Goal: Task Accomplishment & Management: Manage account settings

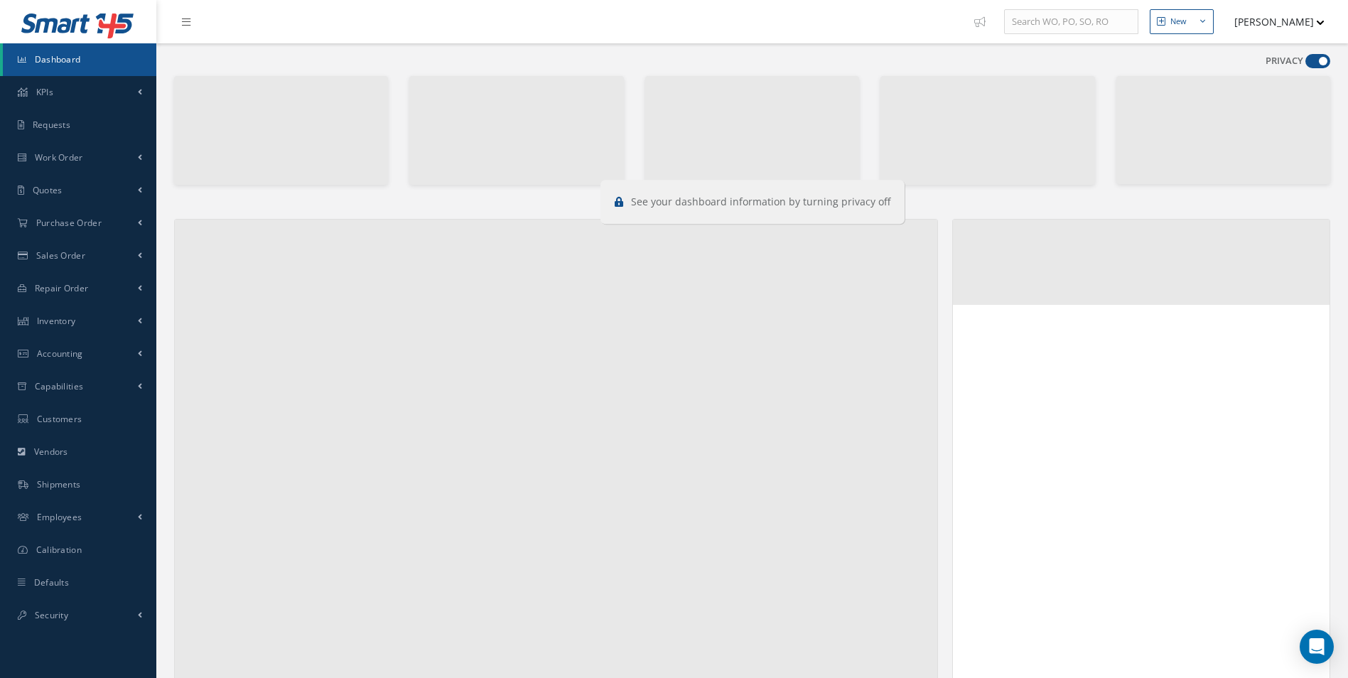
click at [1314, 55] on span at bounding box center [1317, 61] width 25 height 14
click at [1305, 64] on input "checkbox" at bounding box center [1305, 64] width 0 height 0
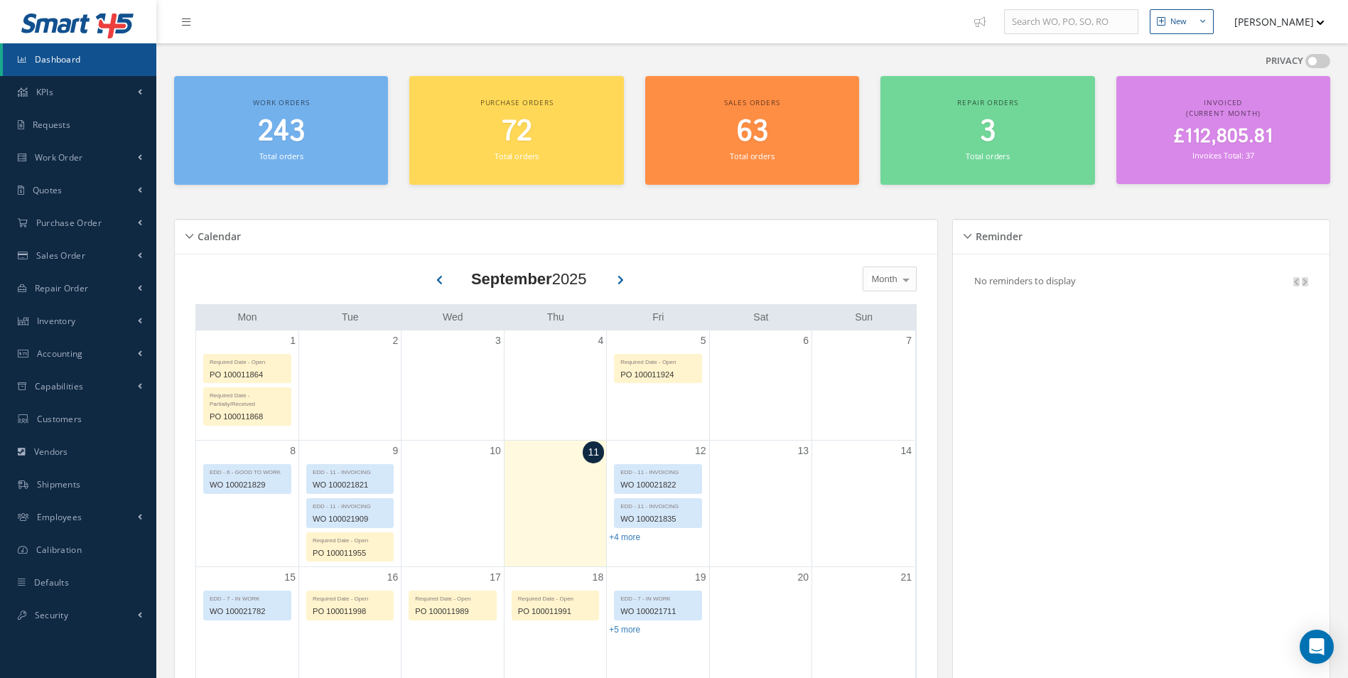
click at [1314, 59] on span at bounding box center [1317, 61] width 25 height 14
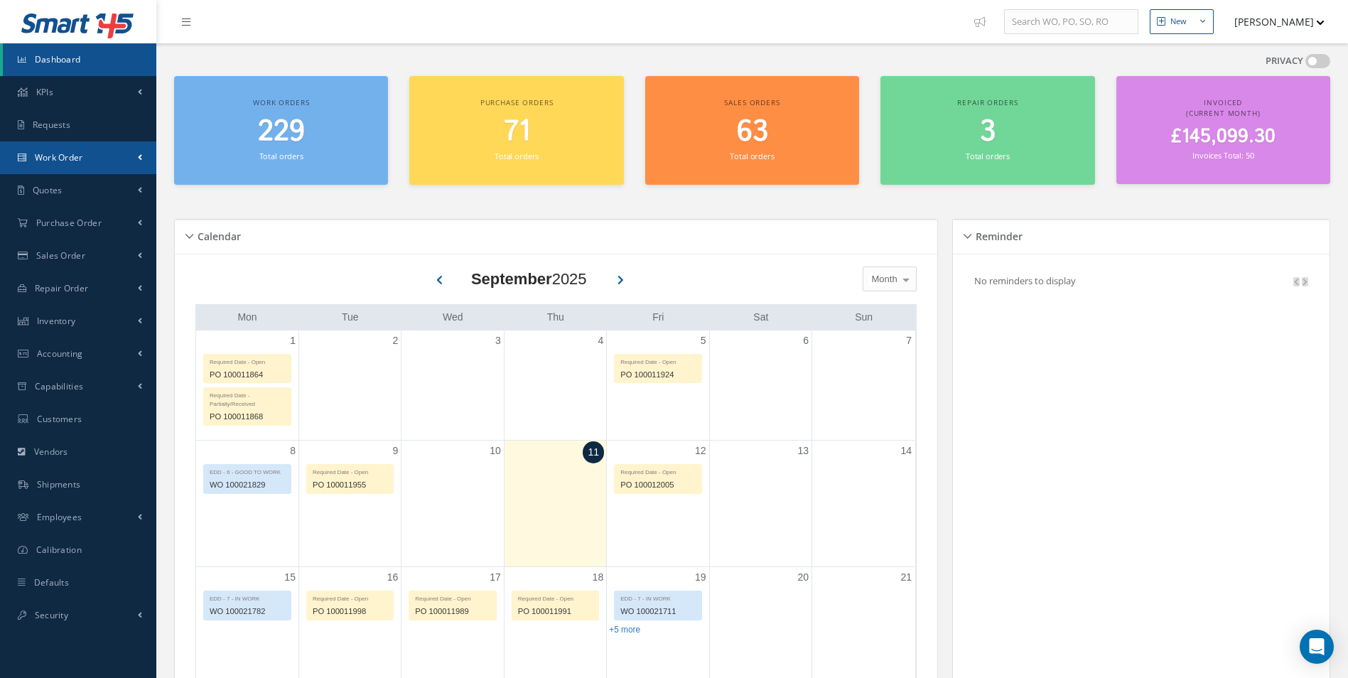
click at [73, 159] on span "Work Order" at bounding box center [59, 157] width 48 height 12
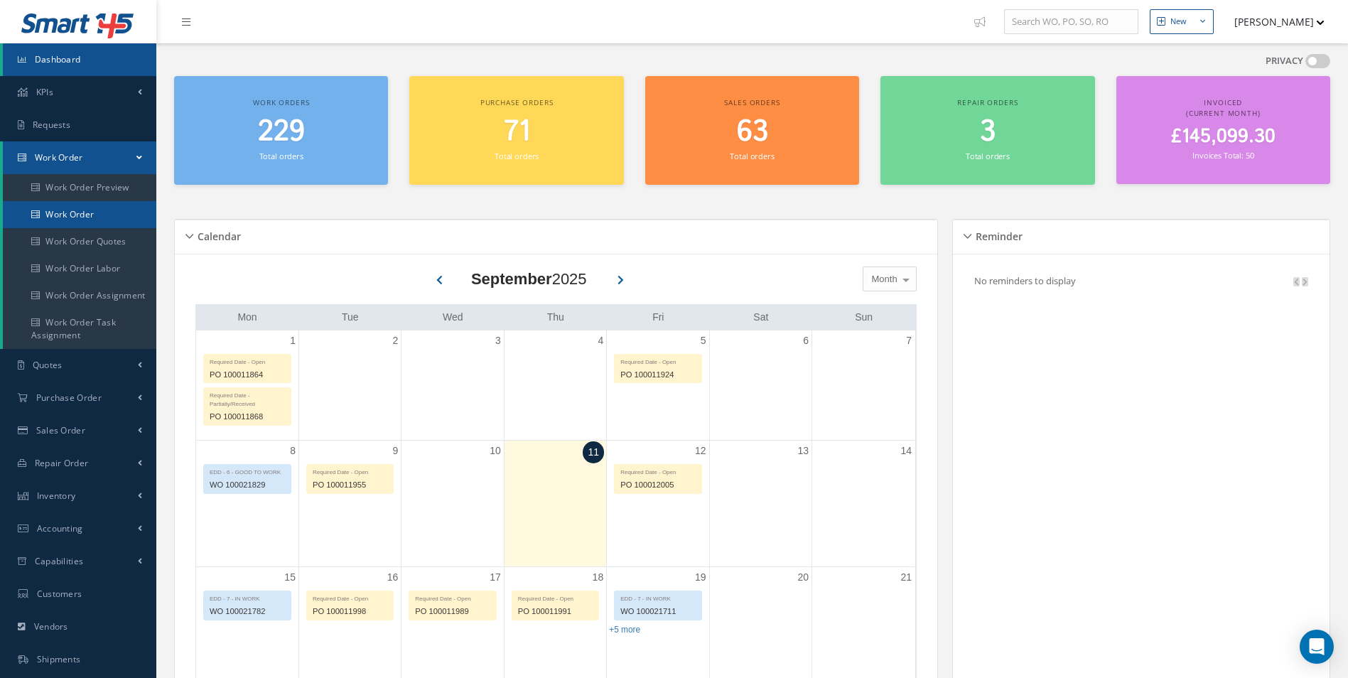
click at [77, 217] on link "Work Order" at bounding box center [79, 214] width 153 height 27
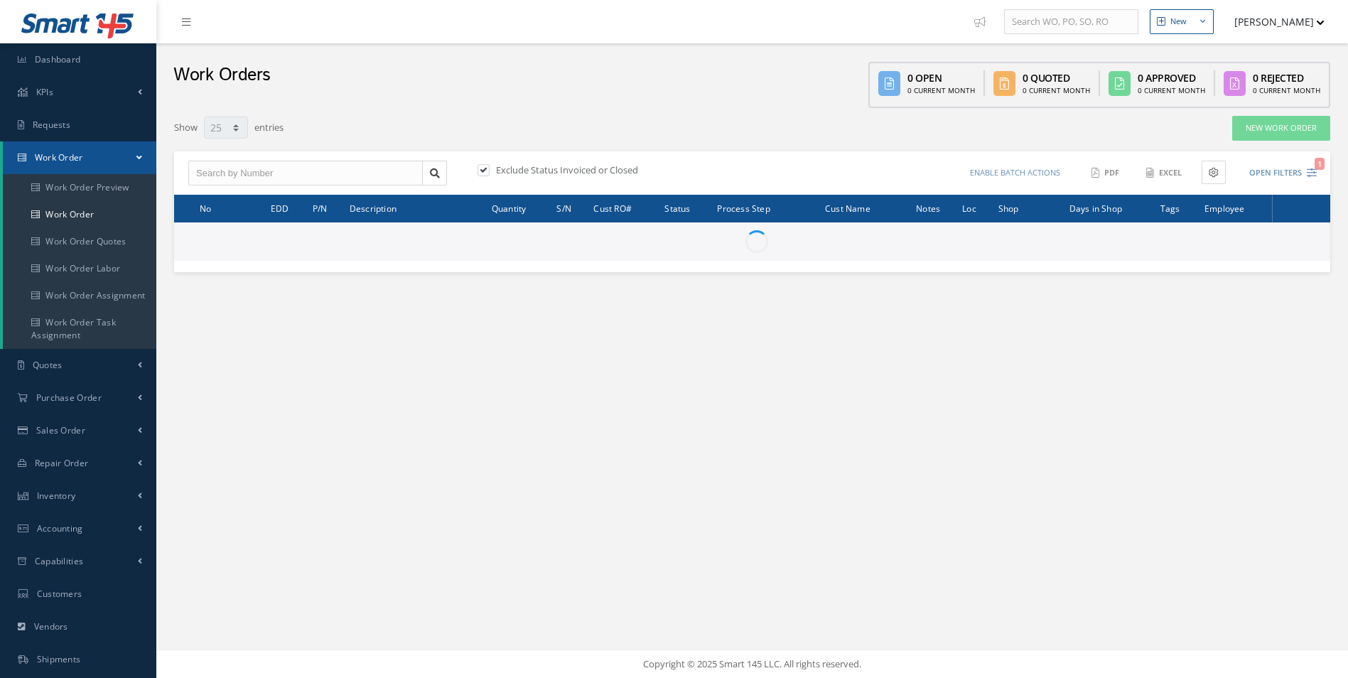
select select "25"
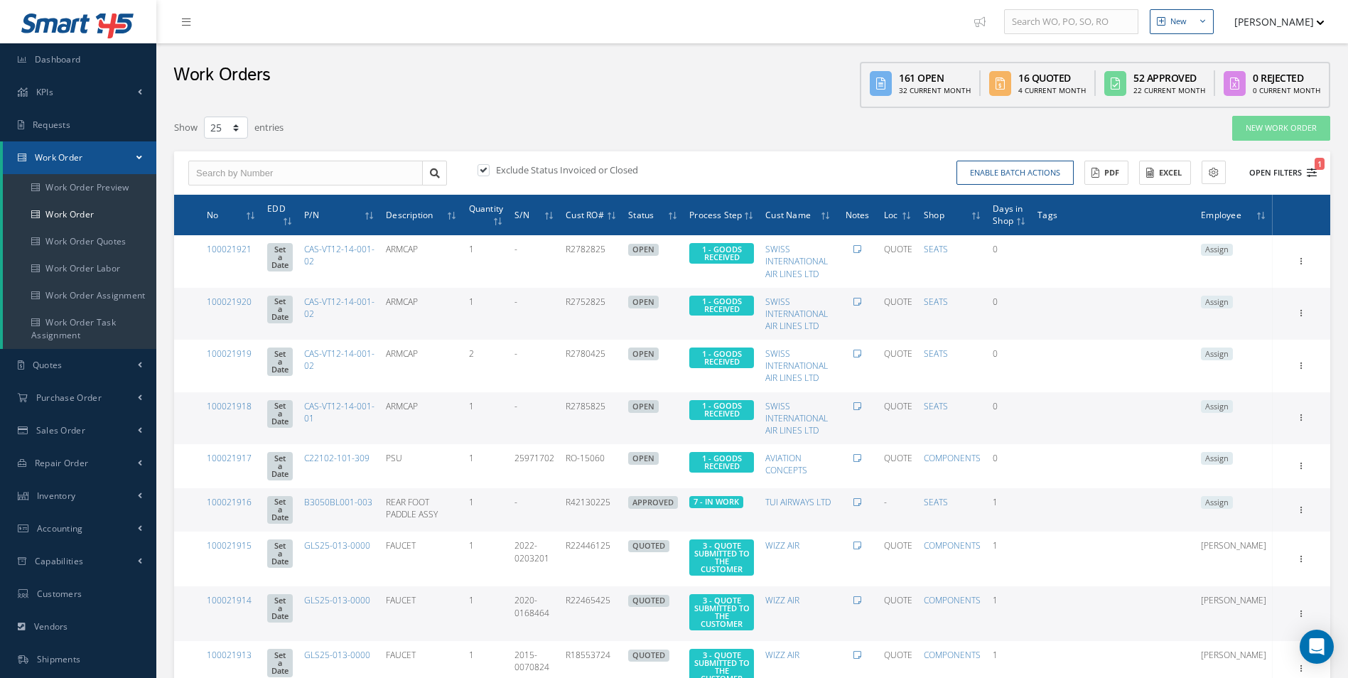
click at [1312, 178] on button "Open Filters 1" at bounding box center [1276, 172] width 80 height 23
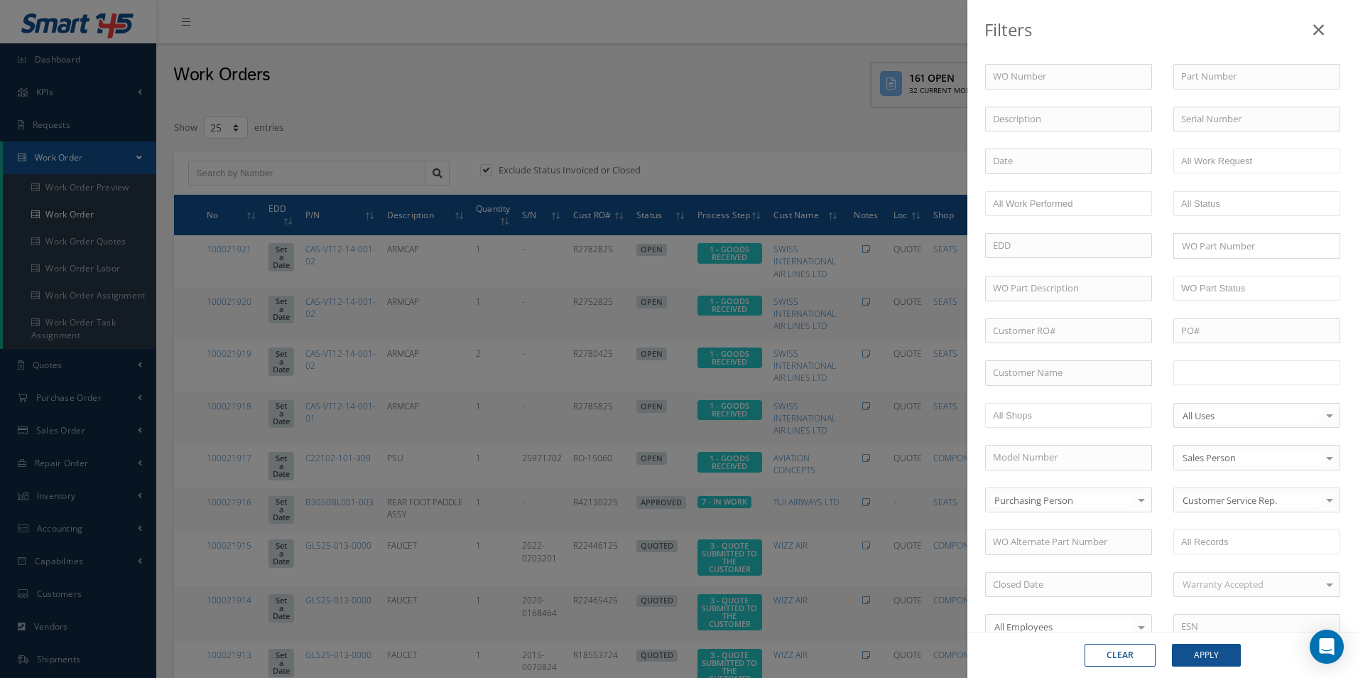
click at [1236, 364] on input "text" at bounding box center [1227, 373] width 90 height 18
click at [1203, 658] on button "Apply" at bounding box center [1206, 655] width 69 height 23
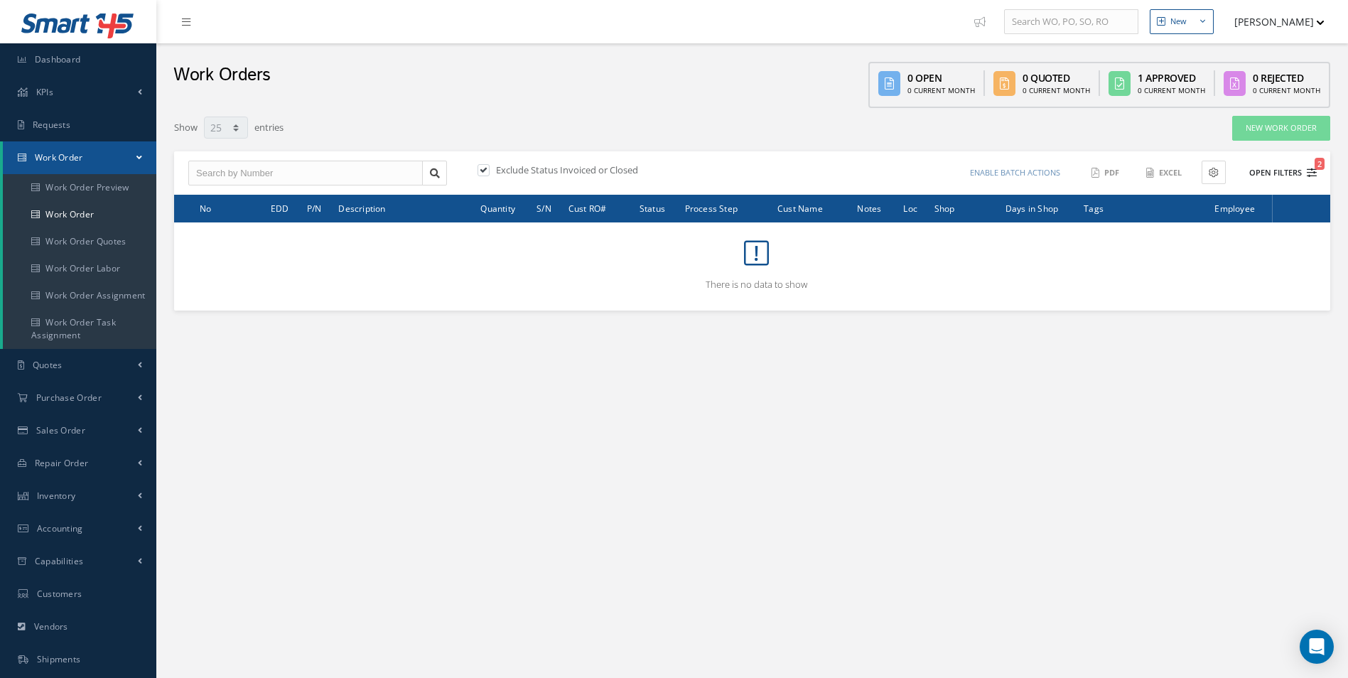
click at [1304, 165] on button "Open Filters 2" at bounding box center [1276, 172] width 80 height 23
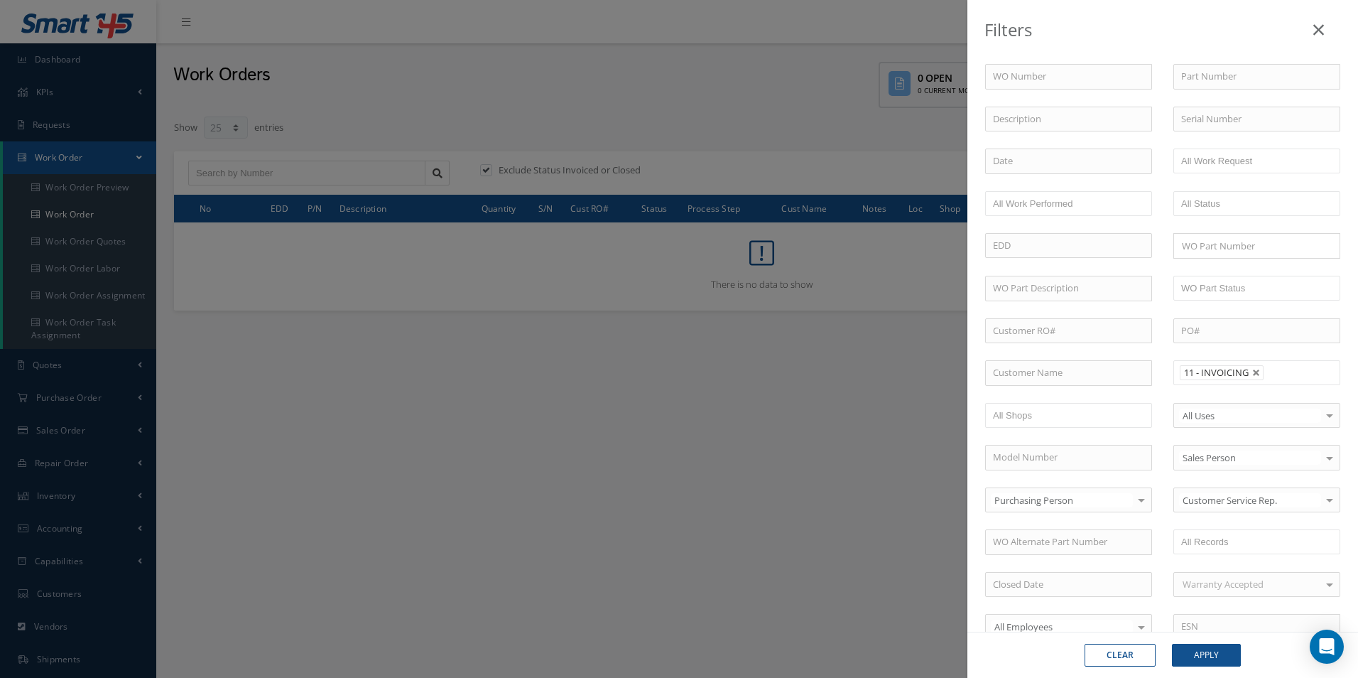
click at [1254, 367] on li "11 - INVOICING" at bounding box center [1222, 372] width 84 height 15
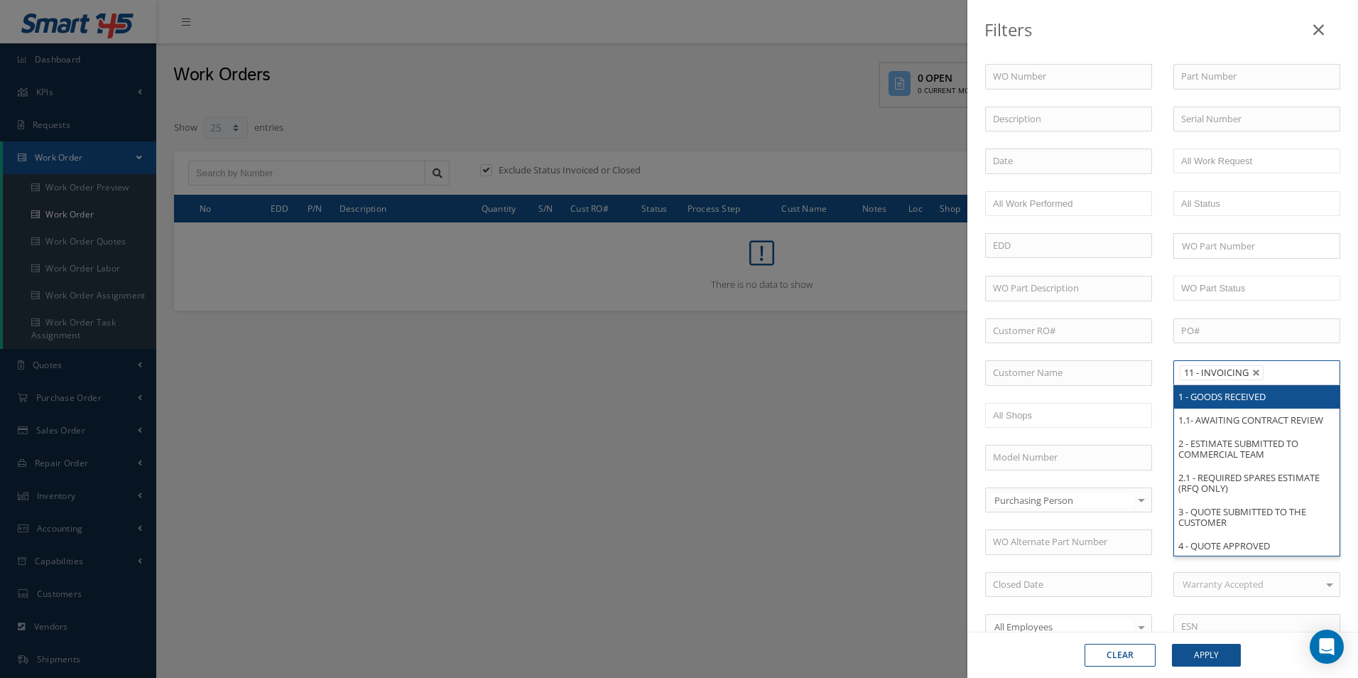
click at [1254, 367] on li "11 - INVOICING" at bounding box center [1222, 372] width 84 height 15
click at [1254, 376] on link at bounding box center [1257, 373] width 9 height 9
click at [1252, 376] on ul at bounding box center [1257, 372] width 167 height 25
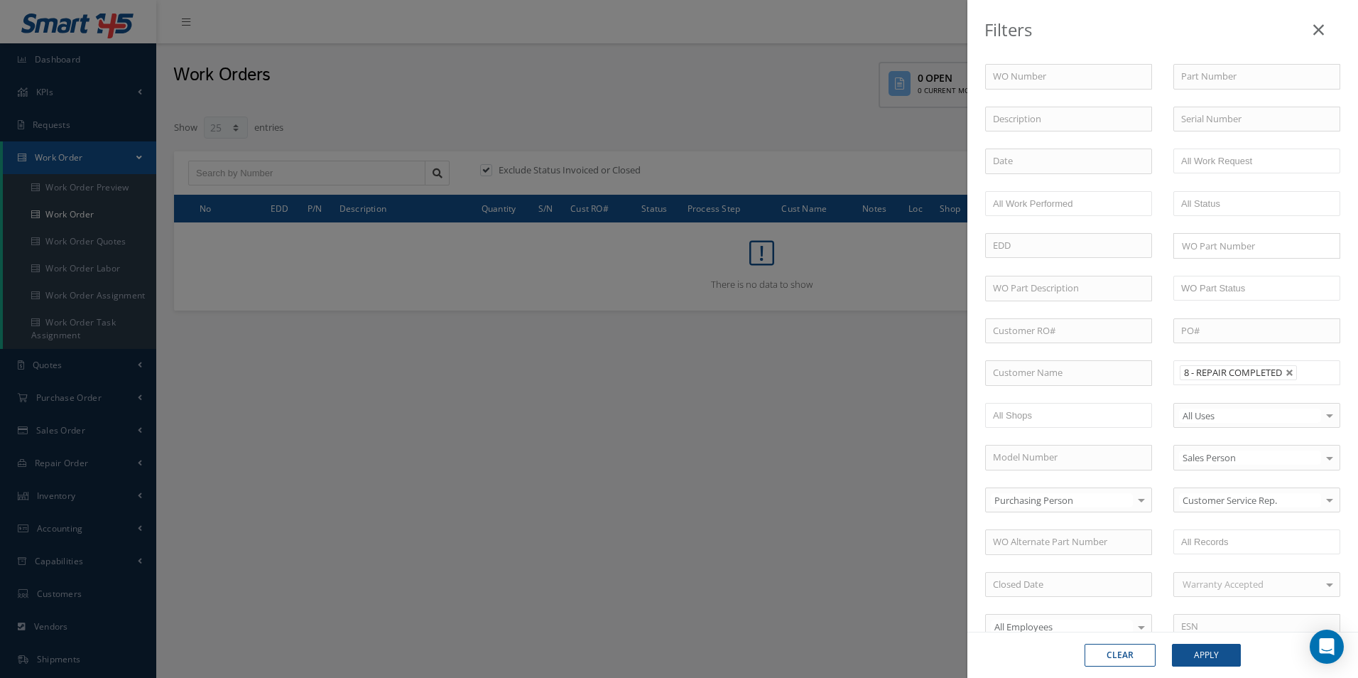
click at [1304, 379] on input "text" at bounding box center [1311, 373] width 18 height 18
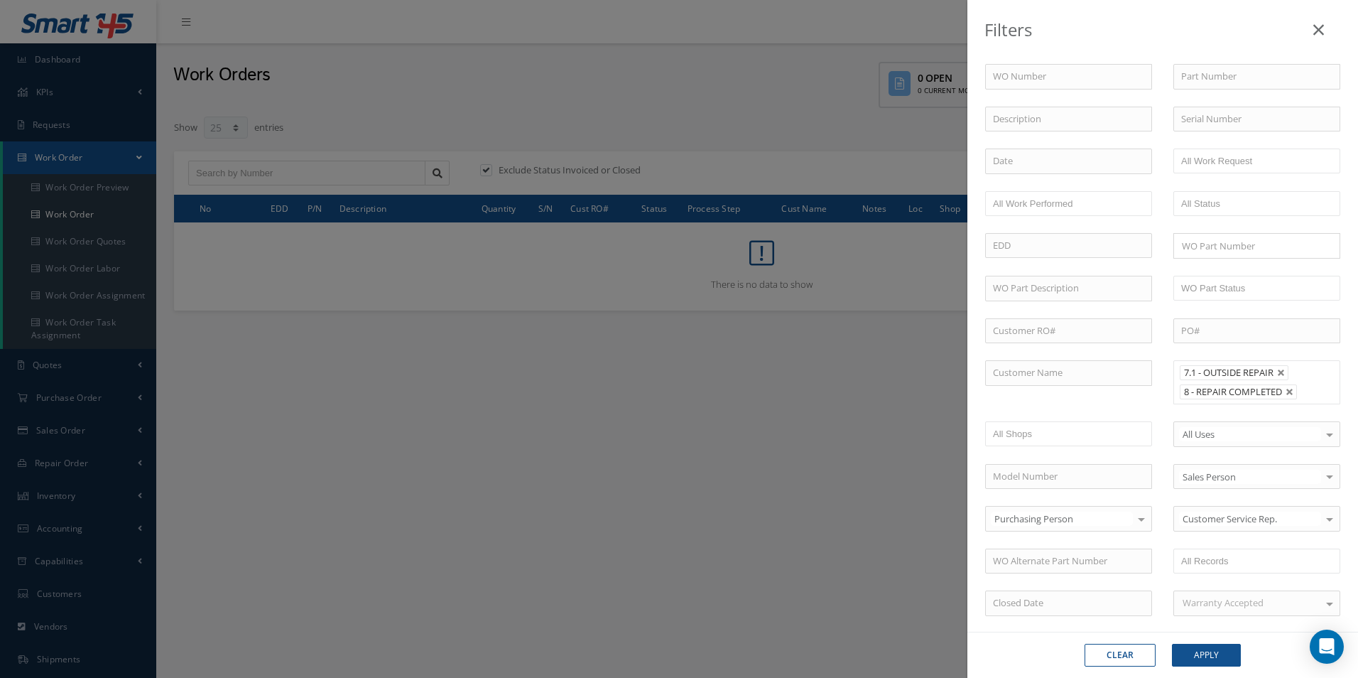
click at [1314, 392] on input "text" at bounding box center [1311, 392] width 18 height 18
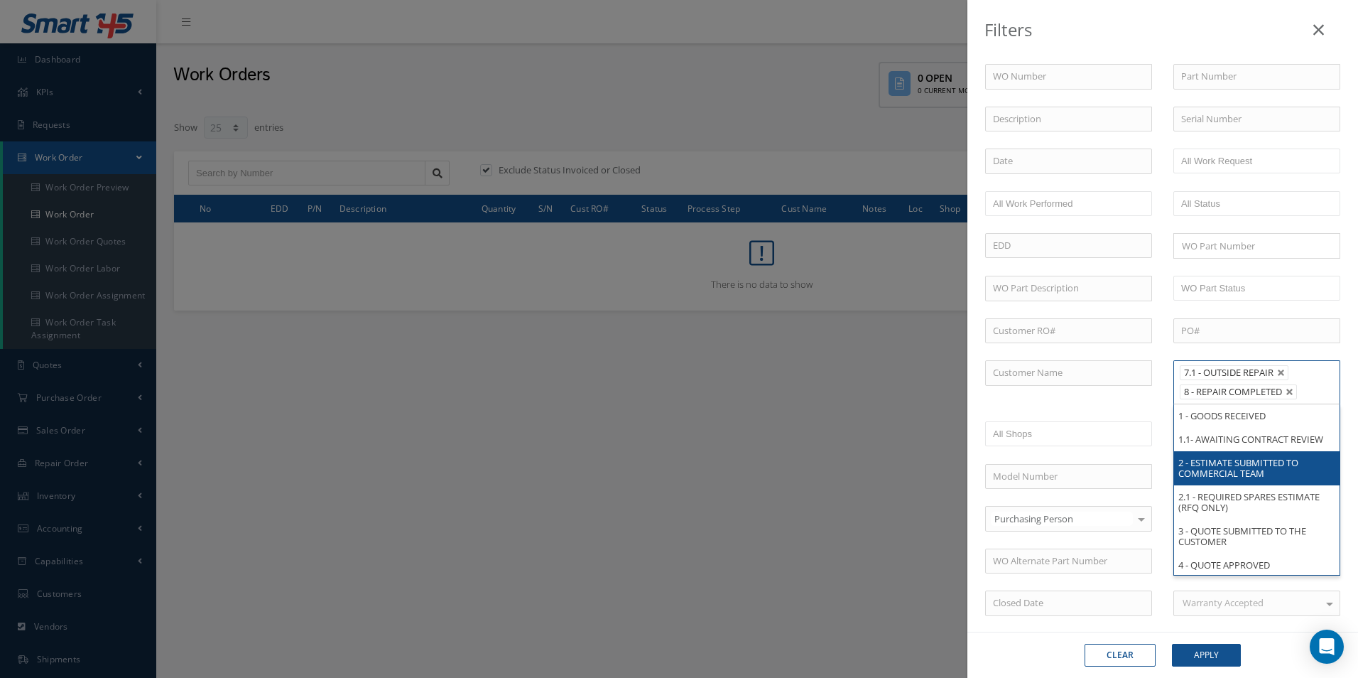
scroll to position [58, 0]
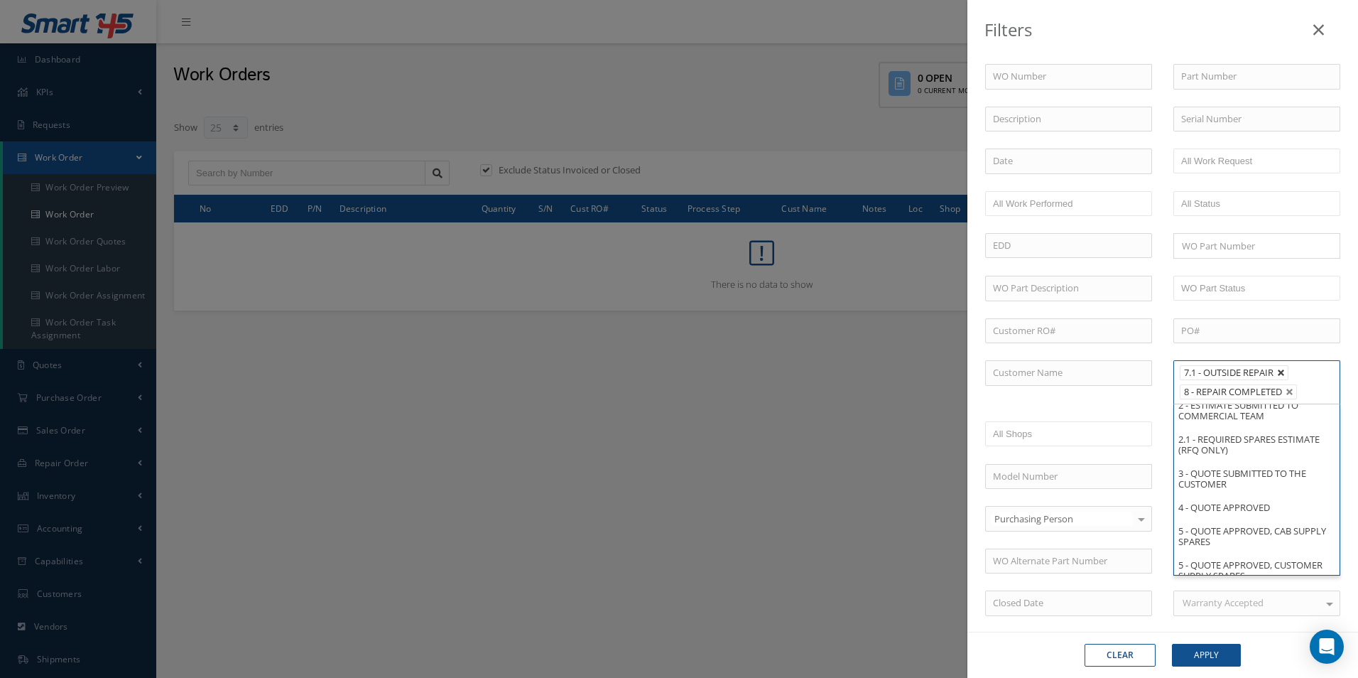
click at [1278, 372] on link at bounding box center [1281, 373] width 9 height 9
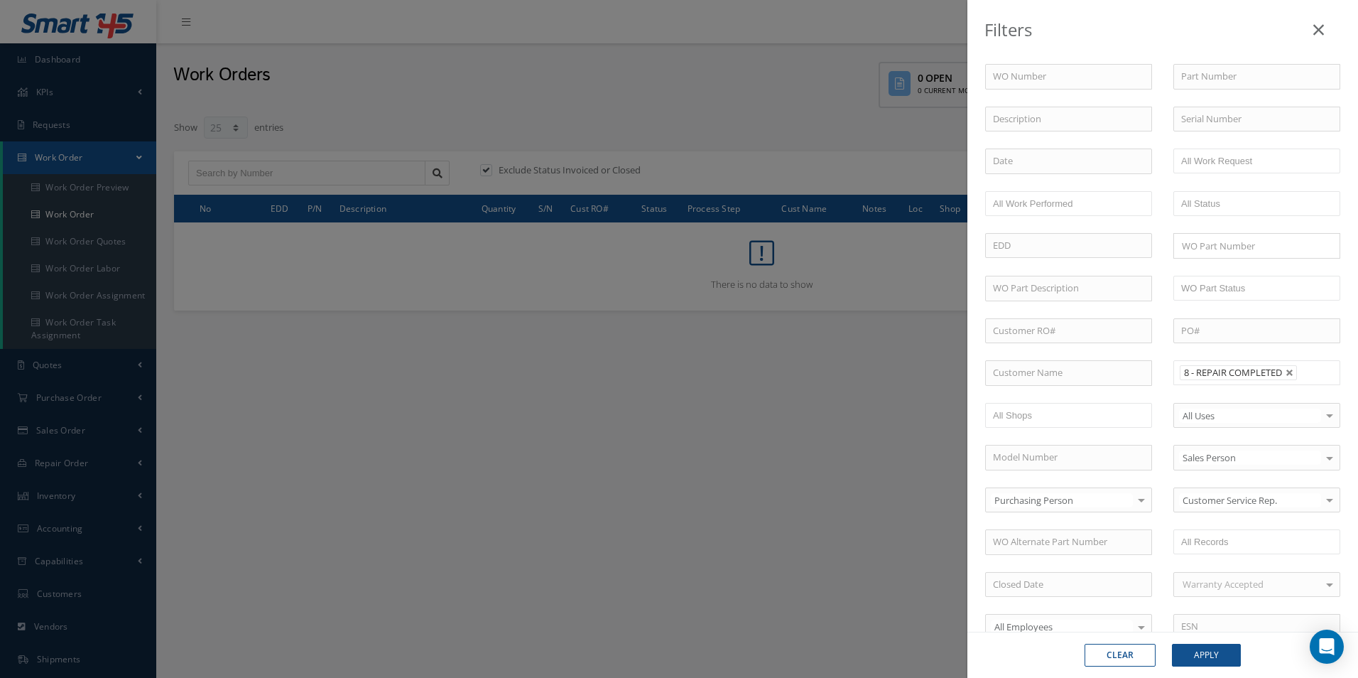
click at [1312, 380] on input "text" at bounding box center [1311, 373] width 18 height 18
click at [1280, 406] on ul "8 - REPAIR COMPLETED 9 - FINAL DOCUMENTATION" at bounding box center [1257, 391] width 167 height 63
click at [1279, 386] on span "9 - FINAL DOCUMENTATION" at bounding box center [1243, 391] width 119 height 13
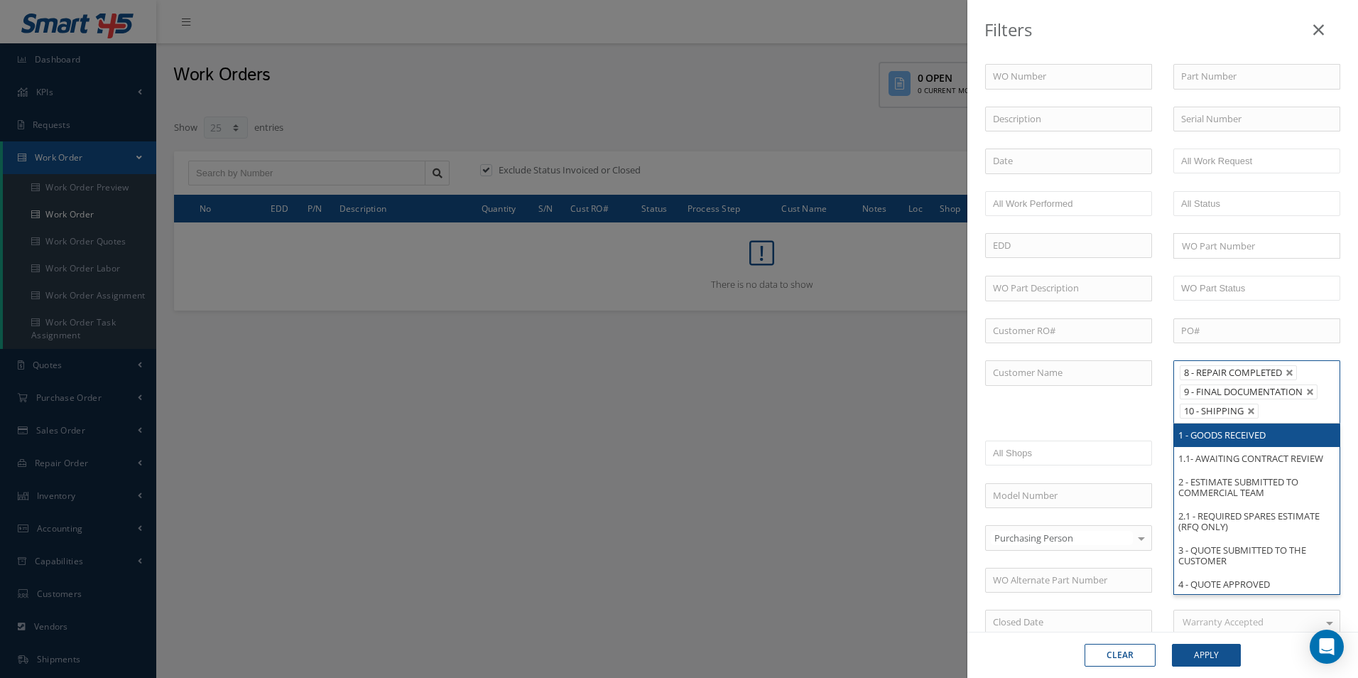
click at [1276, 416] on input "text" at bounding box center [1273, 411] width 18 height 18
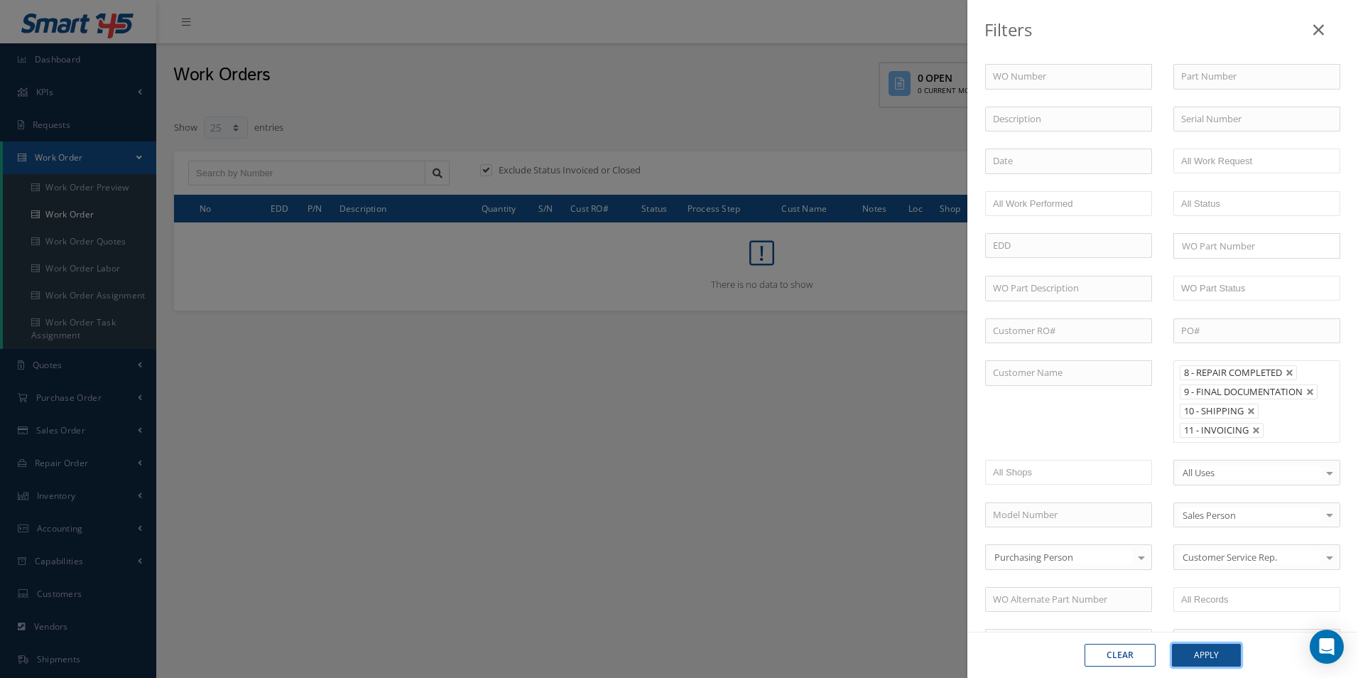
click at [1224, 656] on button "Apply" at bounding box center [1206, 655] width 69 height 23
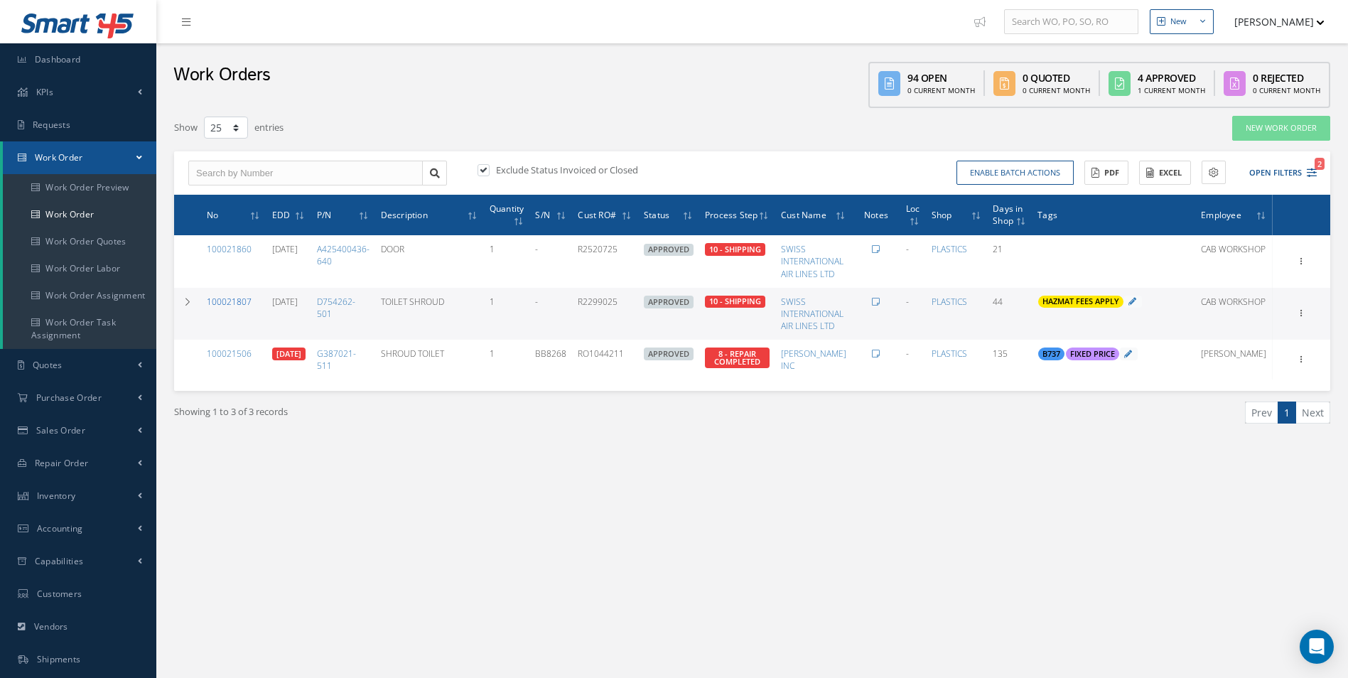
click at [225, 301] on link "100021807" at bounding box center [229, 302] width 45 height 12
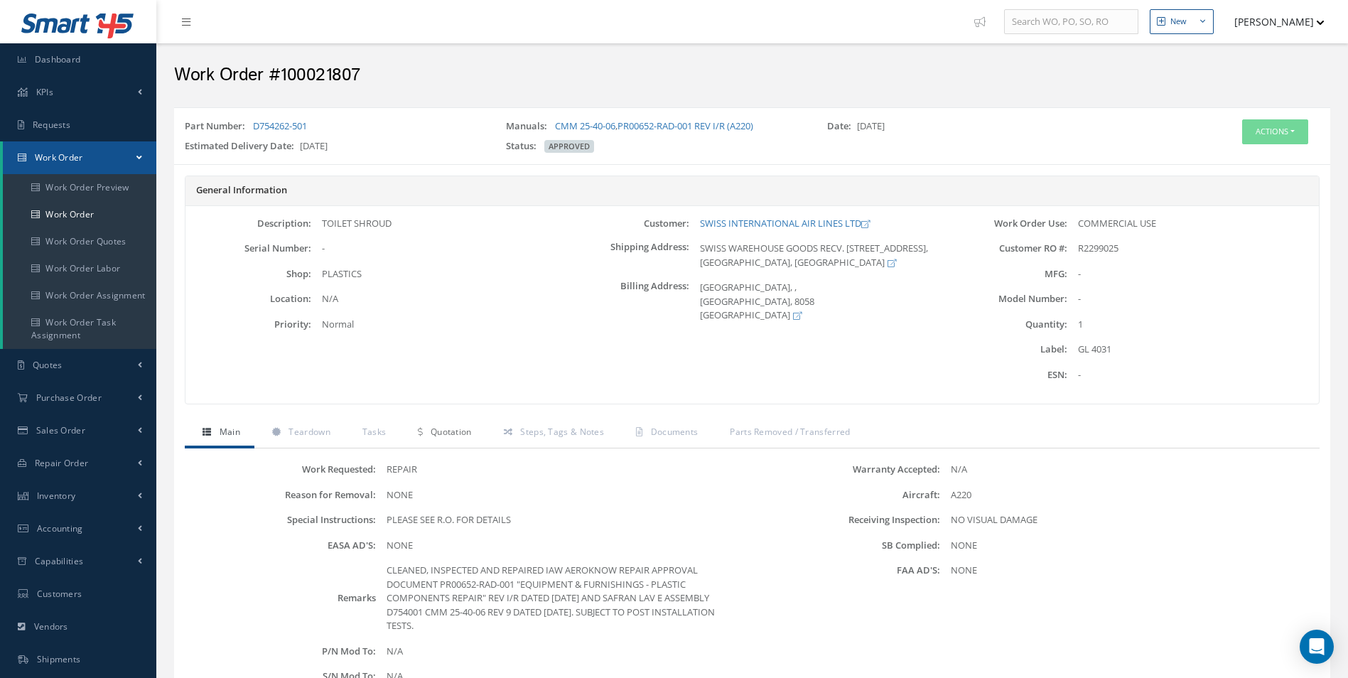
click at [460, 440] on link "Quotation" at bounding box center [442, 433] width 85 height 30
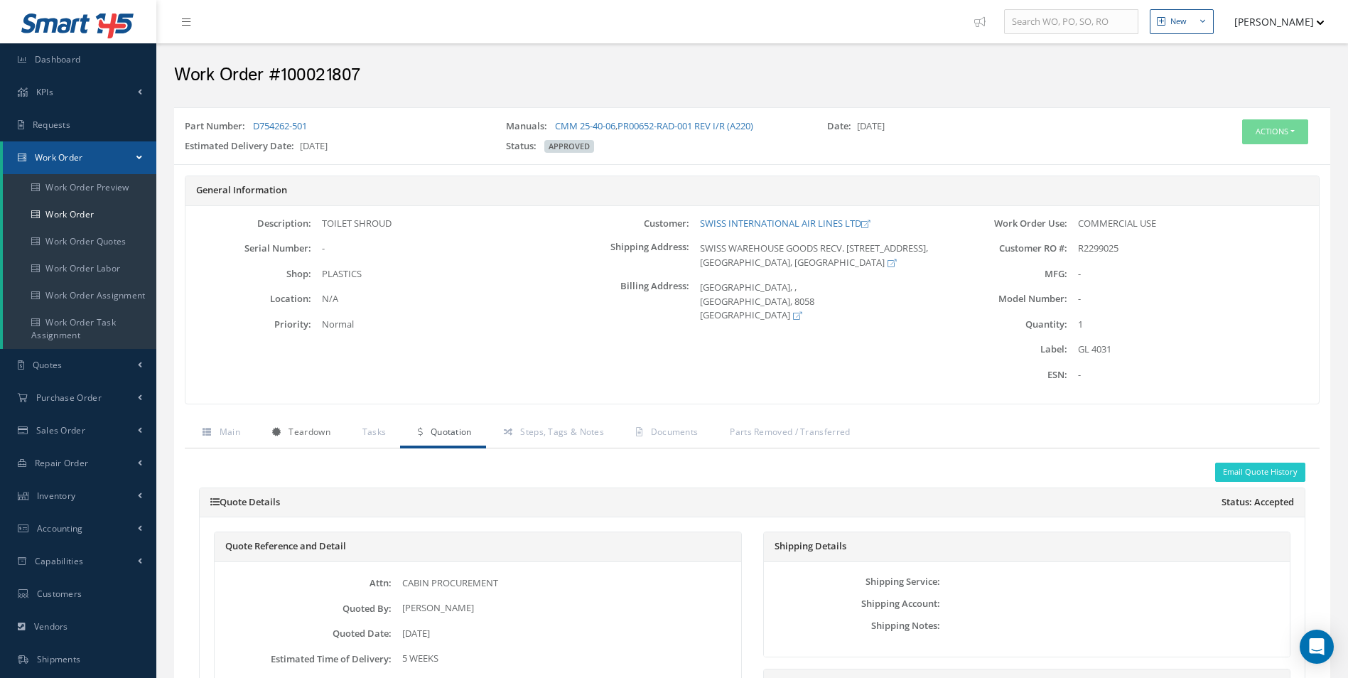
click at [302, 436] on span "Teardown" at bounding box center [308, 432] width 41 height 12
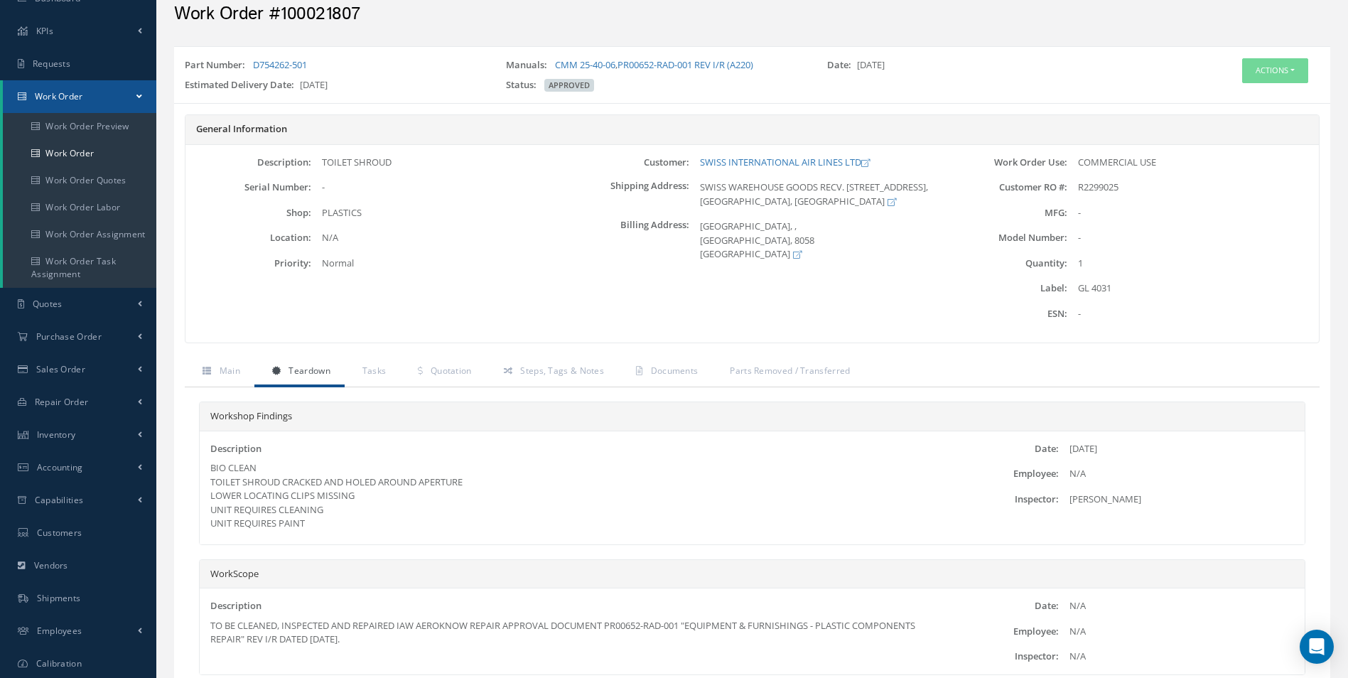
scroll to position [168, 0]
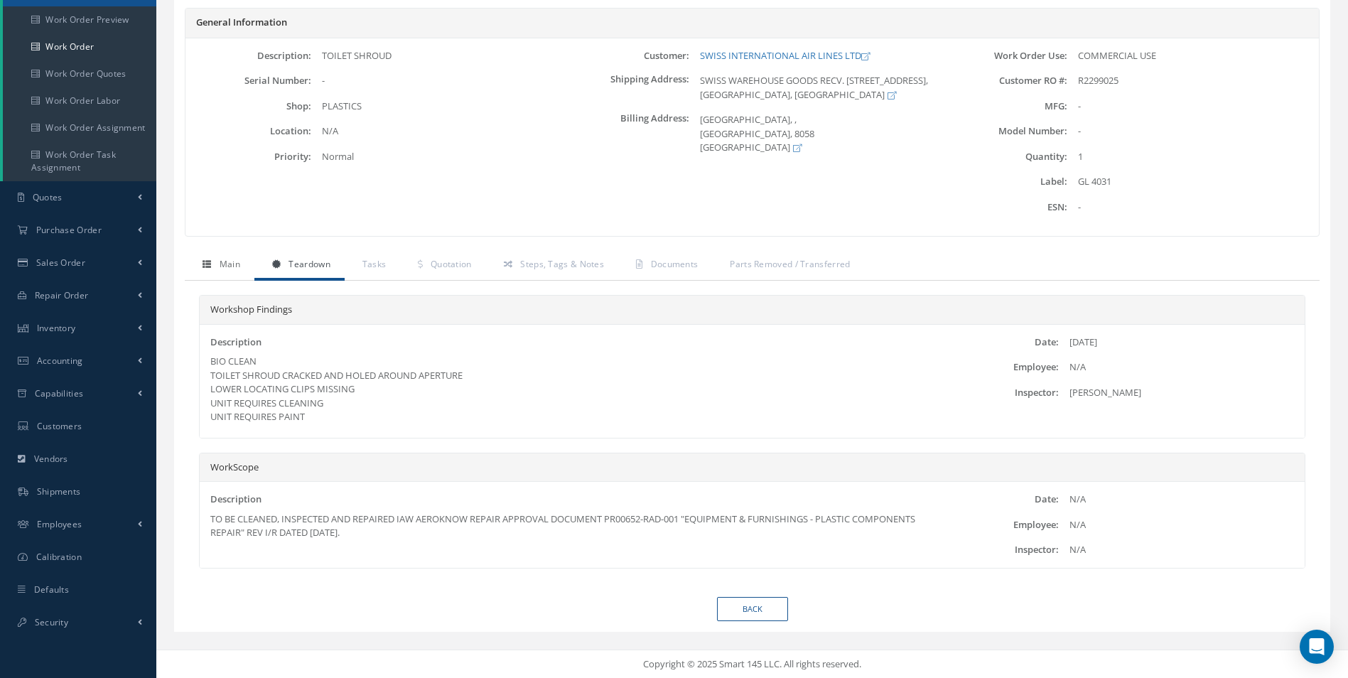
click at [231, 277] on link "Main" at bounding box center [220, 266] width 70 height 30
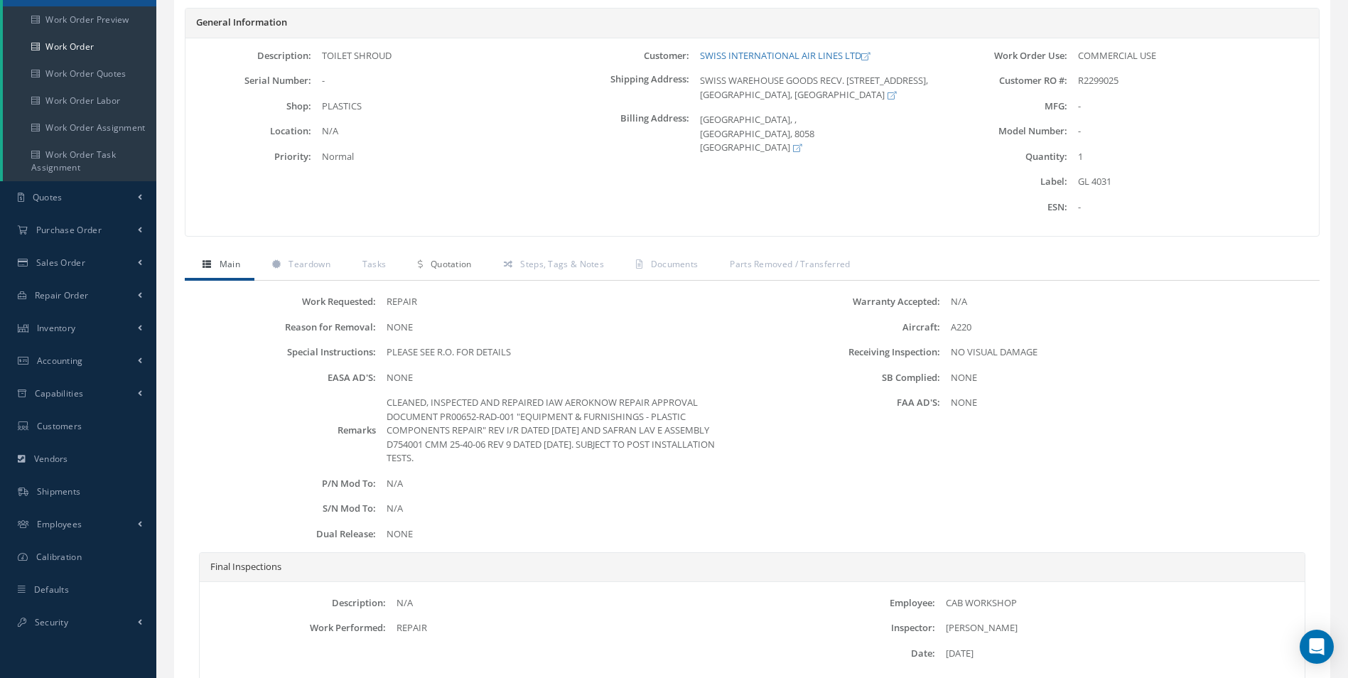
click at [435, 266] on span "Quotation" at bounding box center [451, 264] width 41 height 12
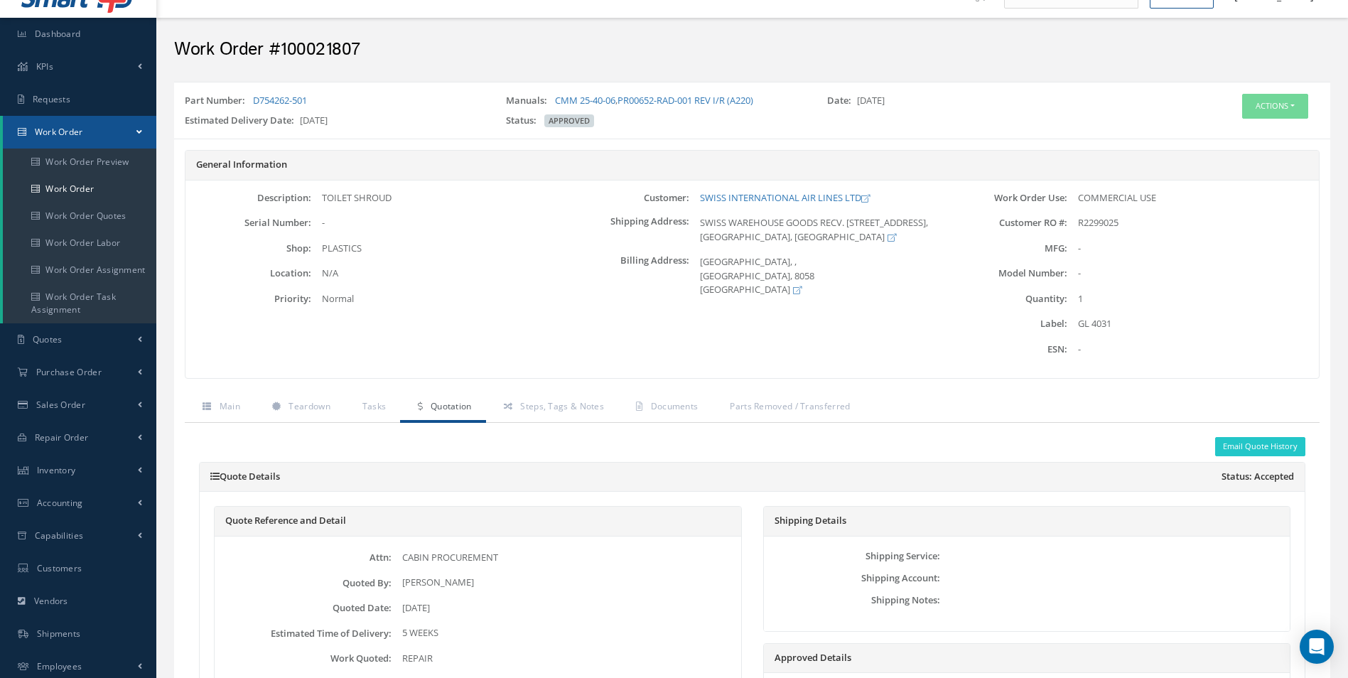
scroll to position [0, 0]
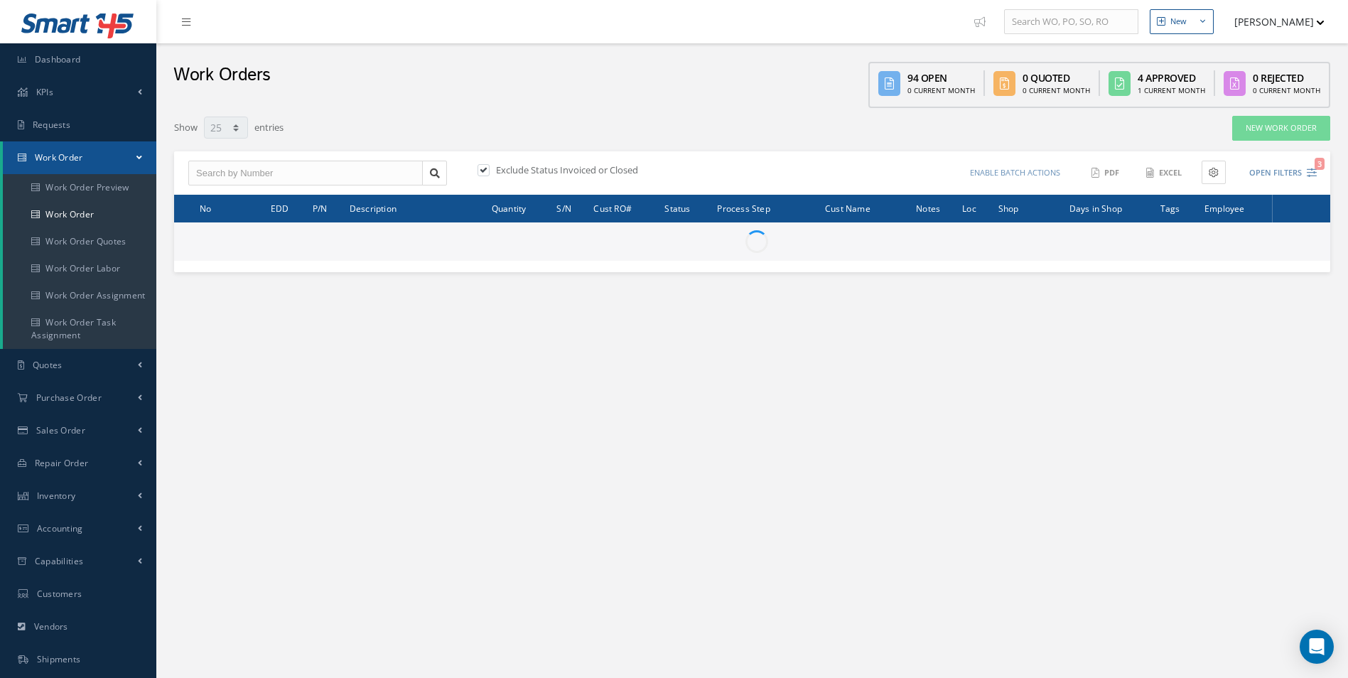
select select "25"
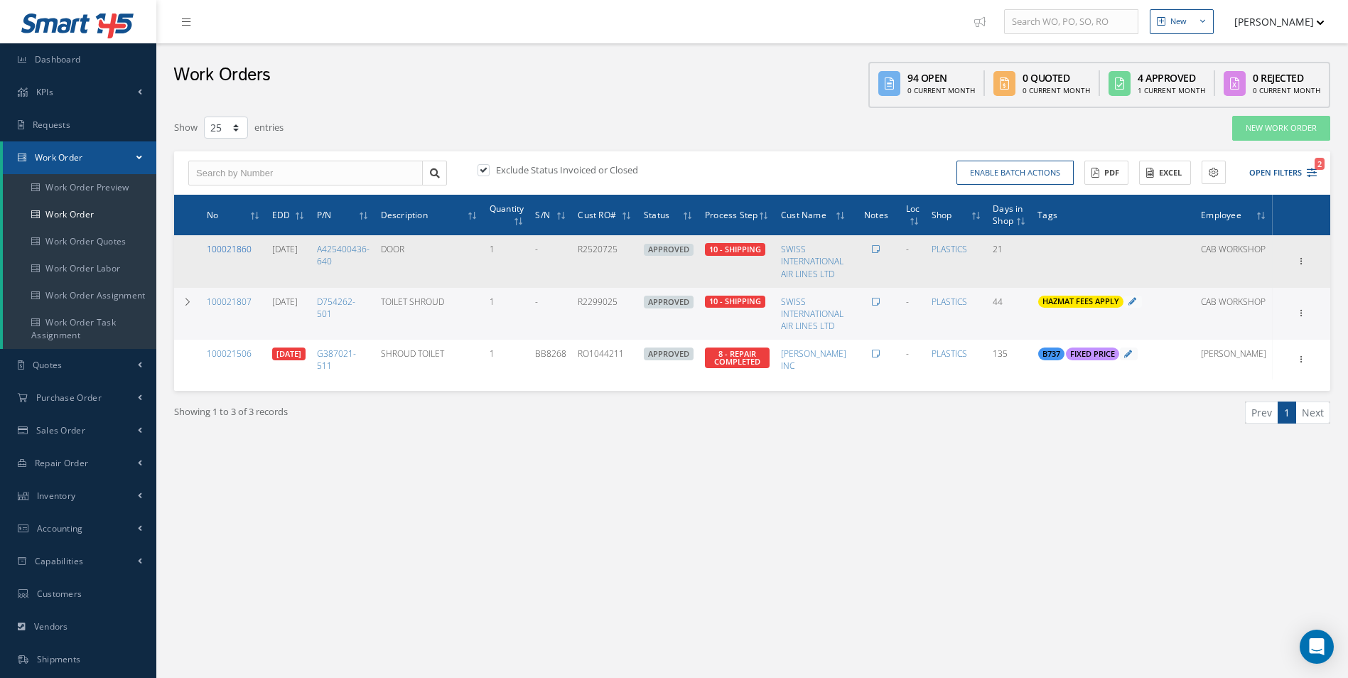
click at [237, 252] on link "100021860" at bounding box center [229, 249] width 45 height 12
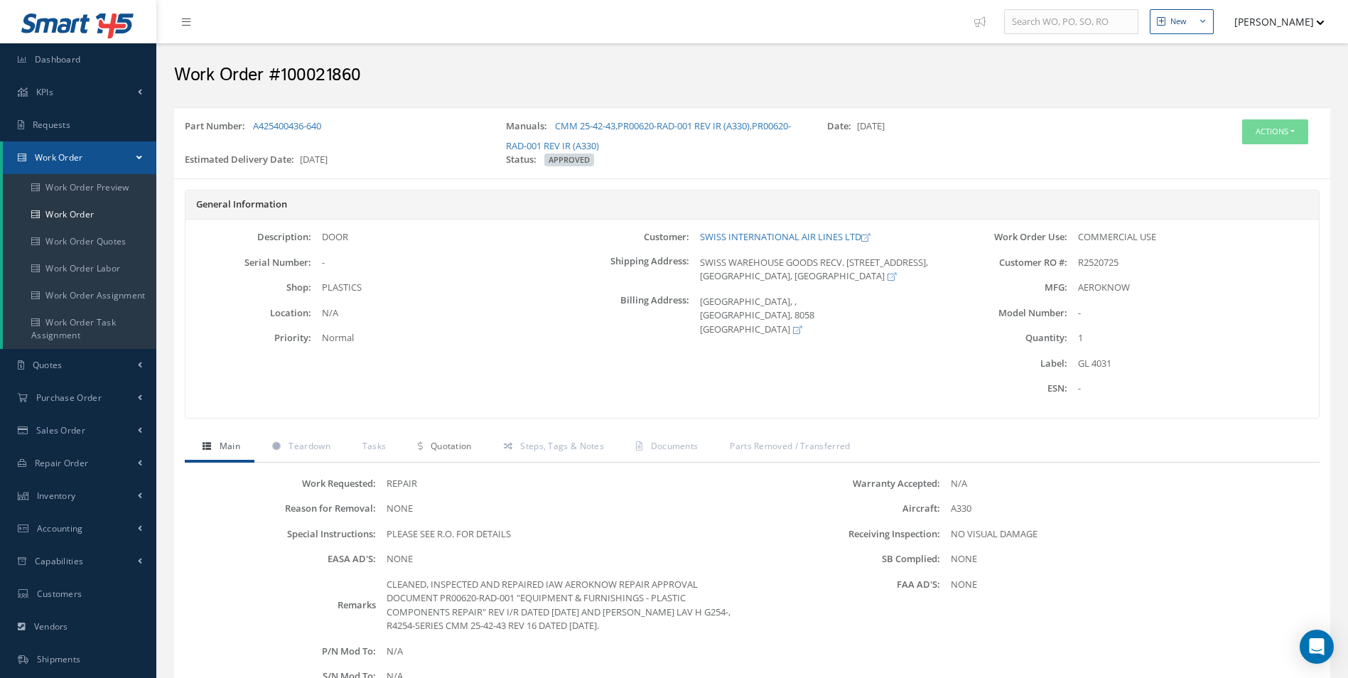
click at [445, 443] on span "Quotation" at bounding box center [451, 446] width 41 height 12
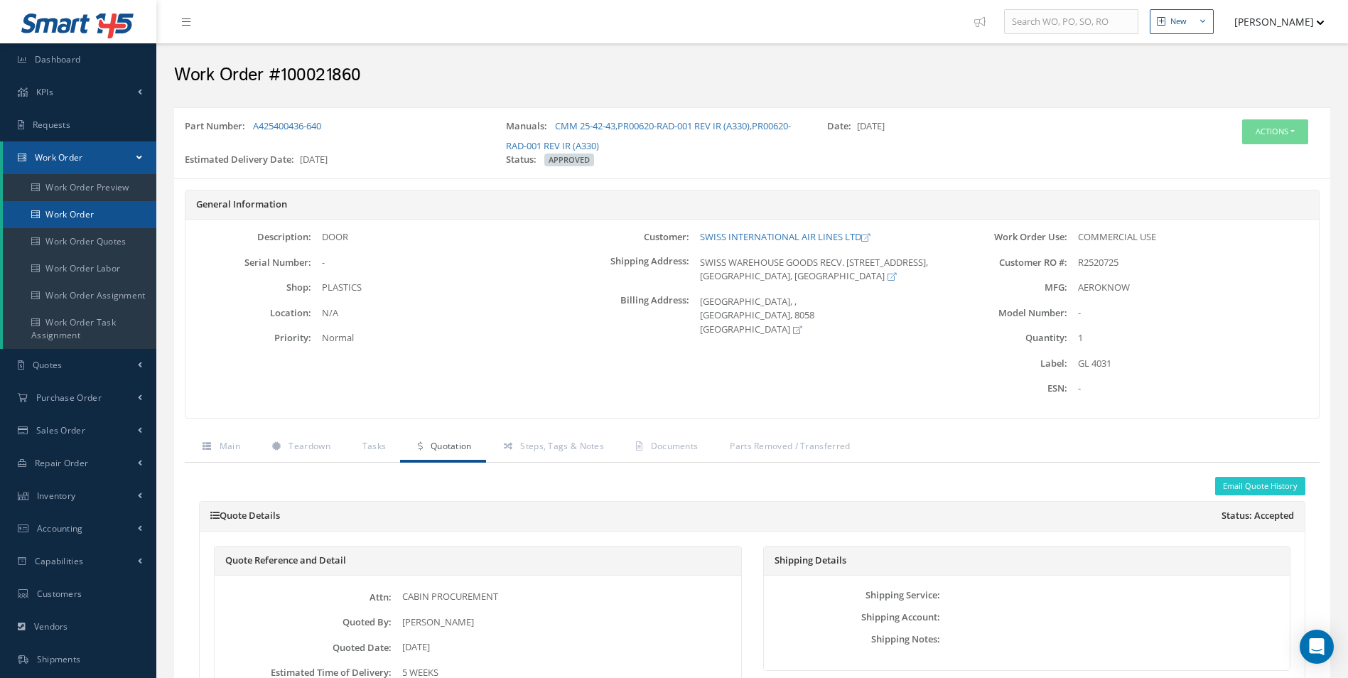
click at [89, 222] on link "Work Order" at bounding box center [79, 214] width 153 height 27
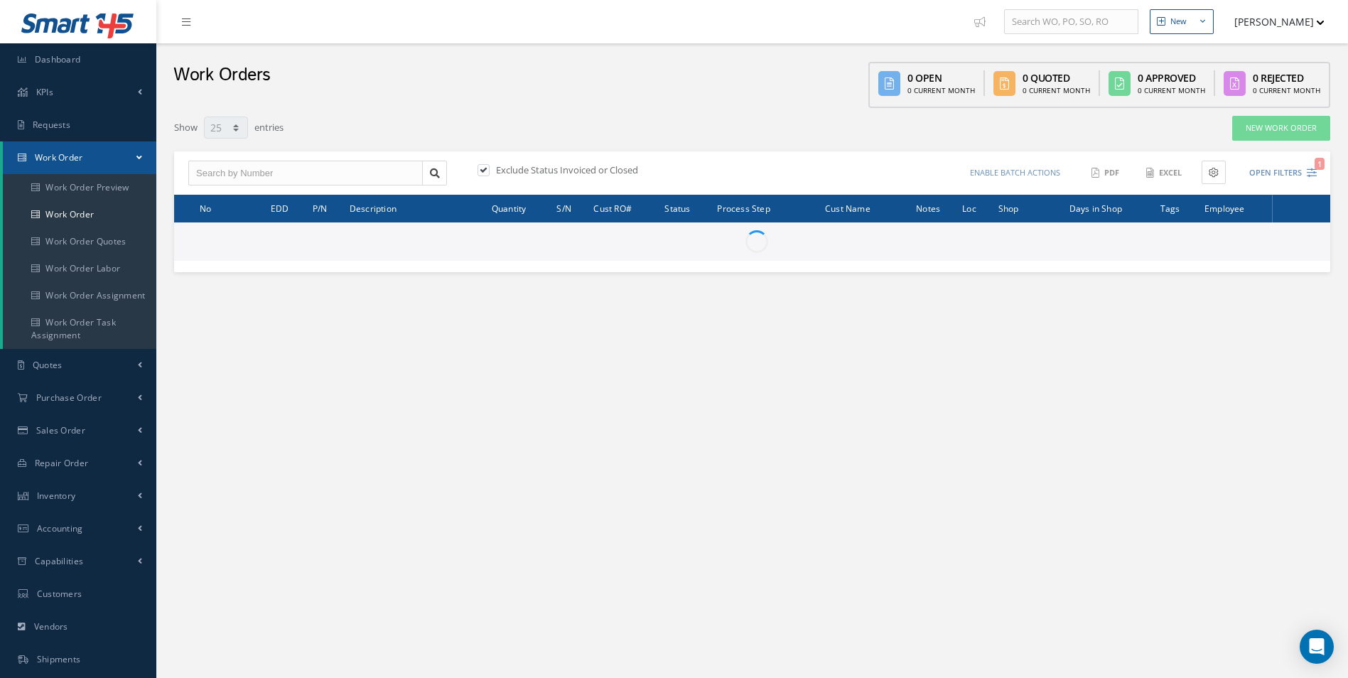
select select "25"
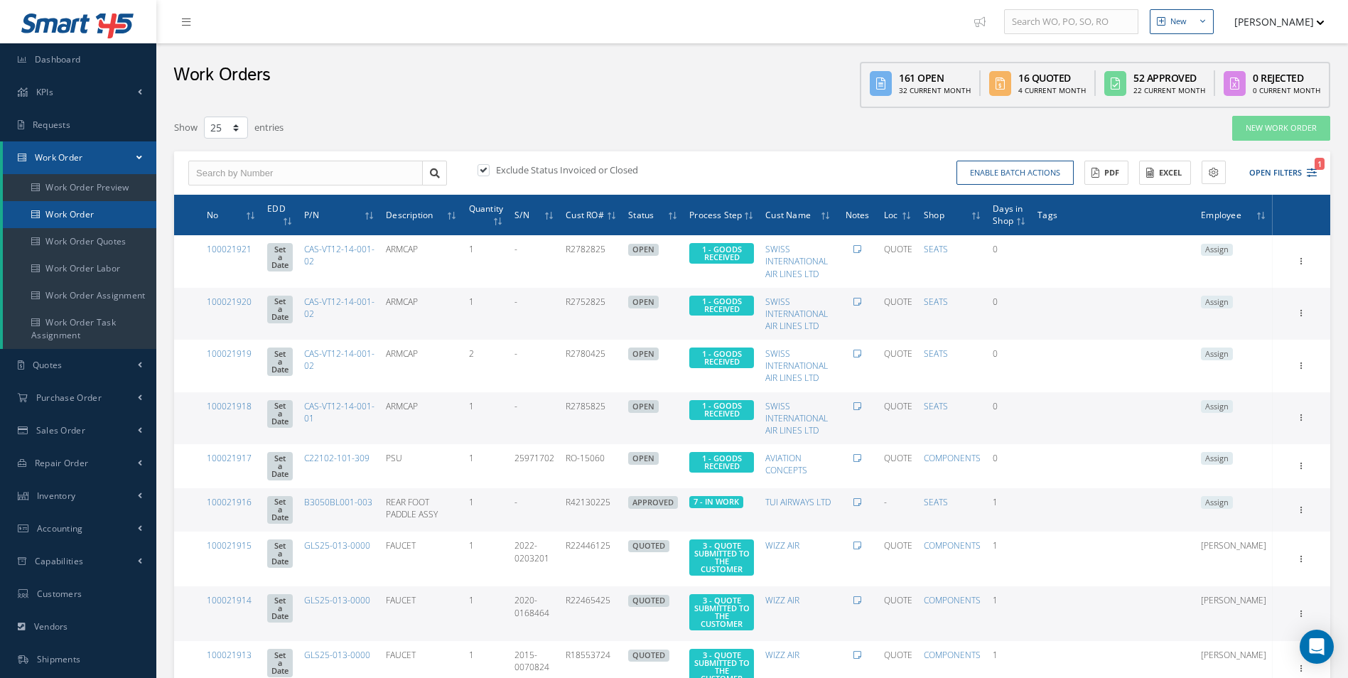
click at [67, 214] on link "Work Order" at bounding box center [79, 214] width 153 height 27
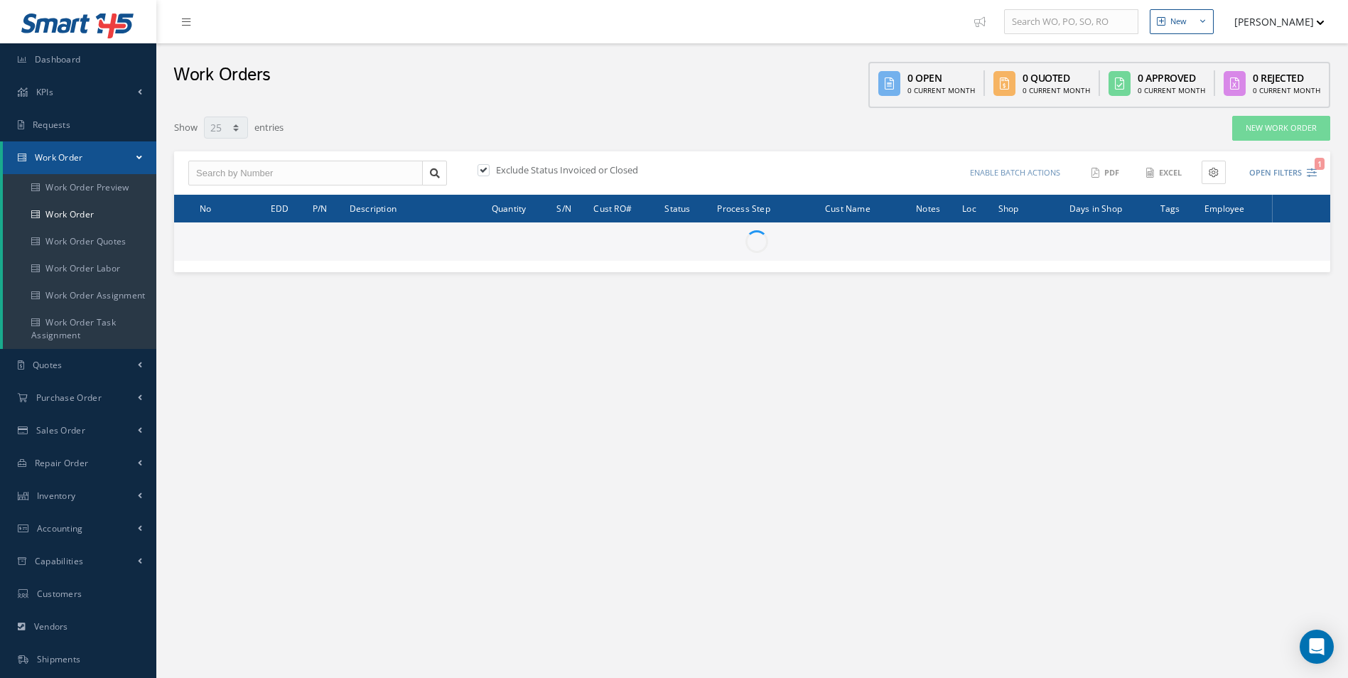
select select "25"
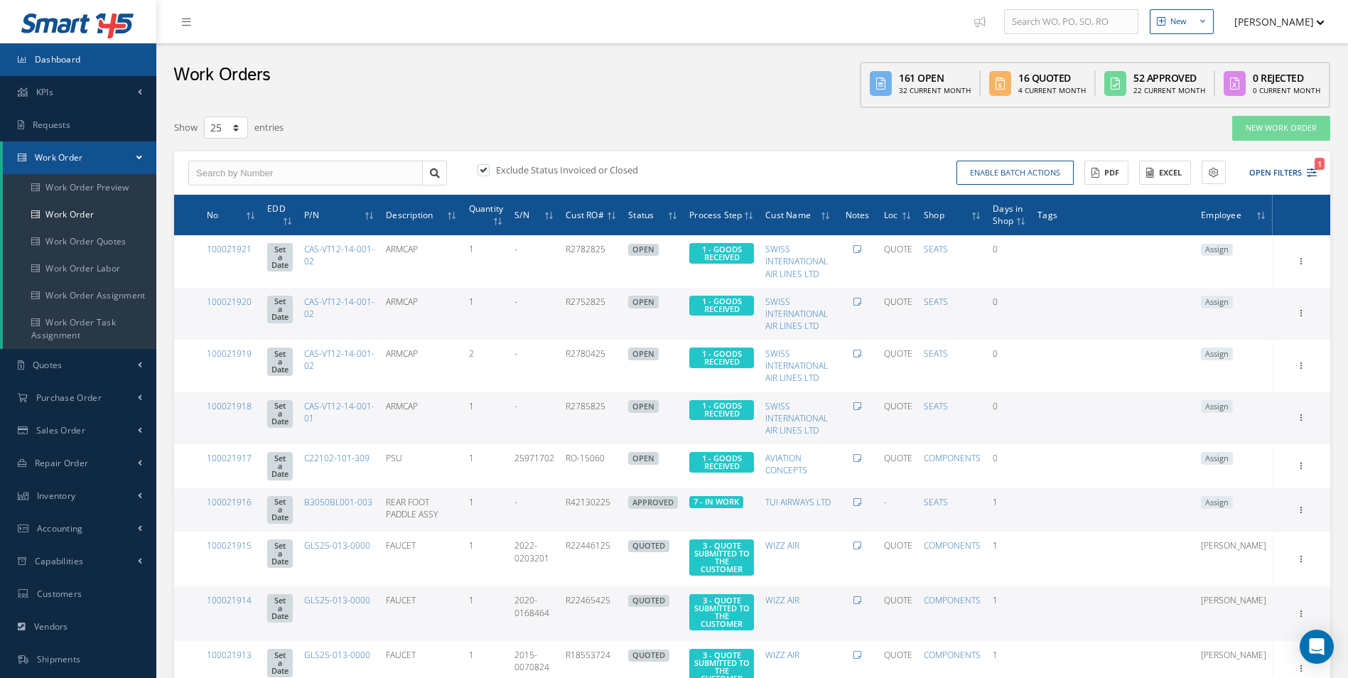
click at [53, 65] on span "Dashboard" at bounding box center [58, 59] width 46 height 12
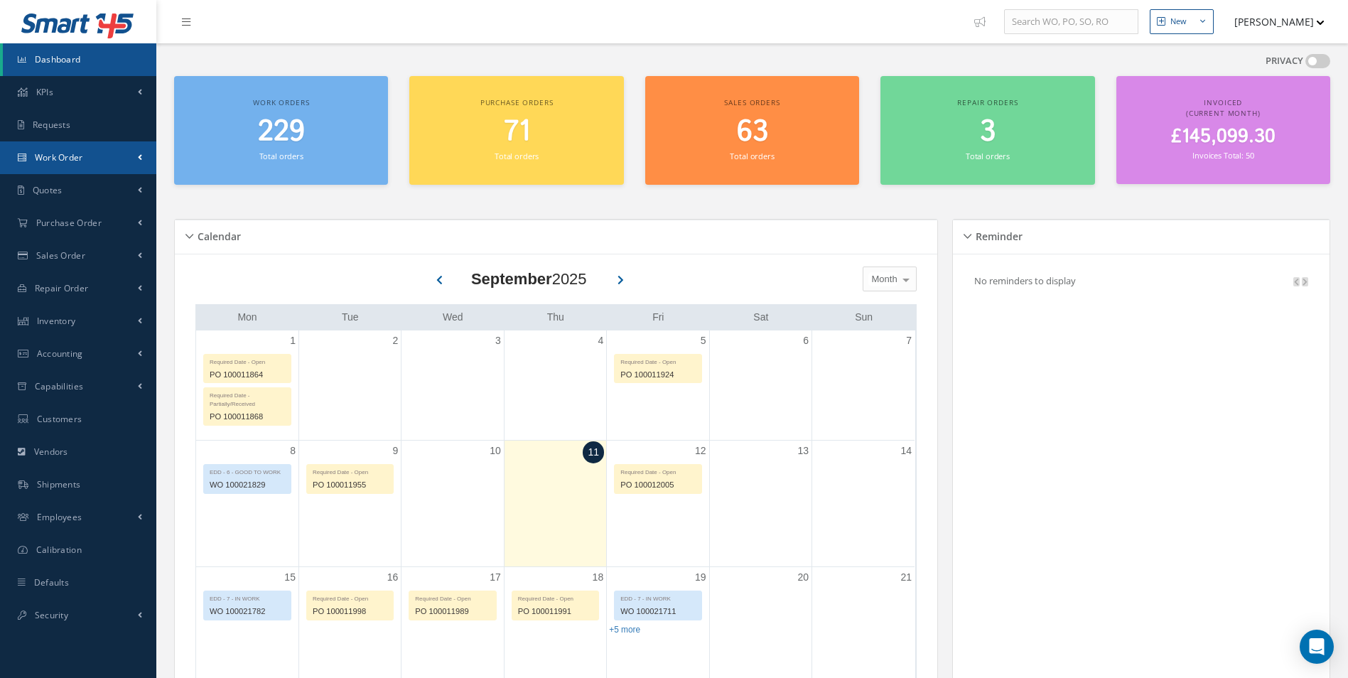
click at [66, 159] on span "Work Order" at bounding box center [59, 157] width 48 height 12
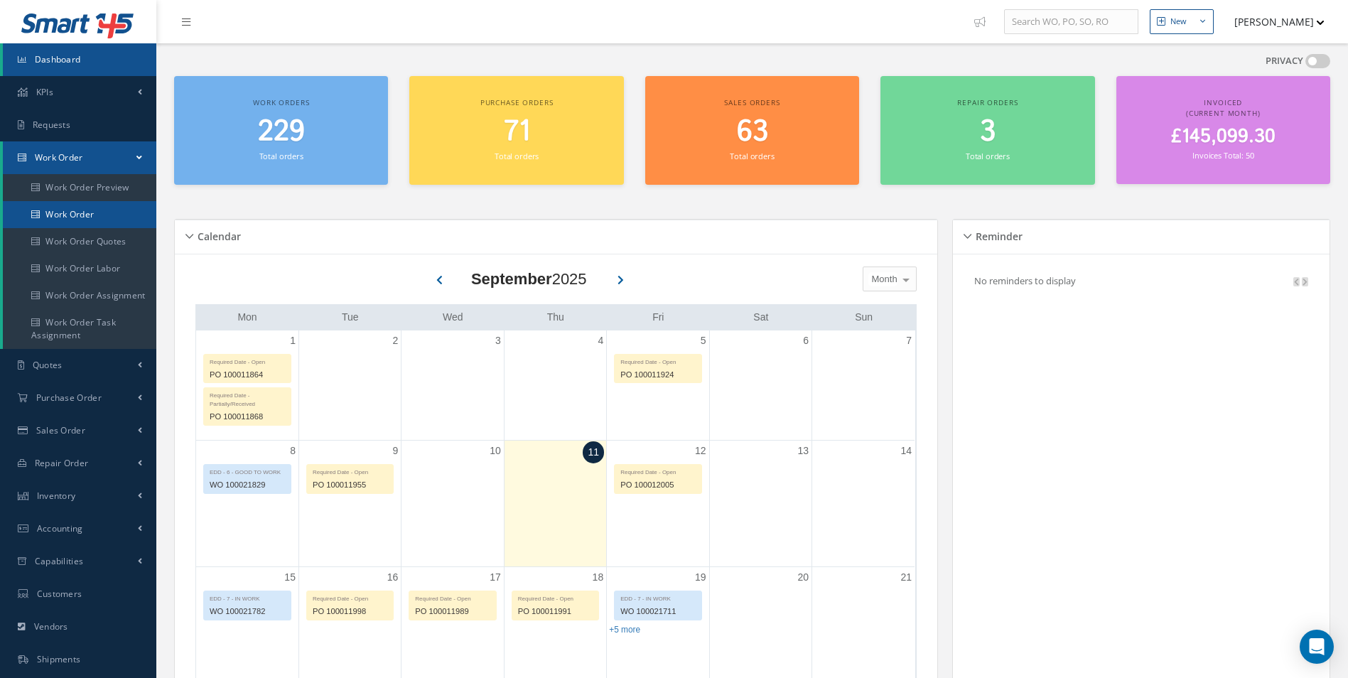
click at [75, 218] on link "Work Order" at bounding box center [79, 214] width 153 height 27
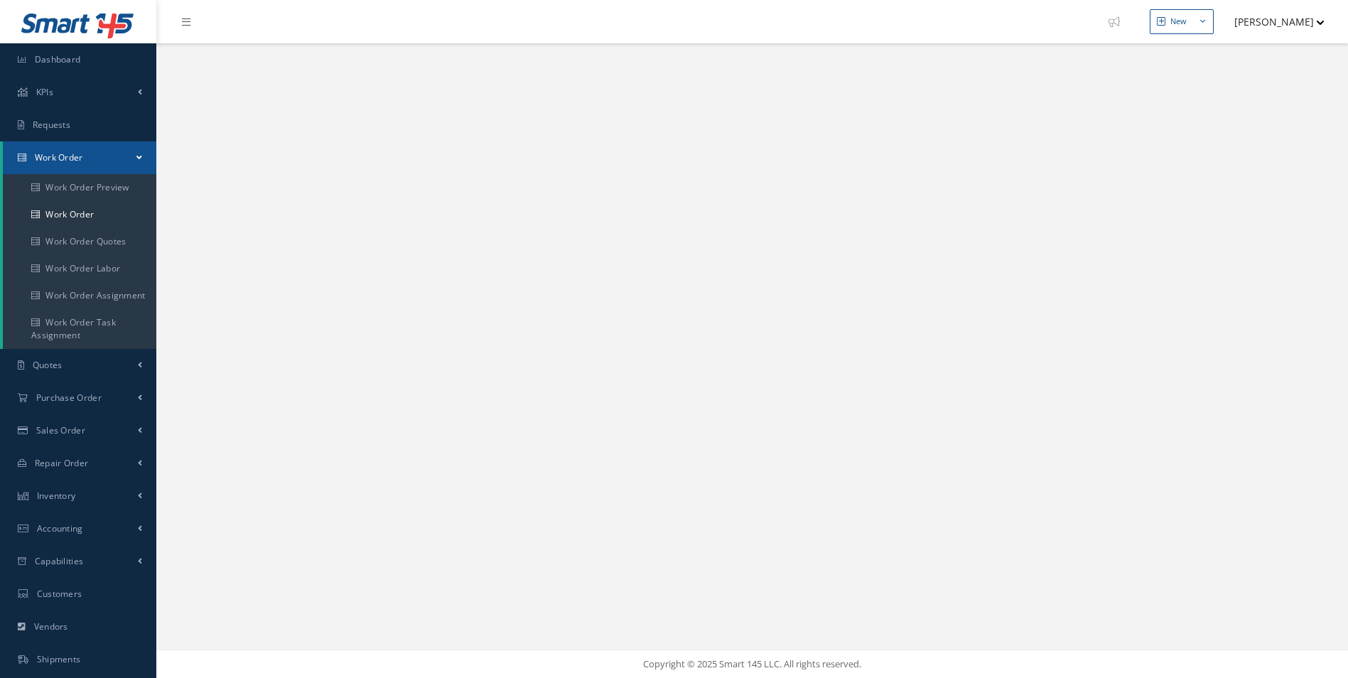
select select "25"
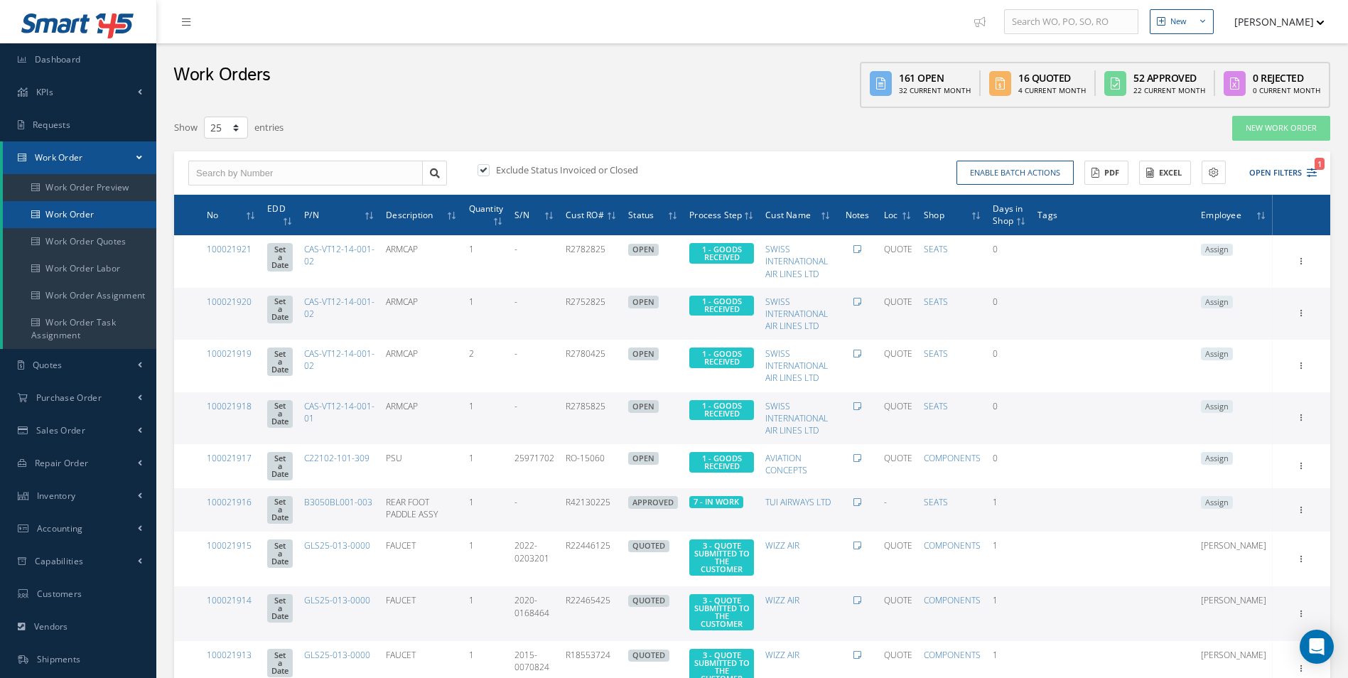
click at [79, 215] on link "Work Order" at bounding box center [79, 214] width 153 height 27
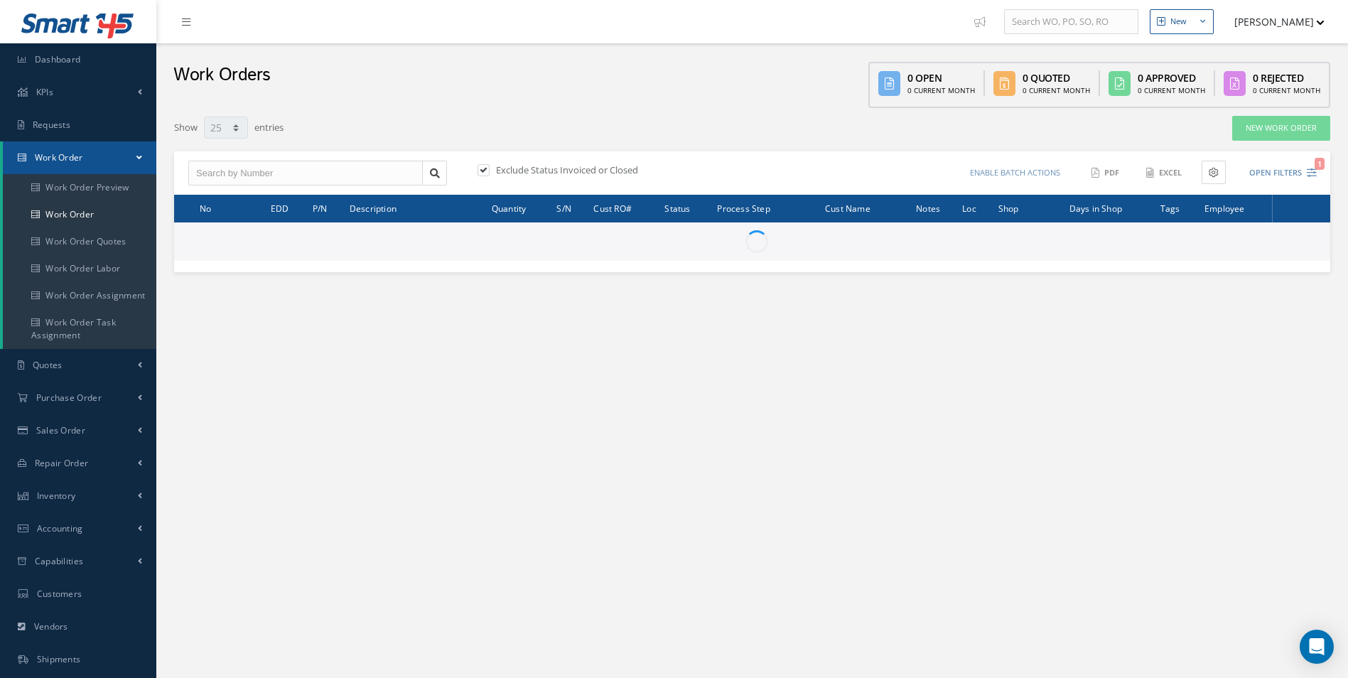
select select "25"
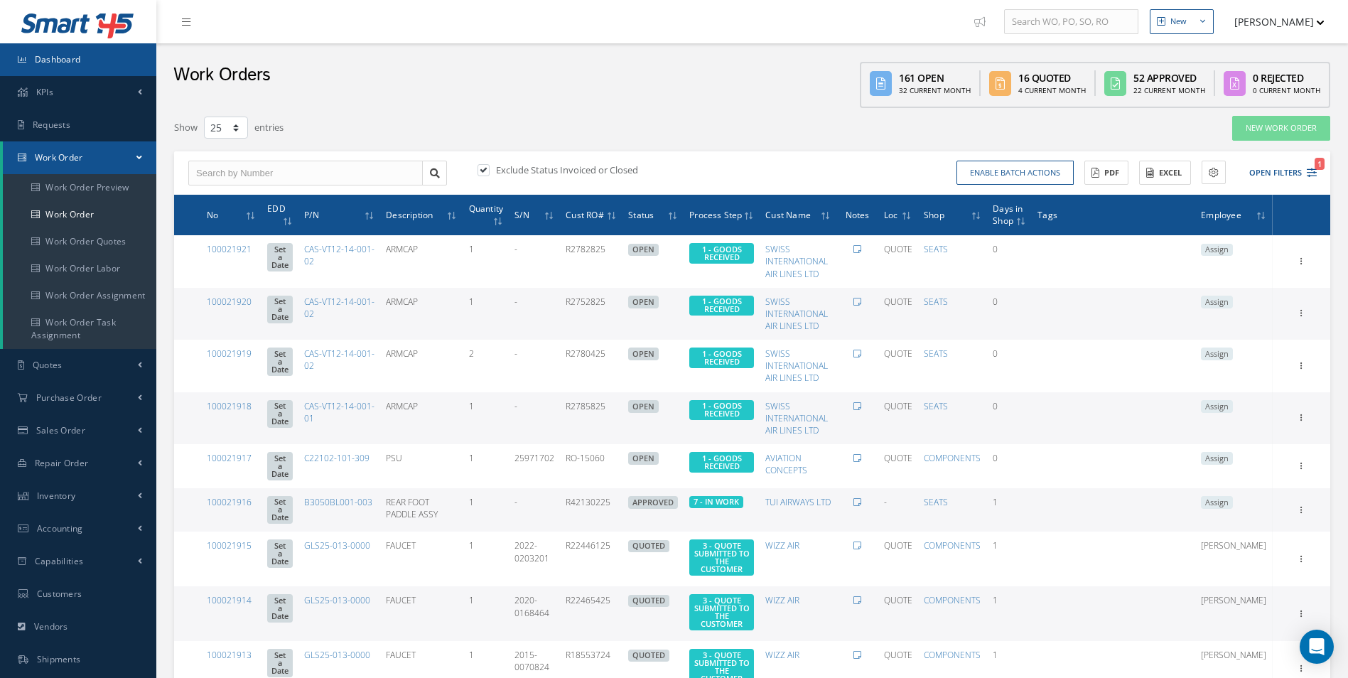
click at [46, 67] on link "Dashboard" at bounding box center [78, 59] width 156 height 33
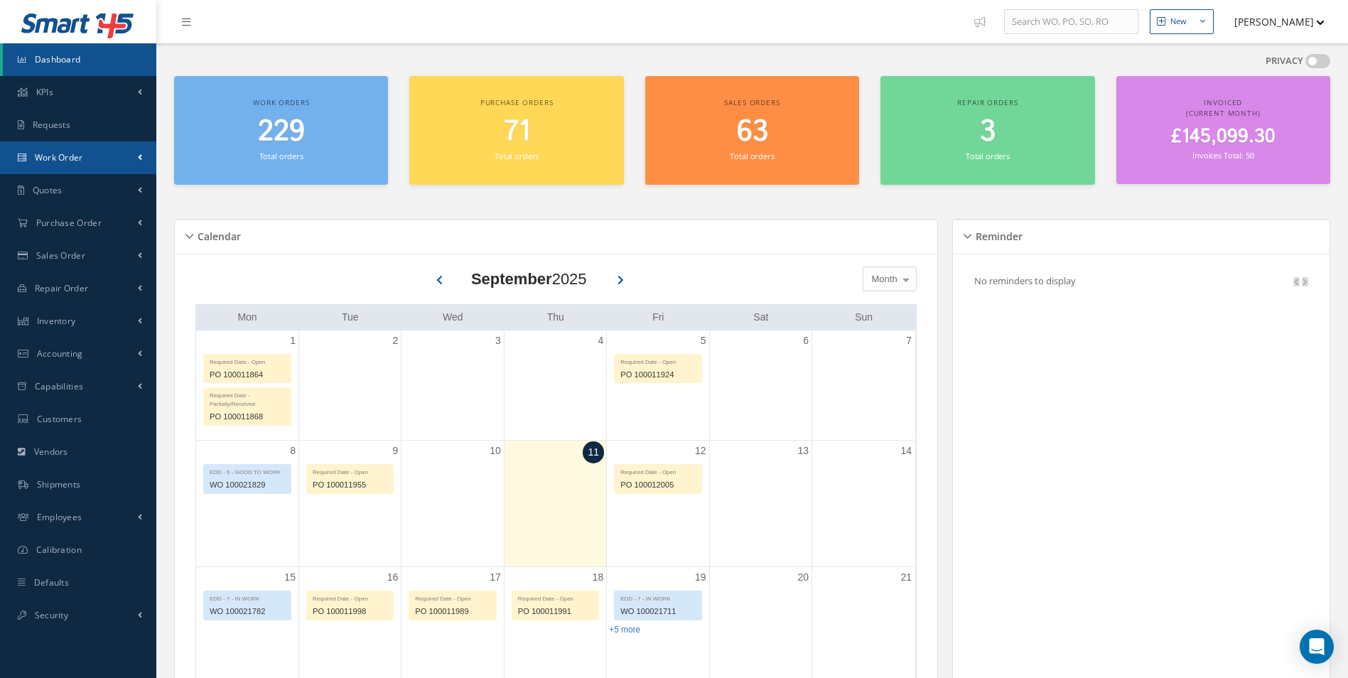
click at [72, 165] on link "Work Order" at bounding box center [78, 157] width 156 height 33
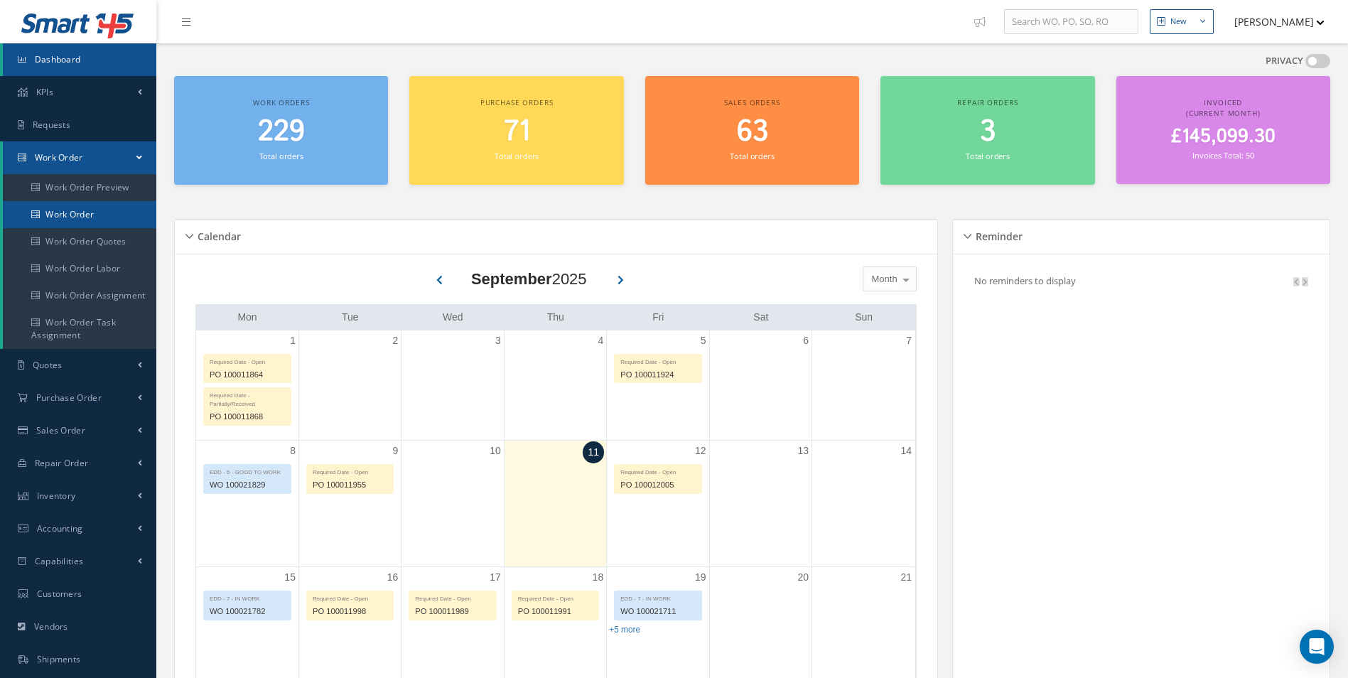
click at [72, 205] on link "Work Order" at bounding box center [79, 214] width 153 height 27
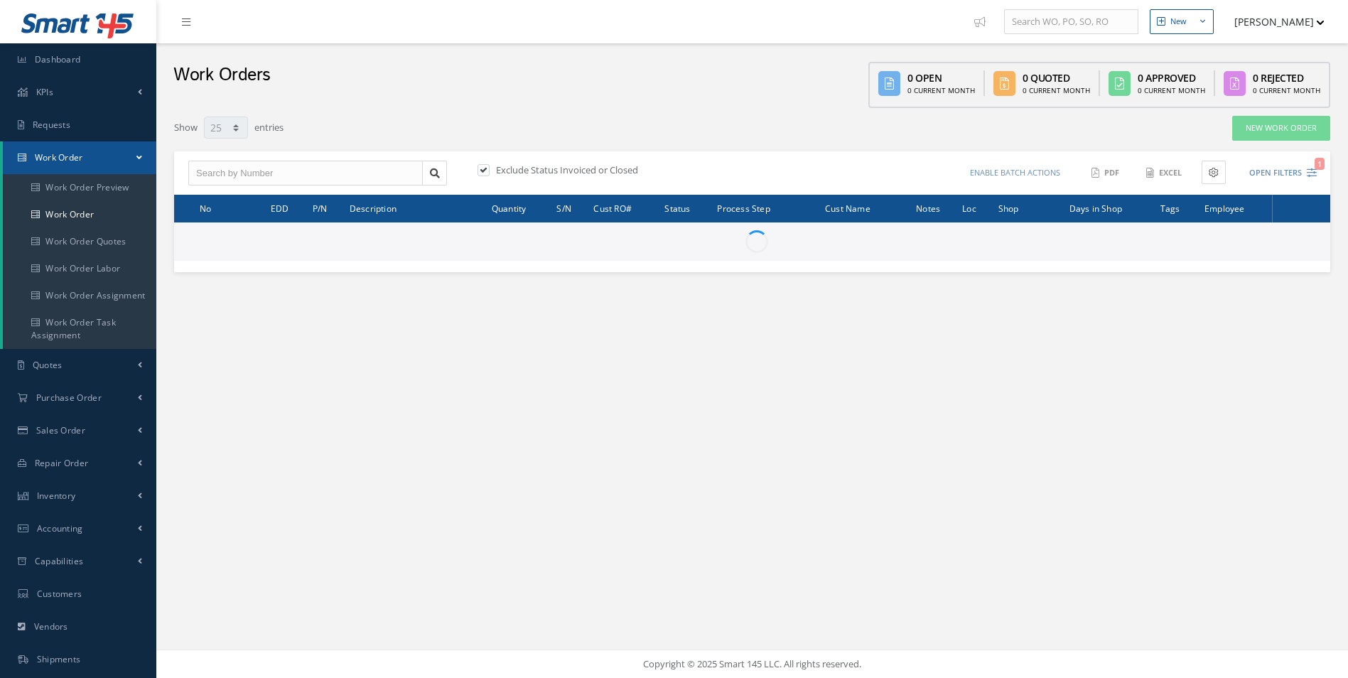
select select "25"
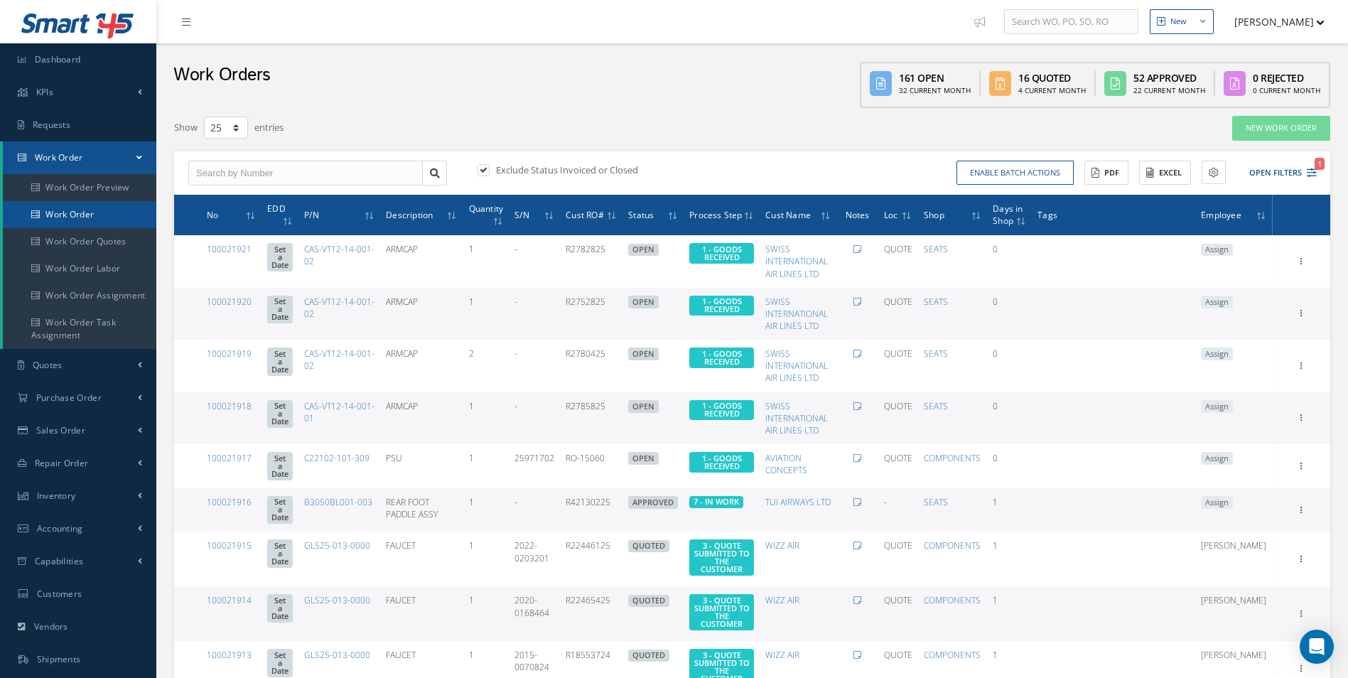
click at [80, 218] on link "Work Order" at bounding box center [79, 214] width 153 height 27
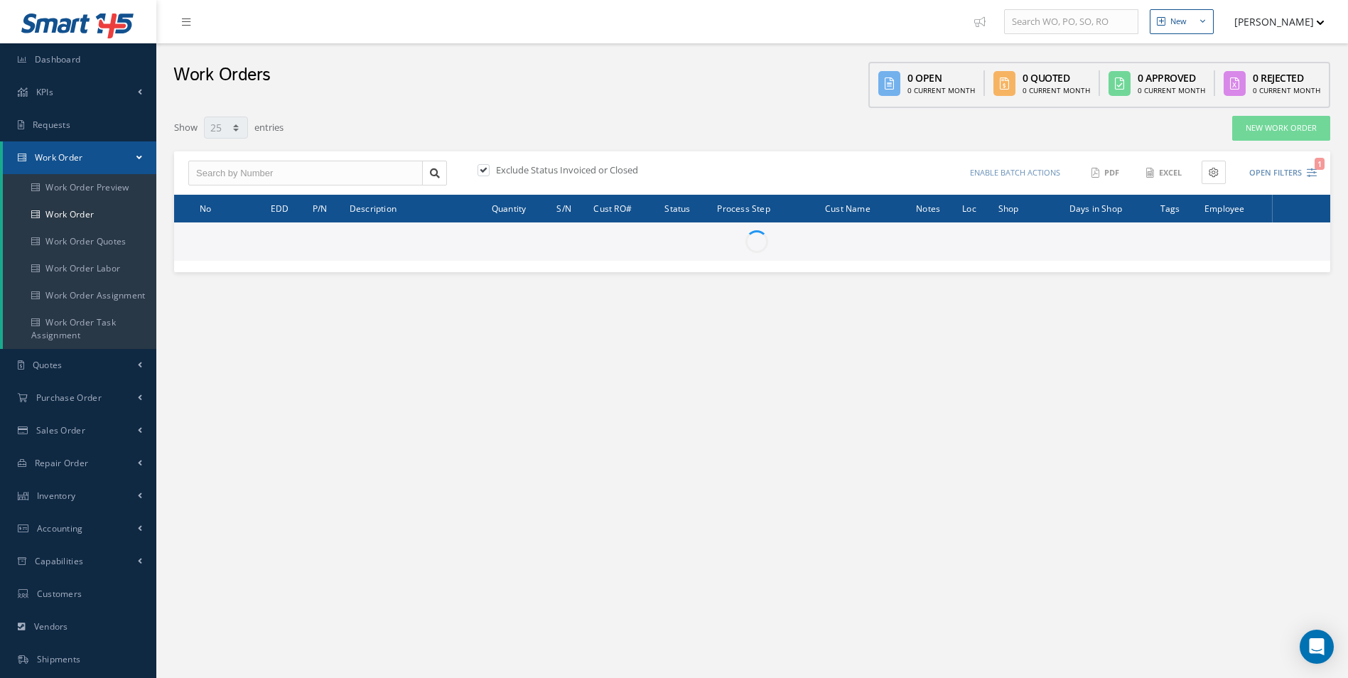
select select "25"
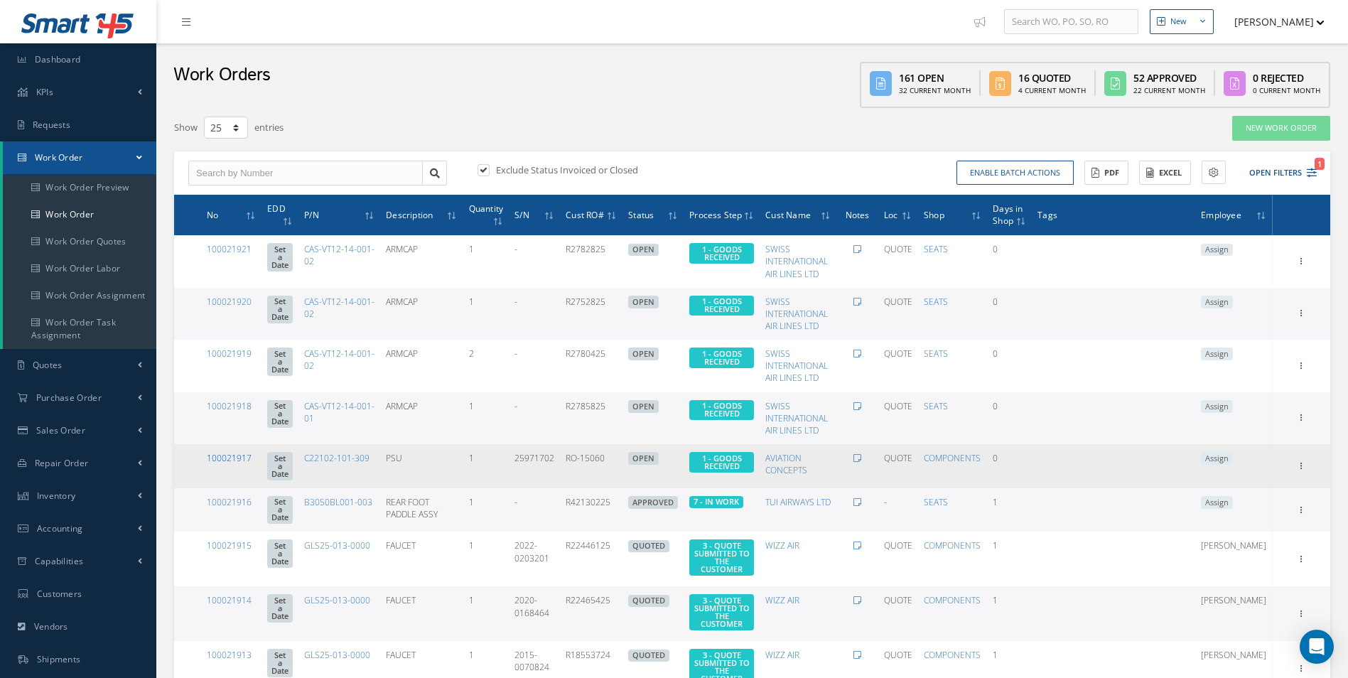
click at [245, 453] on link "100021917" at bounding box center [229, 458] width 45 height 12
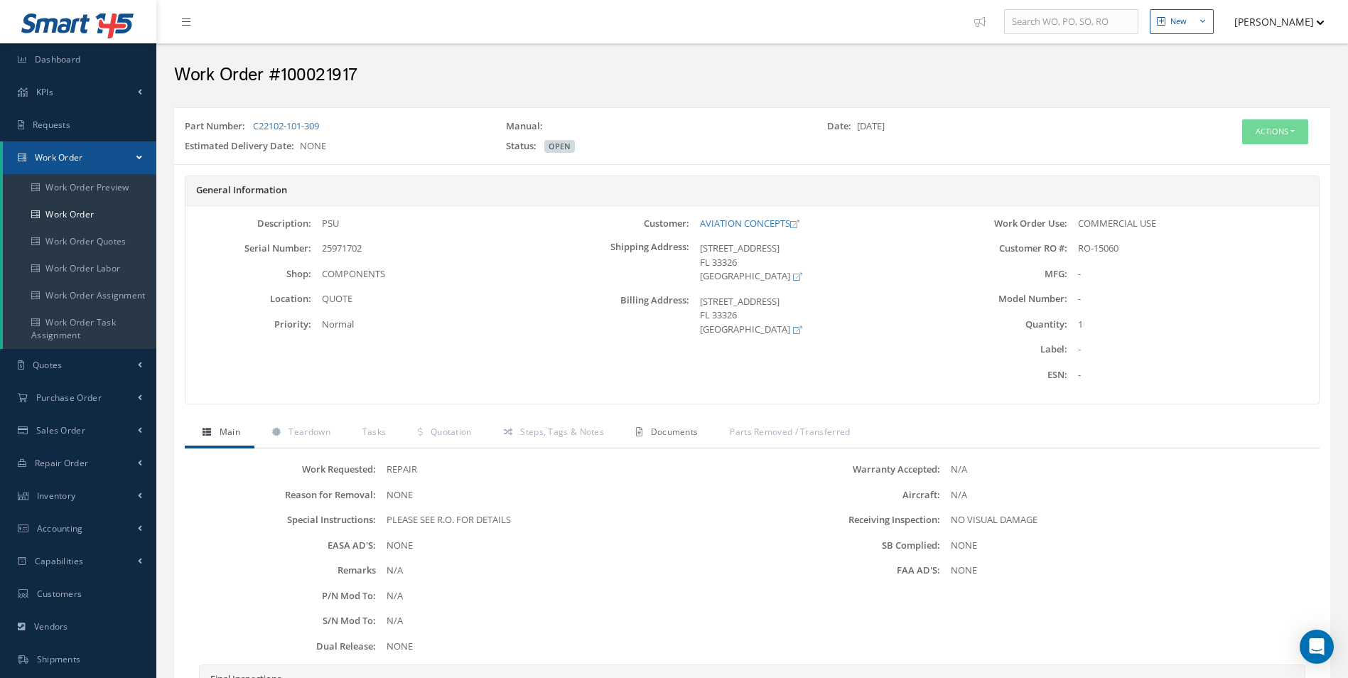
click at [642, 430] on link "Documents" at bounding box center [665, 433] width 94 height 30
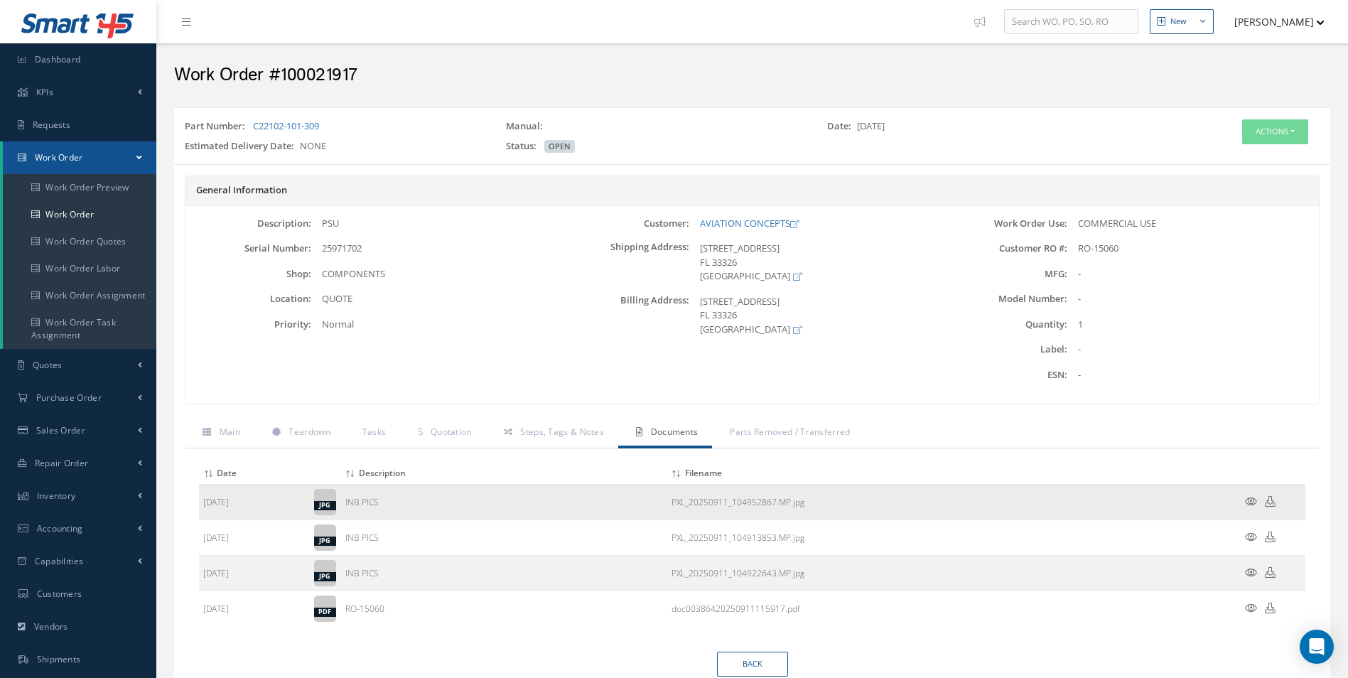
click at [1251, 498] on icon at bounding box center [1251, 501] width 12 height 11
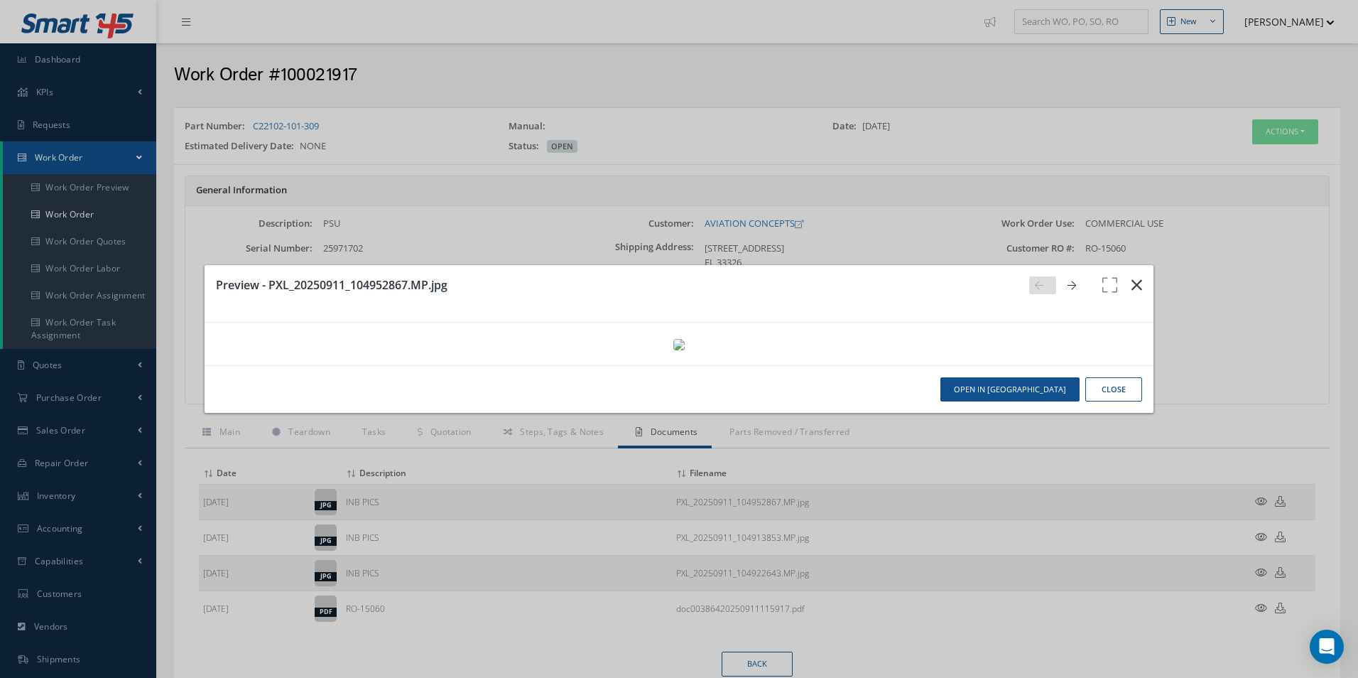
click at [1132, 276] on icon "button" at bounding box center [1137, 284] width 11 height 17
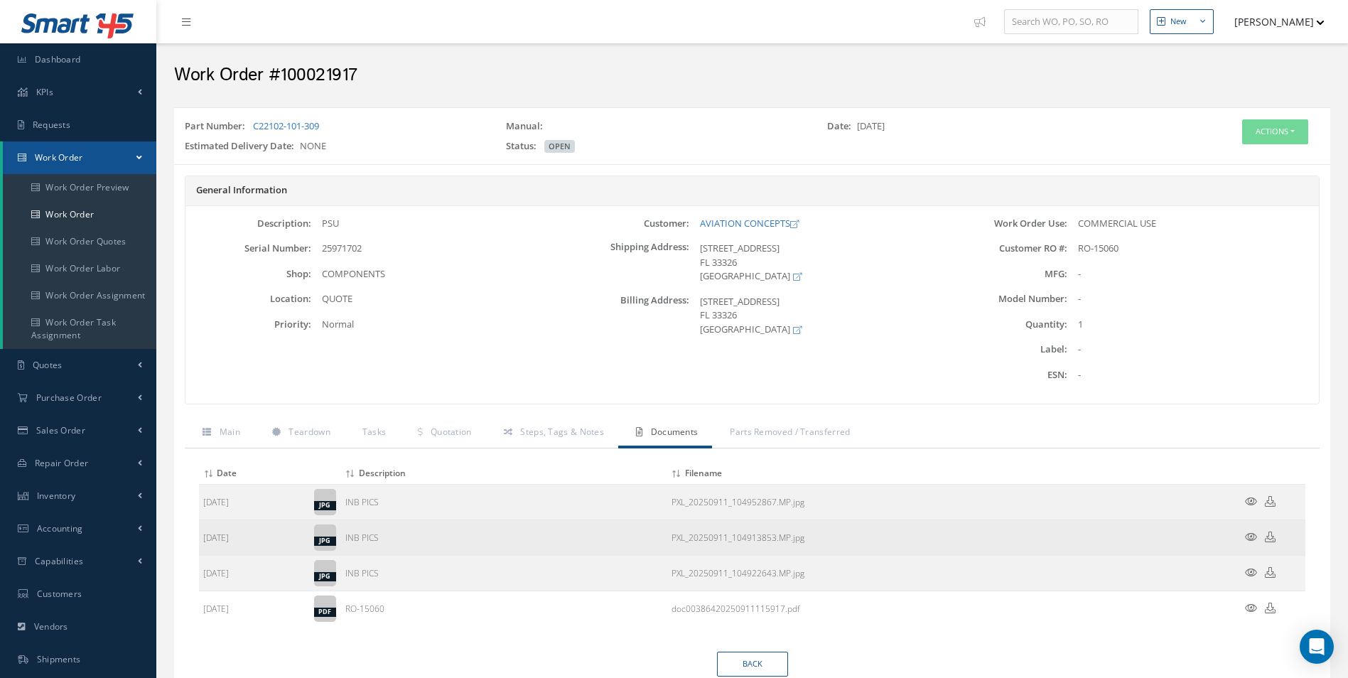
click at [1250, 534] on icon at bounding box center [1251, 536] width 12 height 11
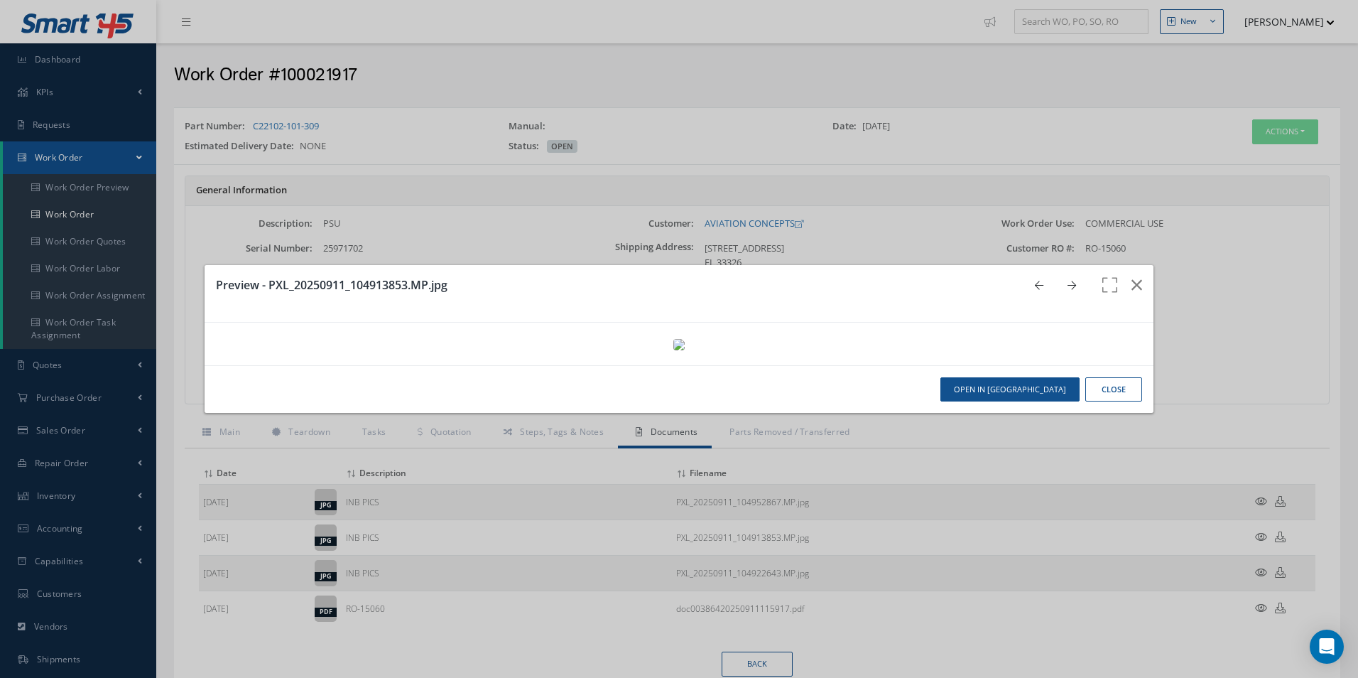
click at [685, 350] on img at bounding box center [679, 344] width 11 height 11
click at [1135, 265] on button "button" at bounding box center [1136, 285] width 33 height 40
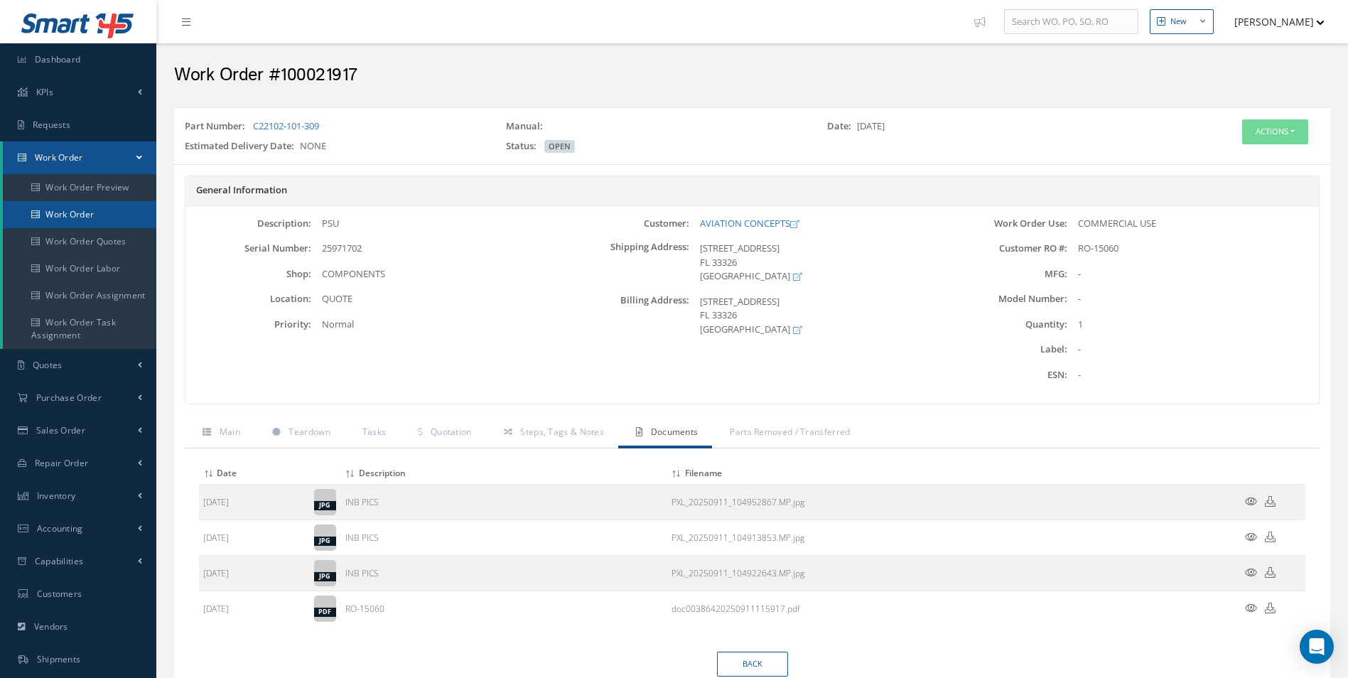
click at [90, 223] on link "Work Order" at bounding box center [79, 214] width 153 height 27
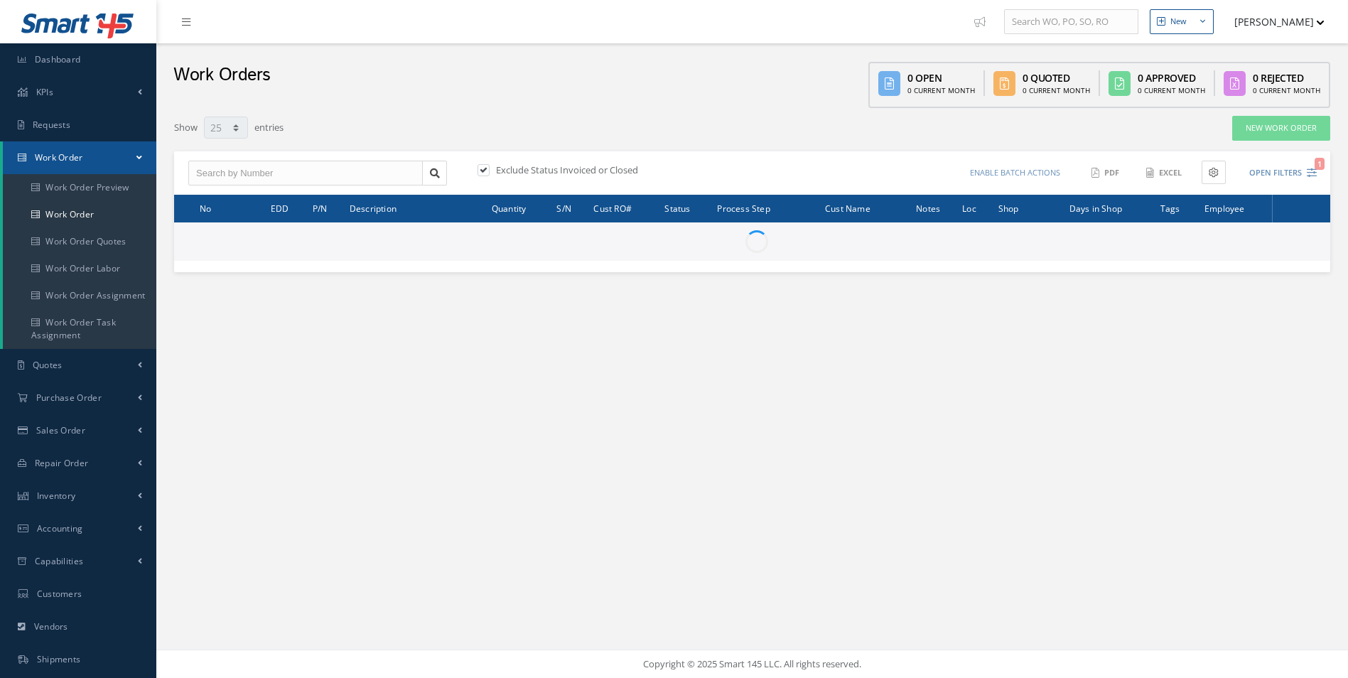
select select "25"
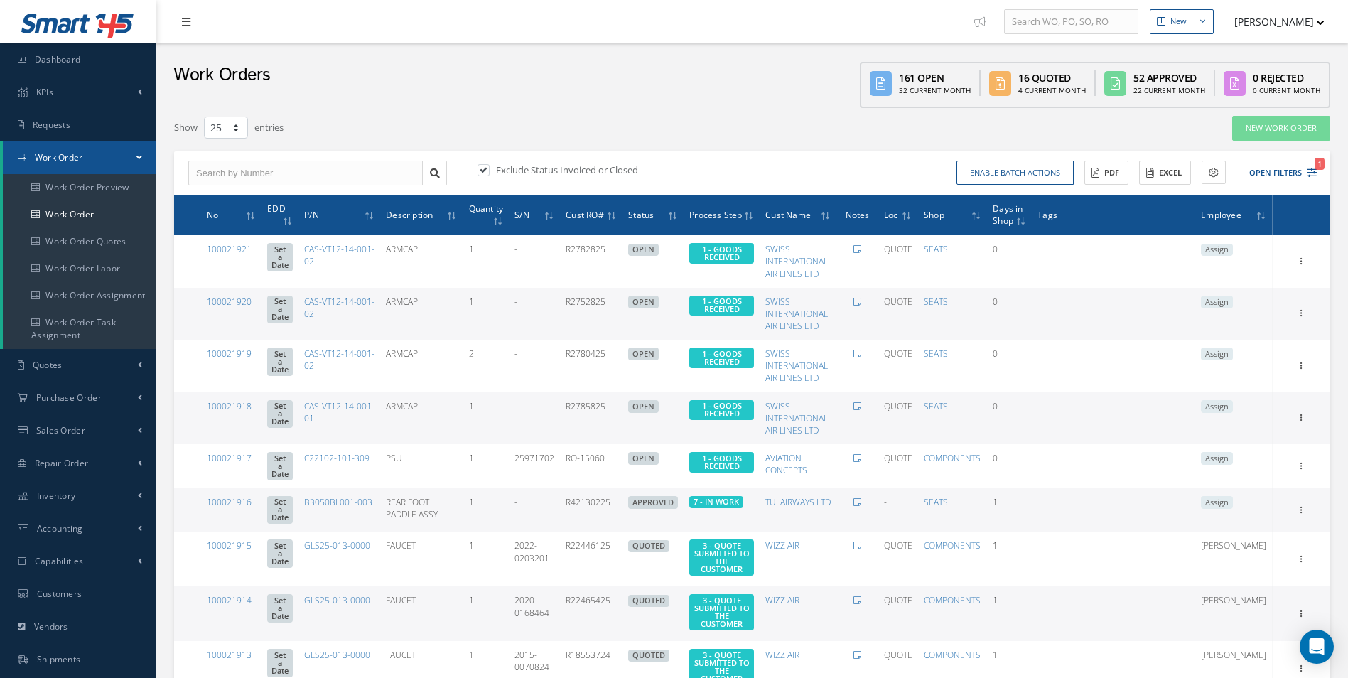
click at [1317, 171] on div "Enable batch actions Update Work Orders Close Work Orders ACTIONS Receive Payme…" at bounding box center [1036, 173] width 569 height 25
click at [82, 219] on link "Work Order" at bounding box center [79, 214] width 153 height 27
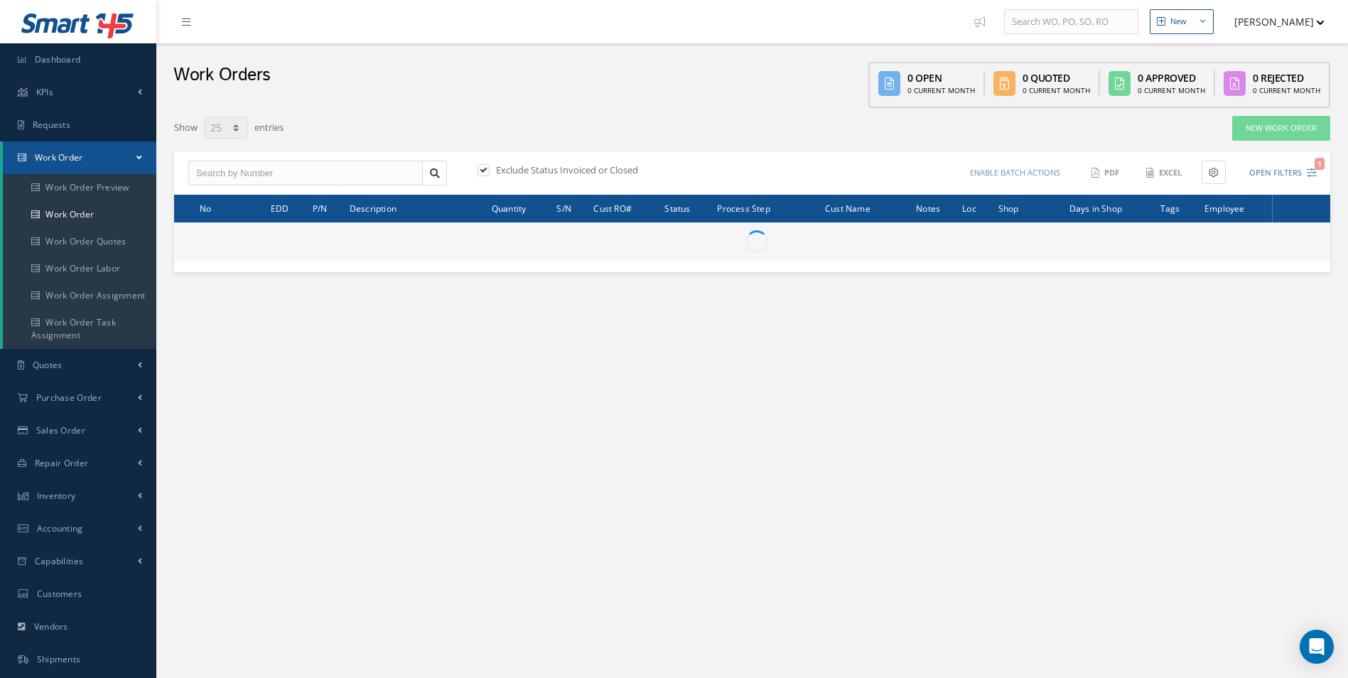
select select "25"
click at [223, 172] on input "text" at bounding box center [305, 174] width 234 height 26
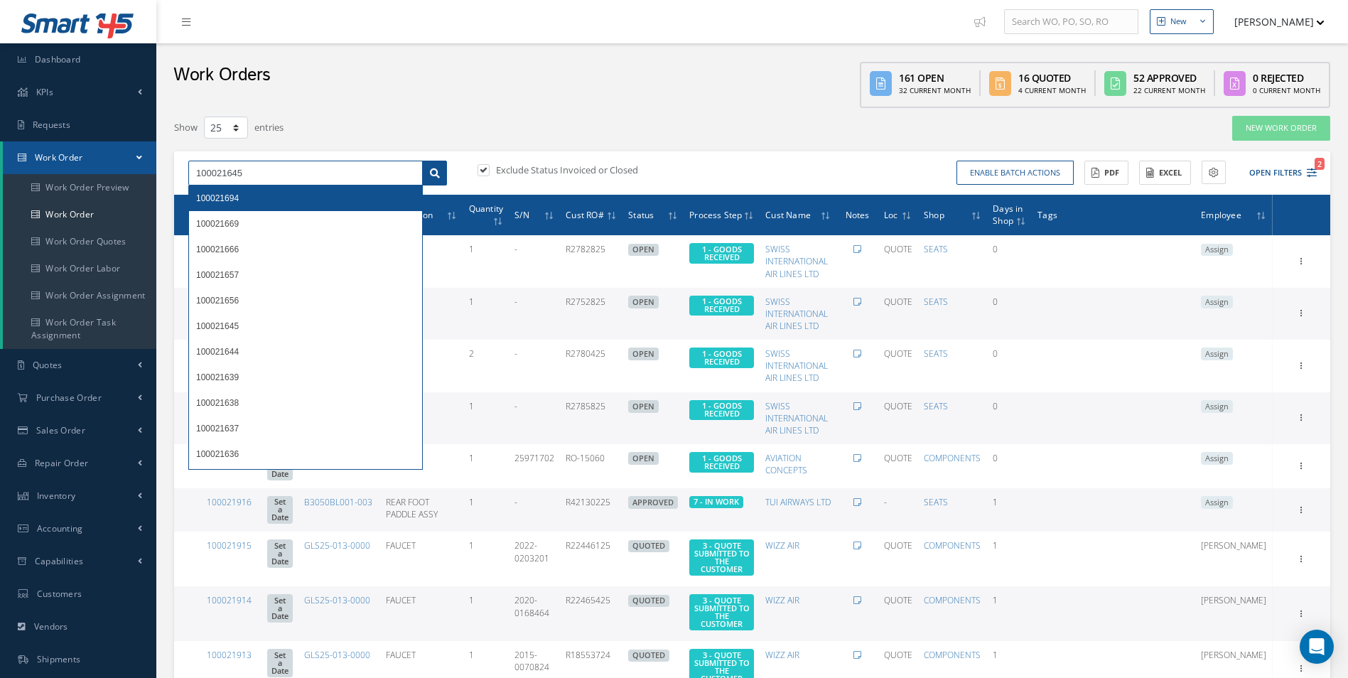
type input "100021645"
click at [447, 175] on link at bounding box center [434, 174] width 25 height 26
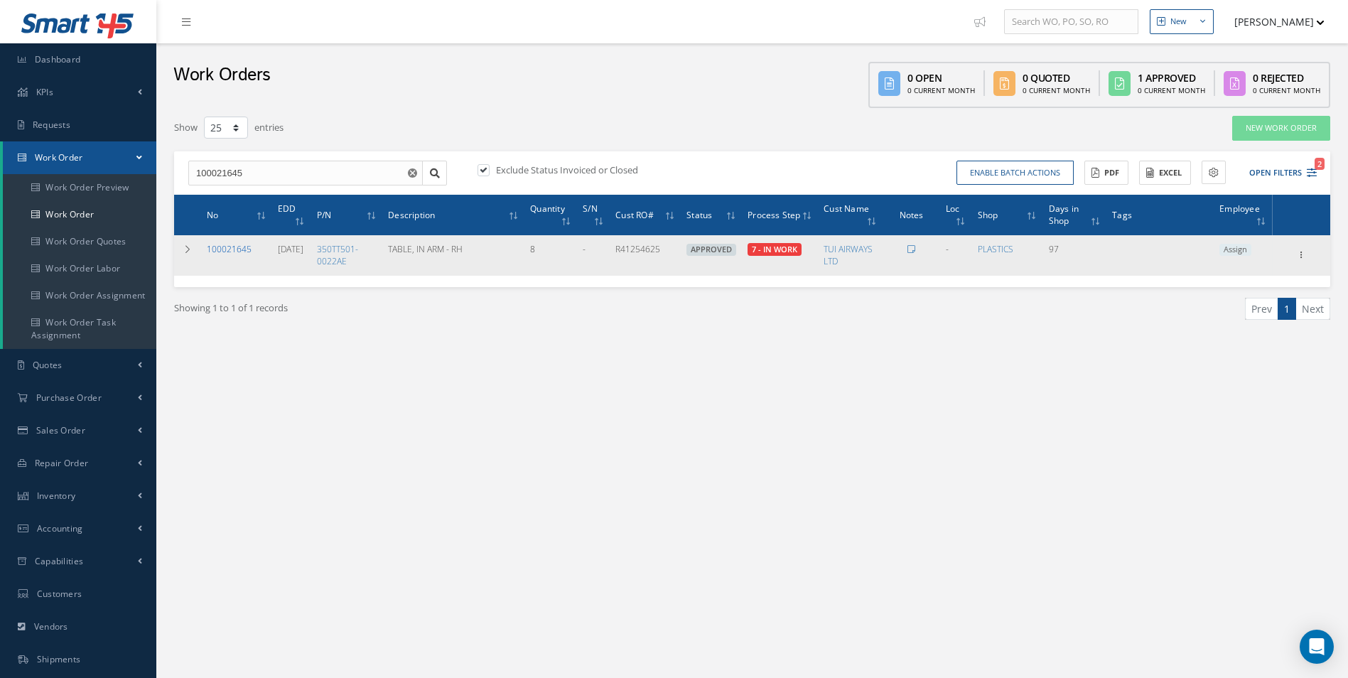
click at [234, 247] on link "100021645" at bounding box center [229, 249] width 45 height 12
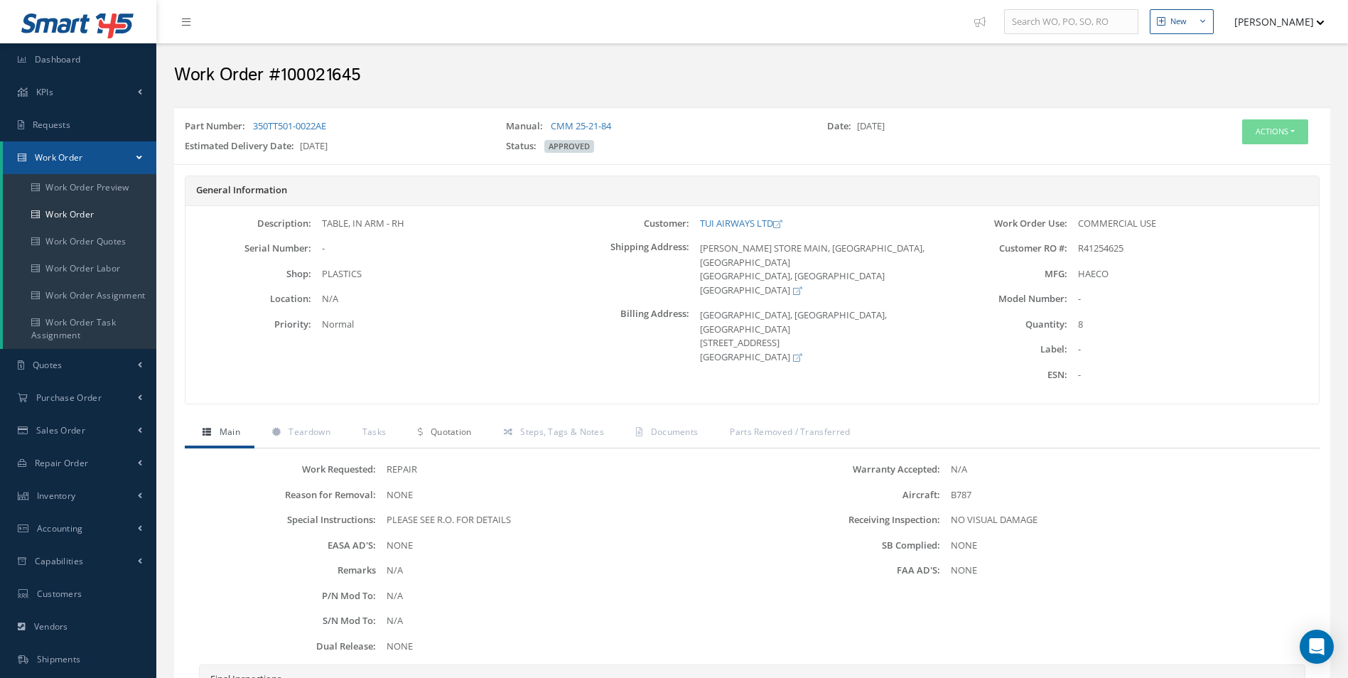
click at [445, 430] on span "Quotation" at bounding box center [451, 432] width 41 height 12
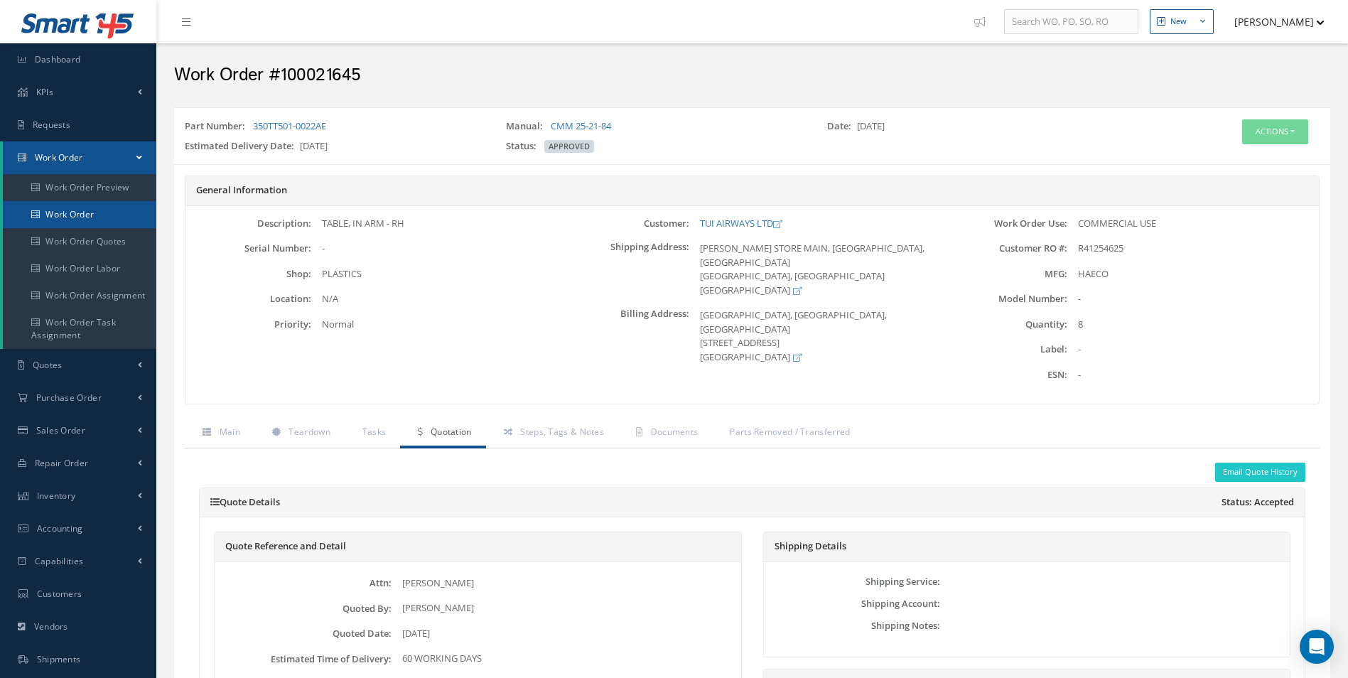
click at [60, 222] on link "Work Order" at bounding box center [79, 214] width 153 height 27
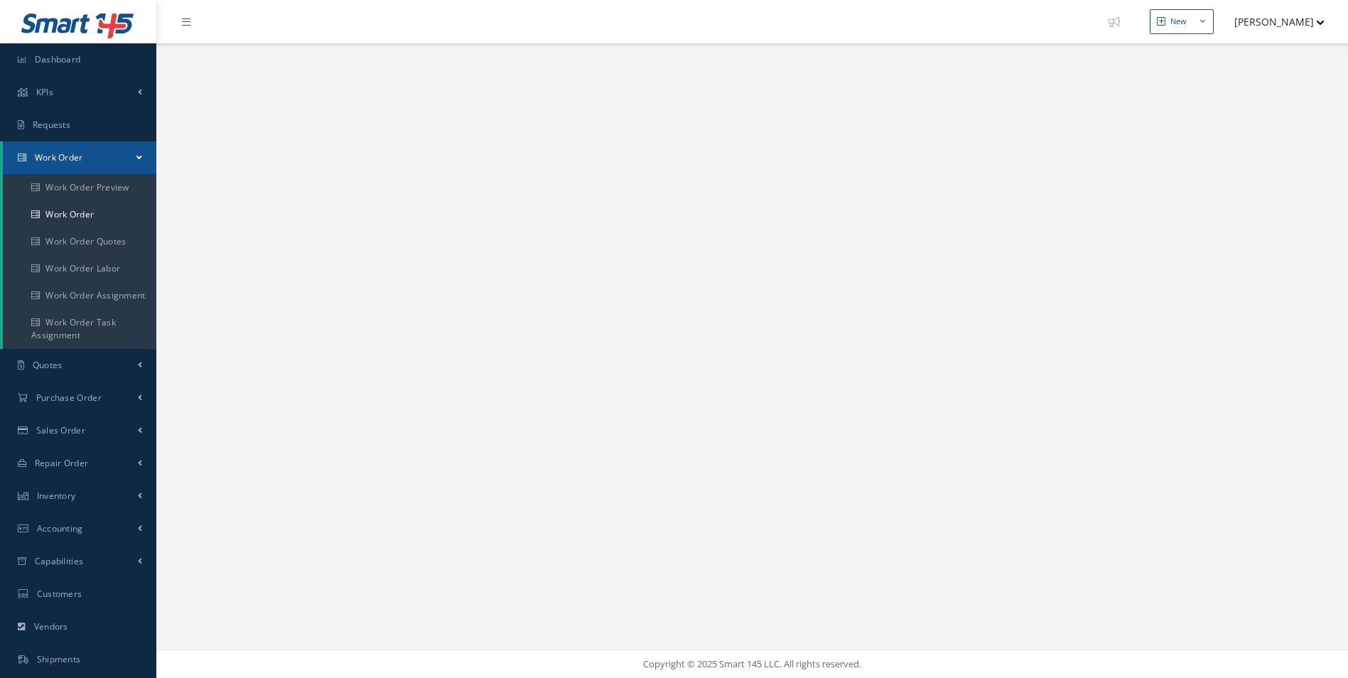
select select "25"
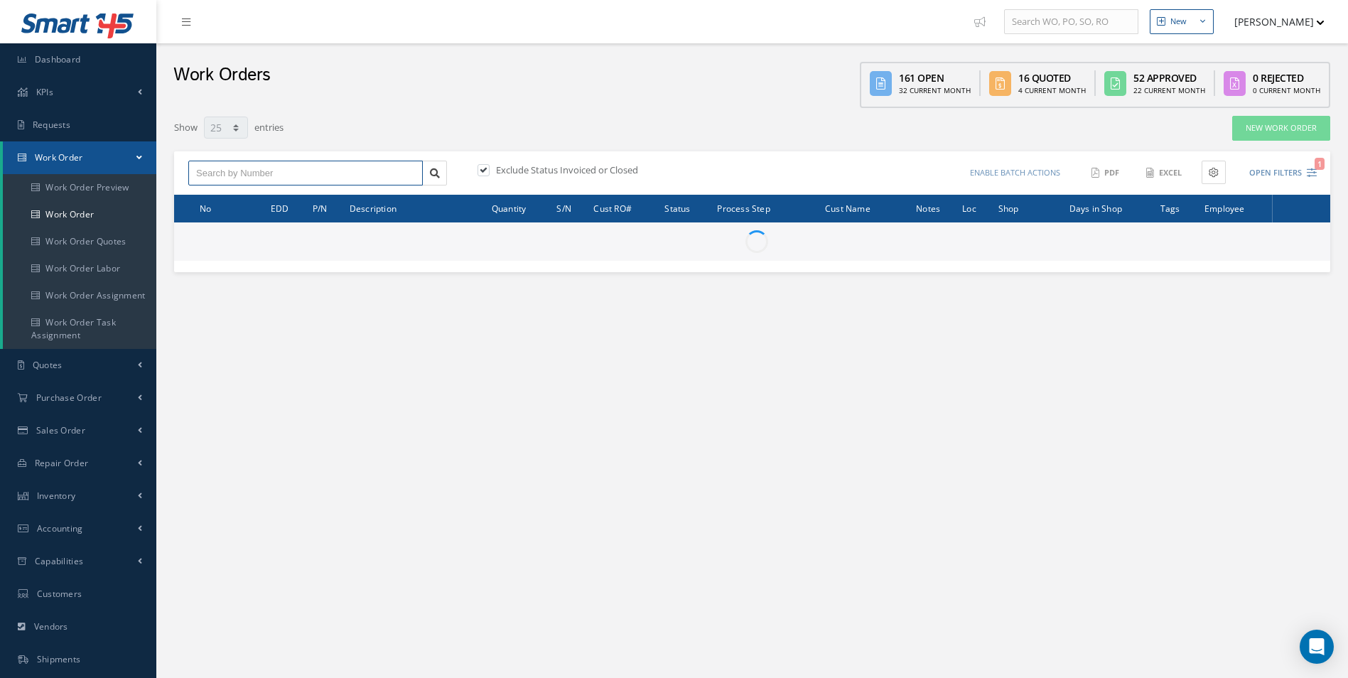
click at [240, 178] on input "text" at bounding box center [305, 174] width 234 height 26
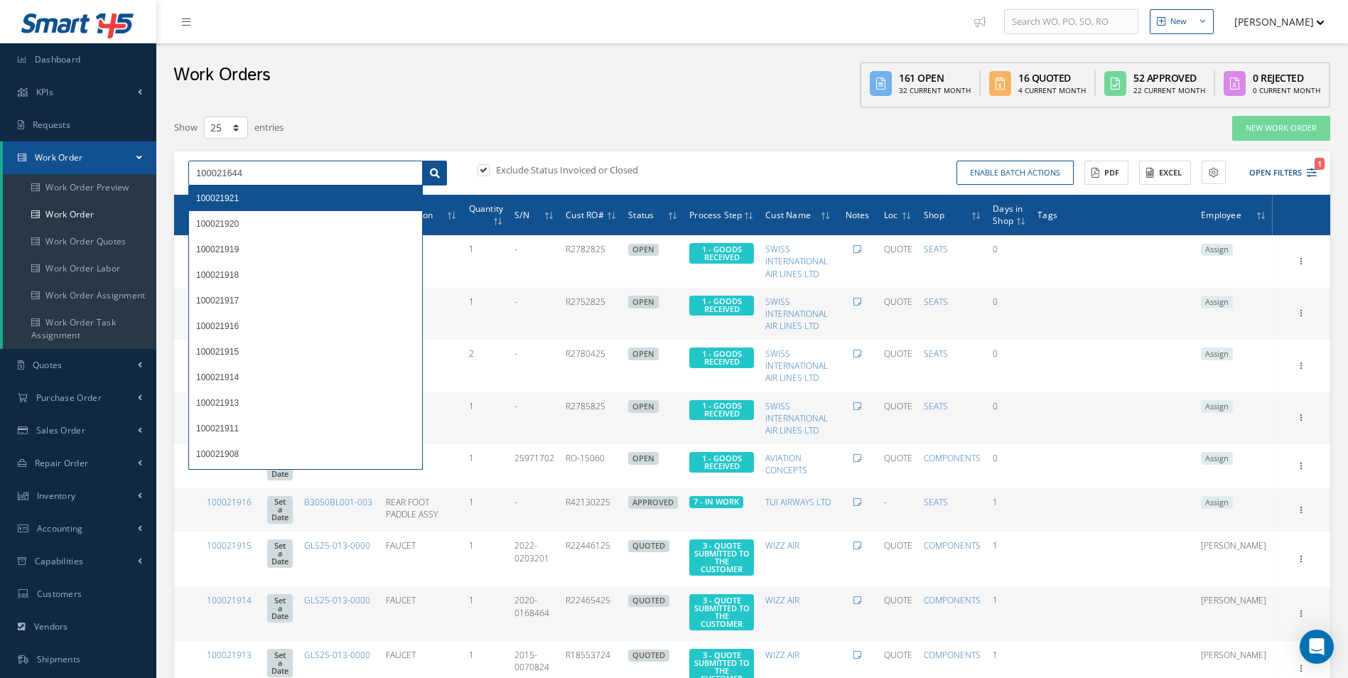
type input "100021644"
click at [443, 171] on link at bounding box center [434, 174] width 25 height 26
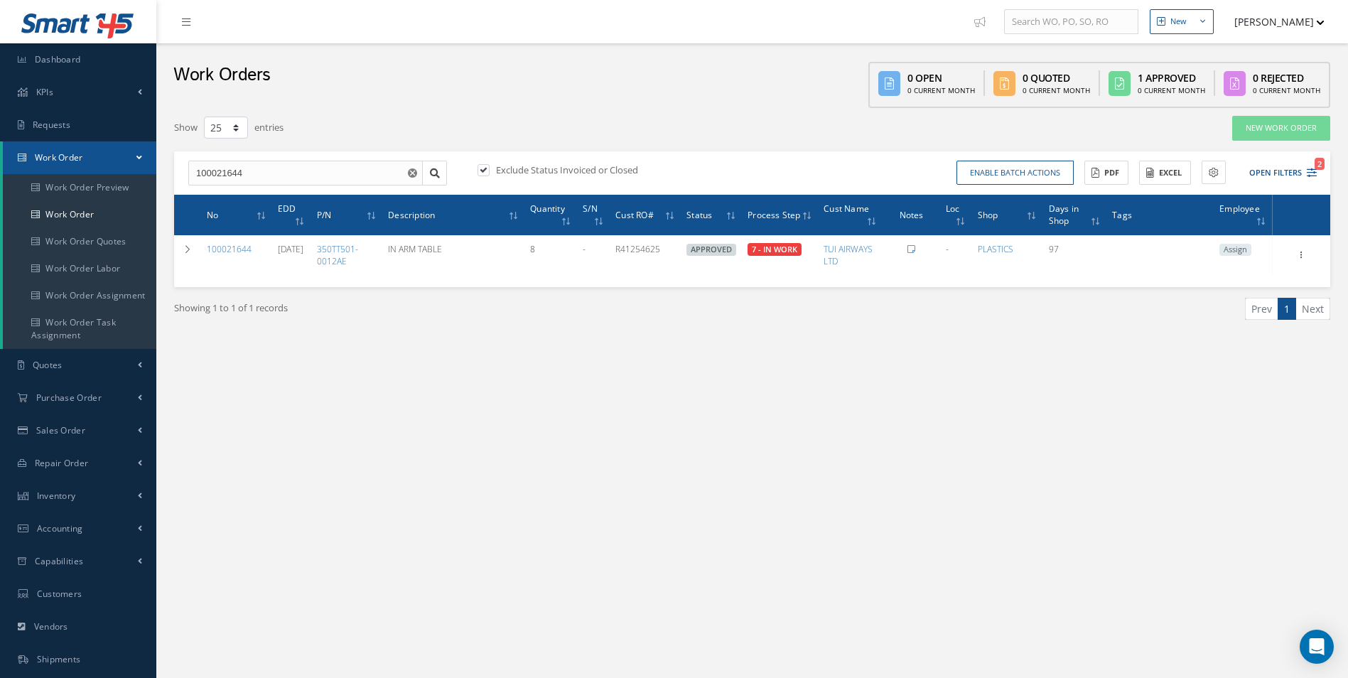
click at [1095, 468] on div "New New Work Order New Purchase Order New Customer Quote New Sales Order New Re…" at bounding box center [751, 403] width 1191 height 806
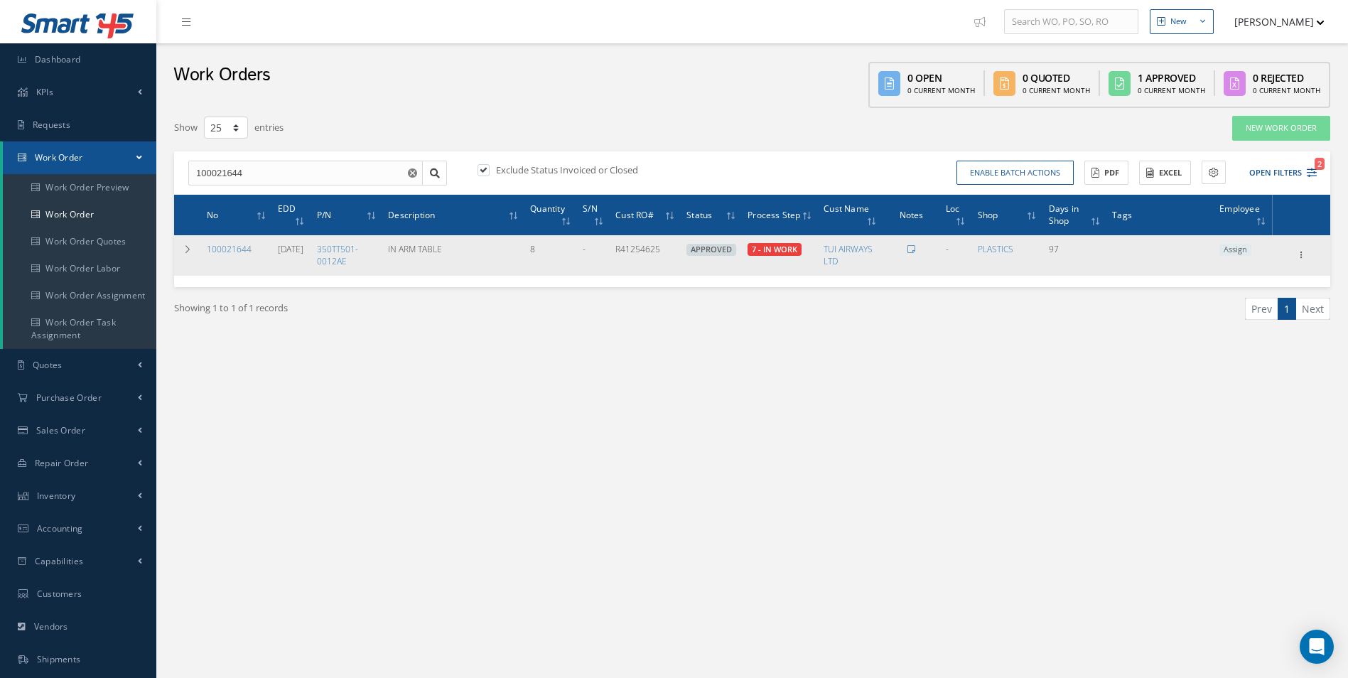
click at [1244, 251] on span "Assign" at bounding box center [1235, 250] width 32 height 13
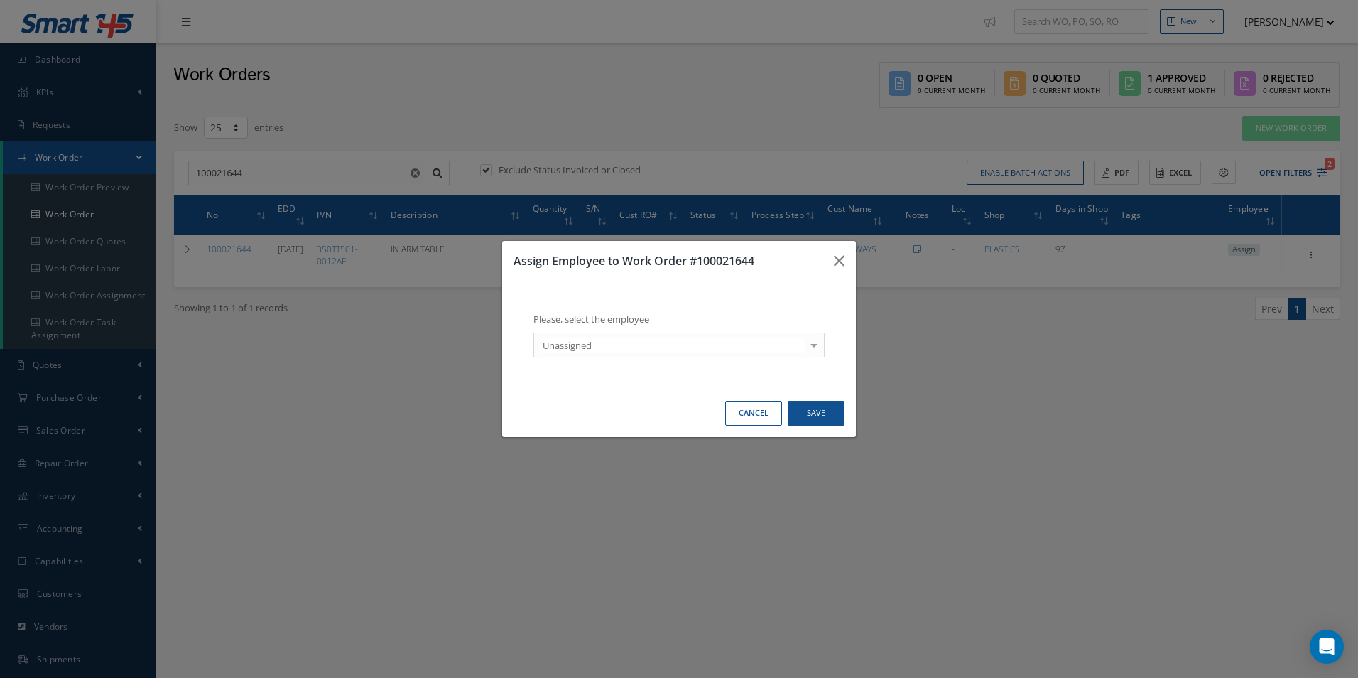
click at [706, 335] on div "Unassigned" at bounding box center [679, 346] width 291 height 26
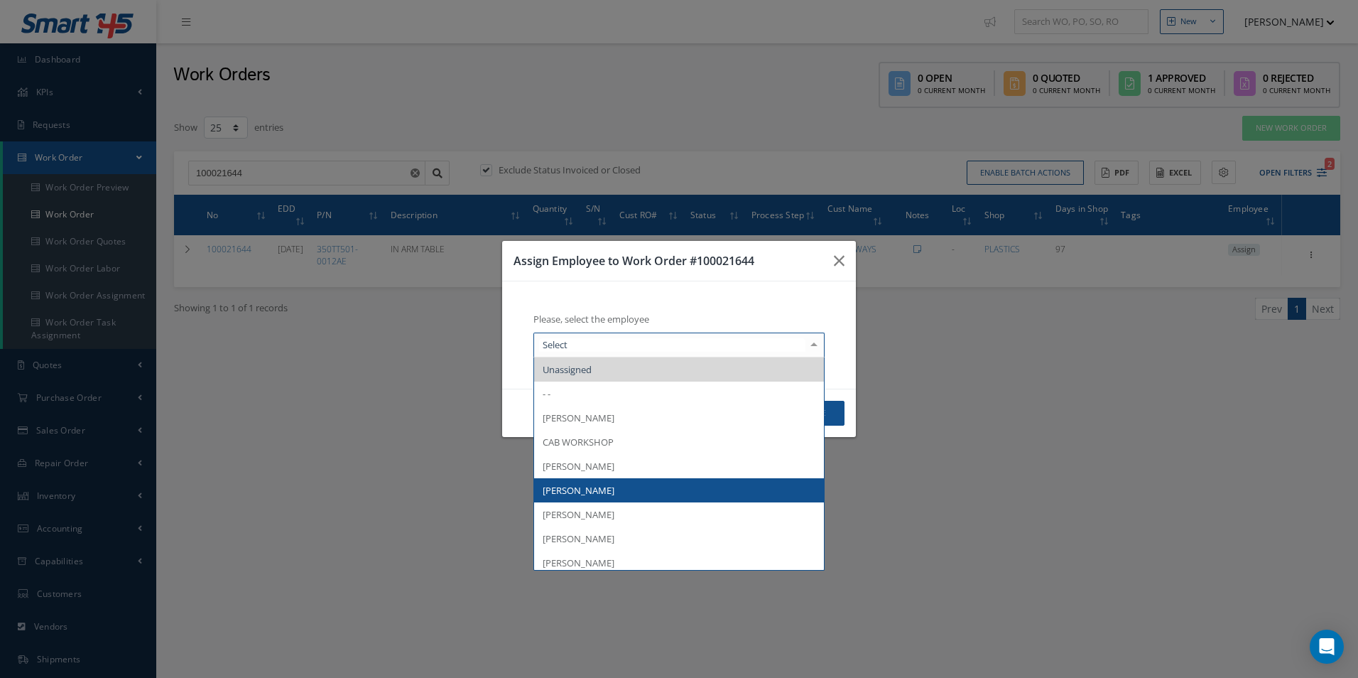
click at [613, 480] on span "[PERSON_NAME]" at bounding box center [679, 490] width 290 height 24
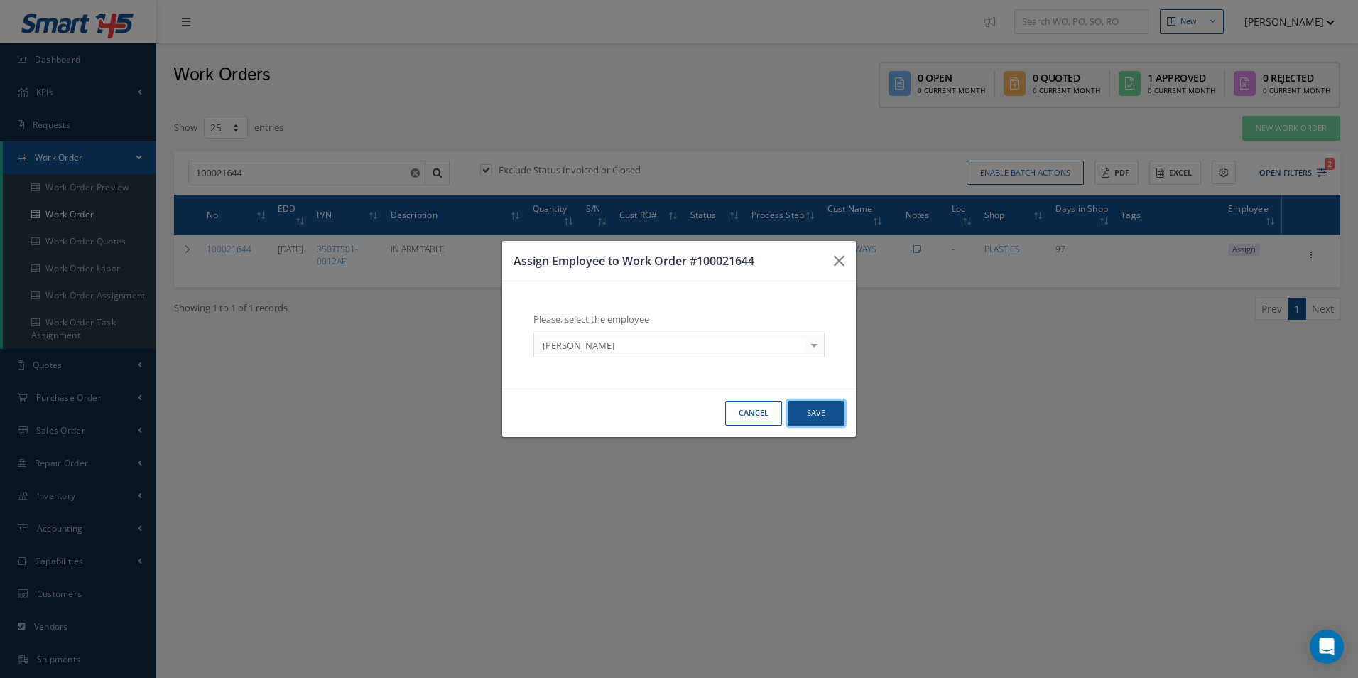
click at [824, 412] on button "Save" at bounding box center [816, 413] width 57 height 25
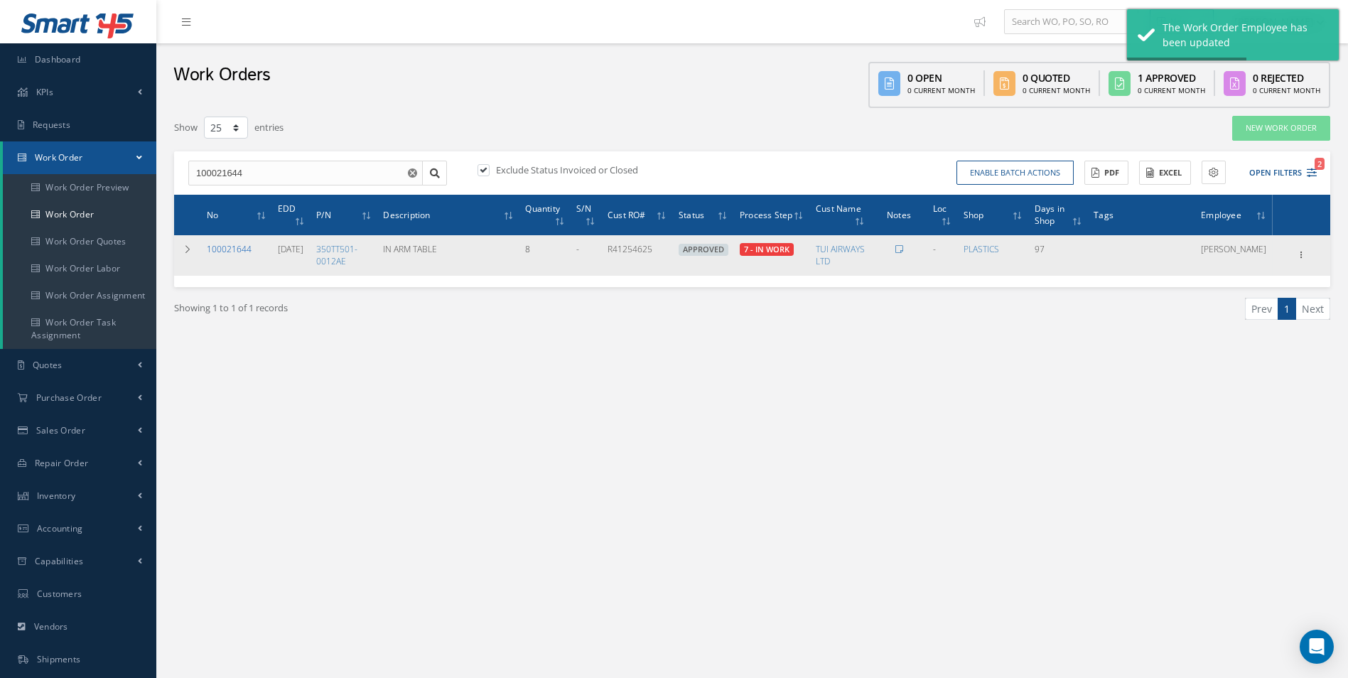
click at [242, 252] on link "100021644" at bounding box center [229, 249] width 45 height 12
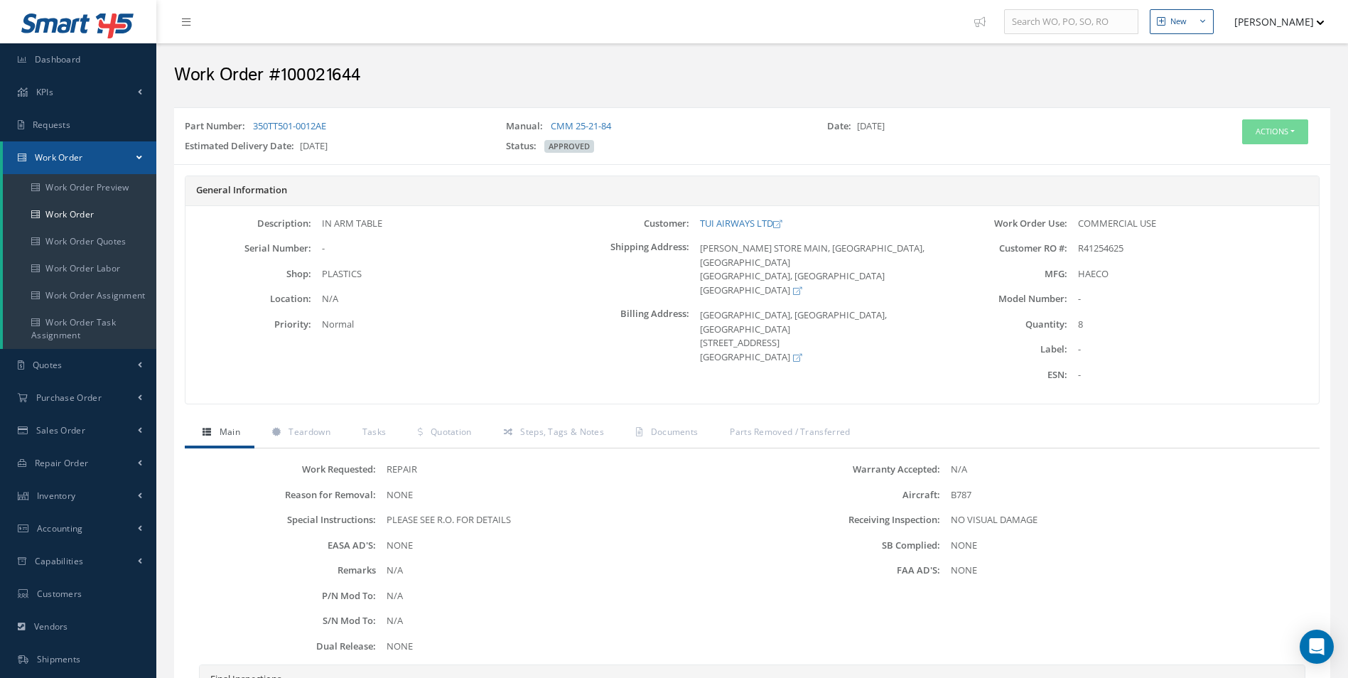
click at [342, 75] on h2 "Work Order #100021644" at bounding box center [752, 75] width 1156 height 21
copy h2 "100021644"
click at [1105, 244] on span "R41254625" at bounding box center [1100, 248] width 45 height 13
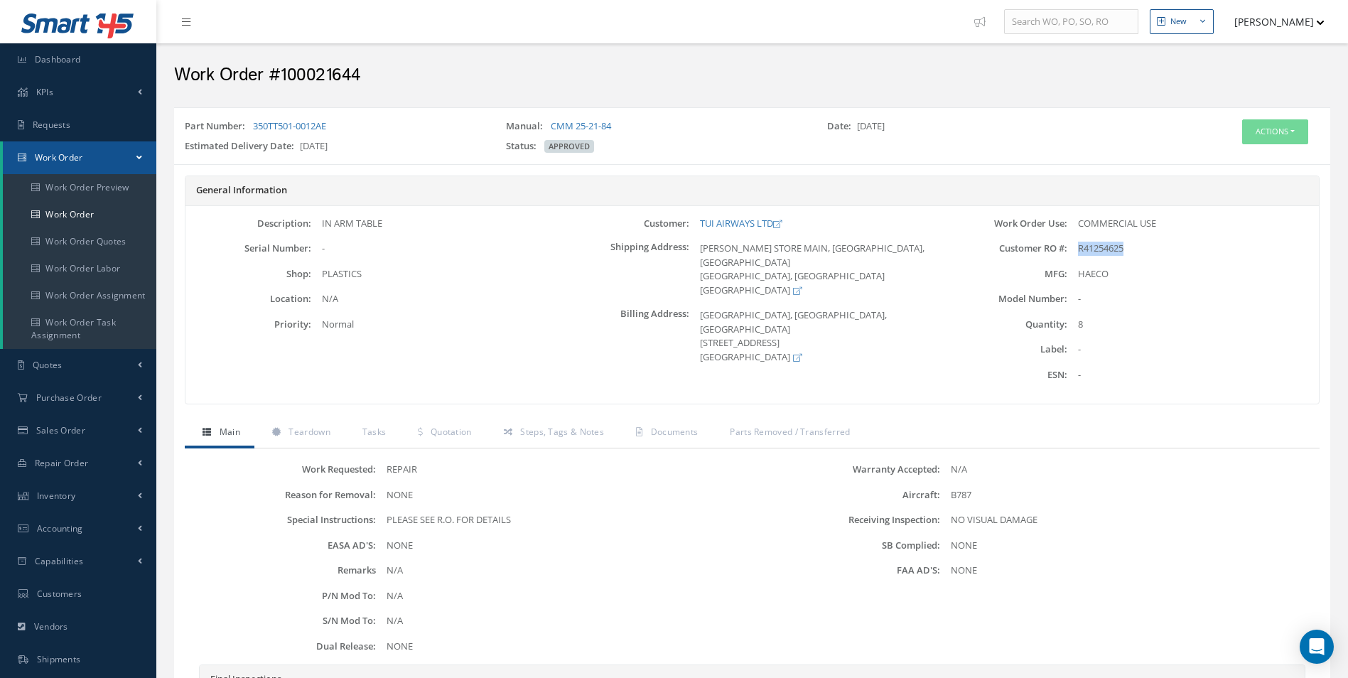
copy span "R41254625"
drag, startPoint x: 338, startPoint y: 131, endPoint x: 254, endPoint y: 124, distance: 84.1
click at [254, 124] on div "Part Number: 350TT501-0012AE" at bounding box center [334, 129] width 321 height 20
copy link "350TT501-0012AE"
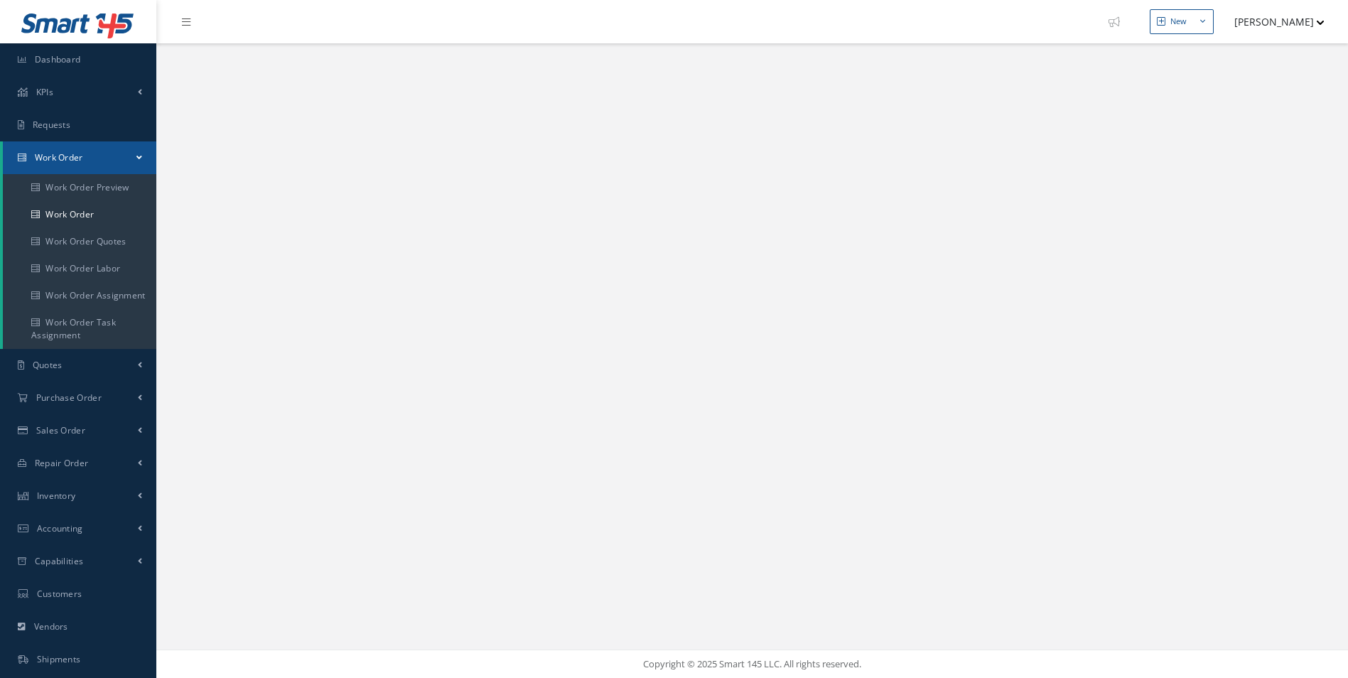
select select "25"
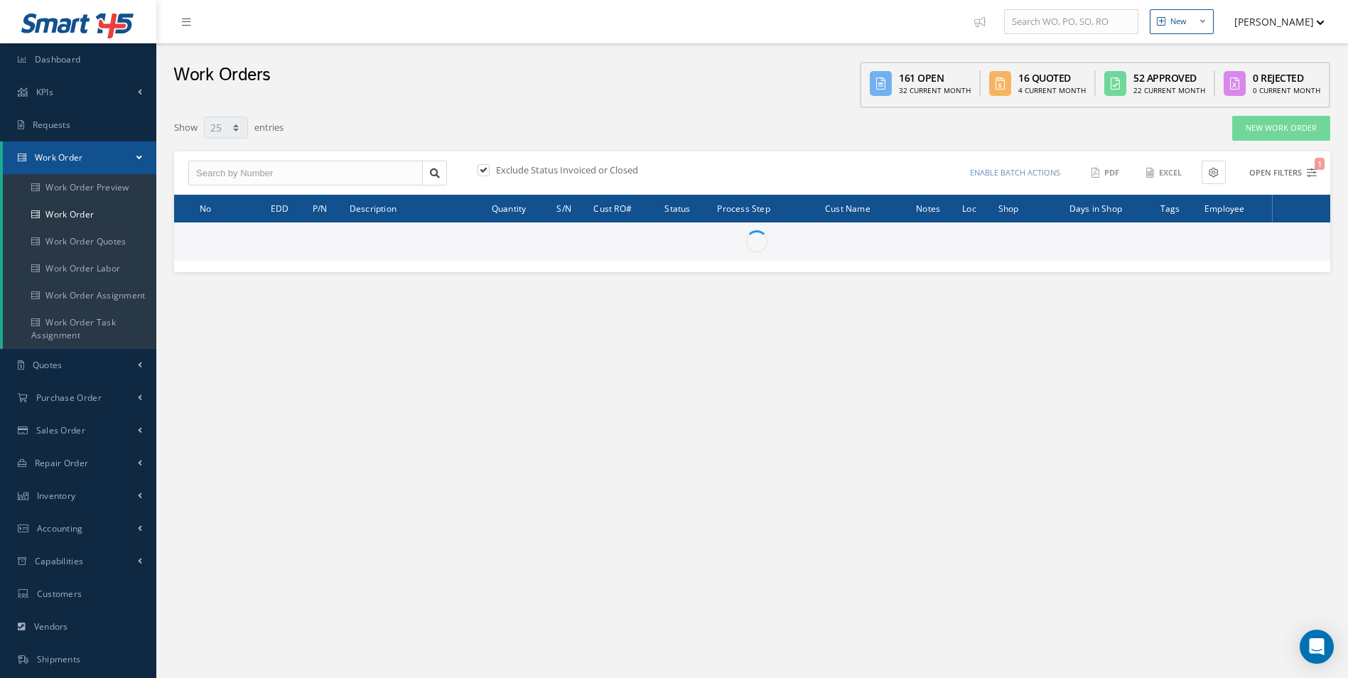
type input "All Work Request"
type input "All Work Performed"
type input "All Status"
type input "WO Part Status"
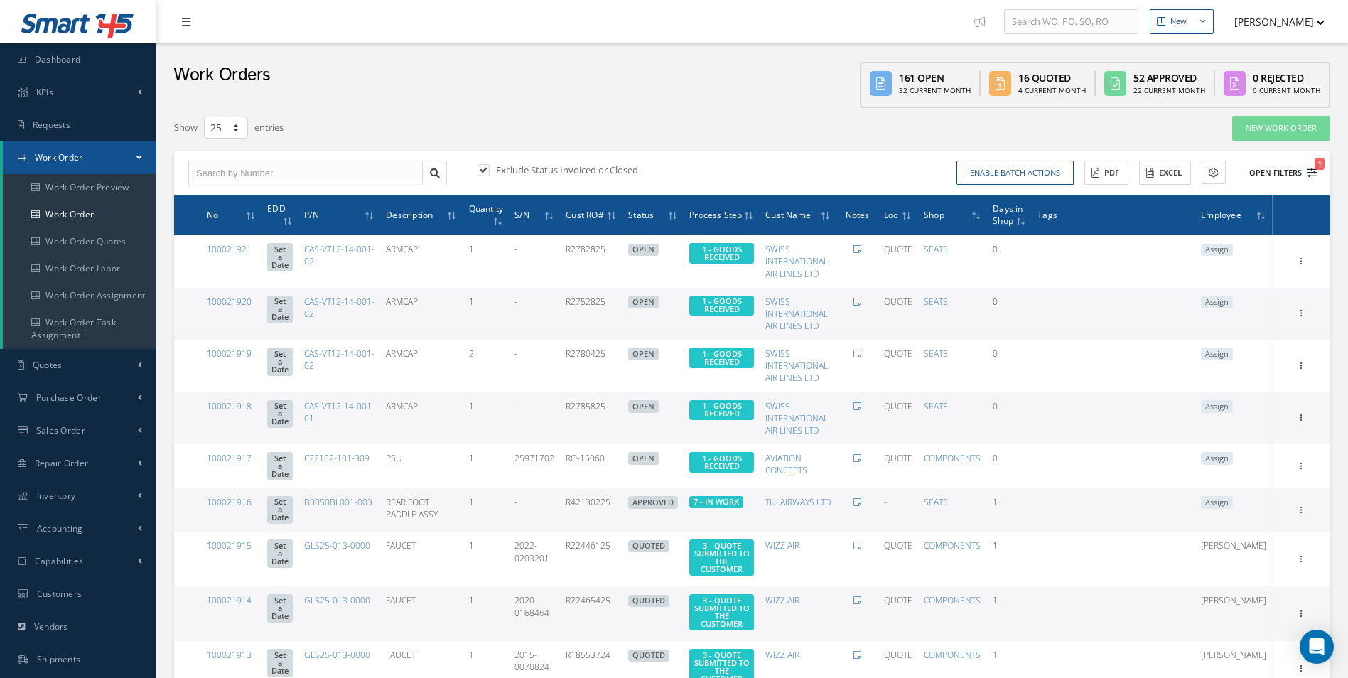
click at [1312, 175] on icon "1" at bounding box center [1312, 173] width 10 height 10
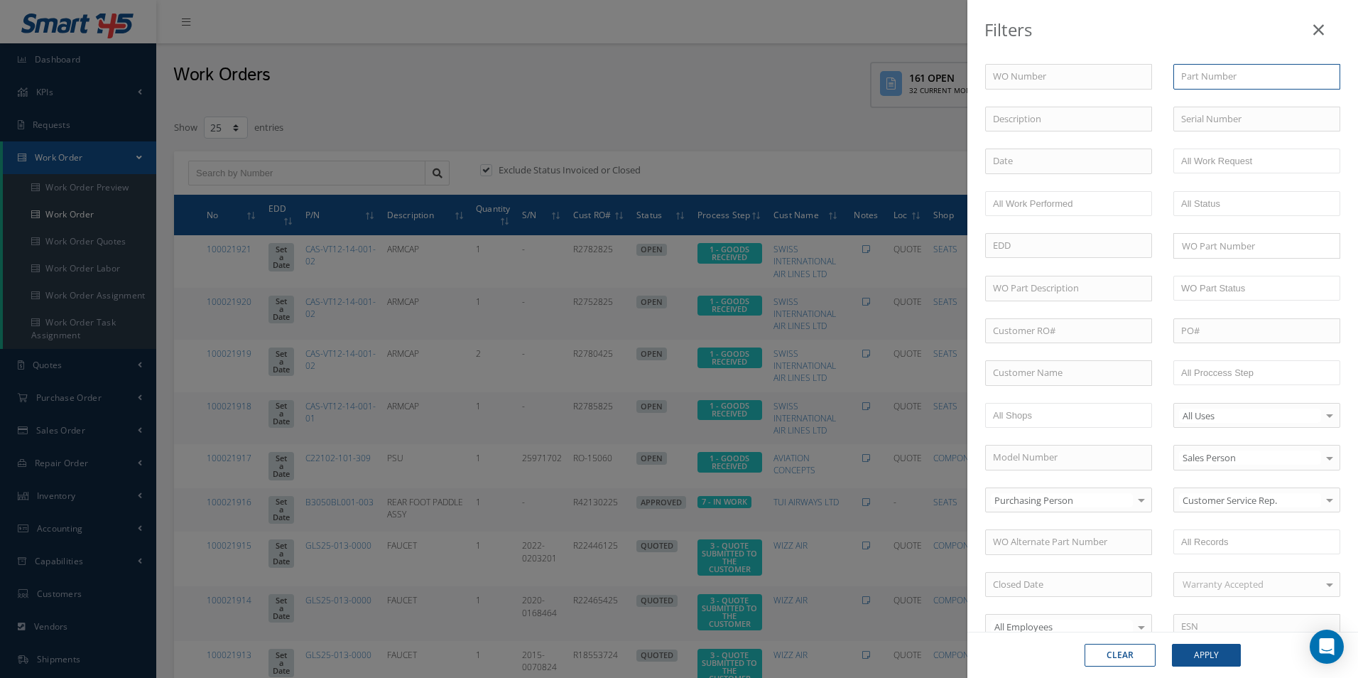
click at [1215, 77] on input "text" at bounding box center [1257, 77] width 167 height 26
click at [1247, 109] on div "350TT501-0022AE" at bounding box center [1257, 103] width 166 height 26
type input "350TT501-0022AE"
drag, startPoint x: 1274, startPoint y: 74, endPoint x: 1059, endPoint y: 92, distance: 216.0
click at [1066, 92] on div "WO Number Part Number 350TT501-0022AE Description Serial Number - BER CERTIFICA…" at bounding box center [1163, 484] width 377 height 841
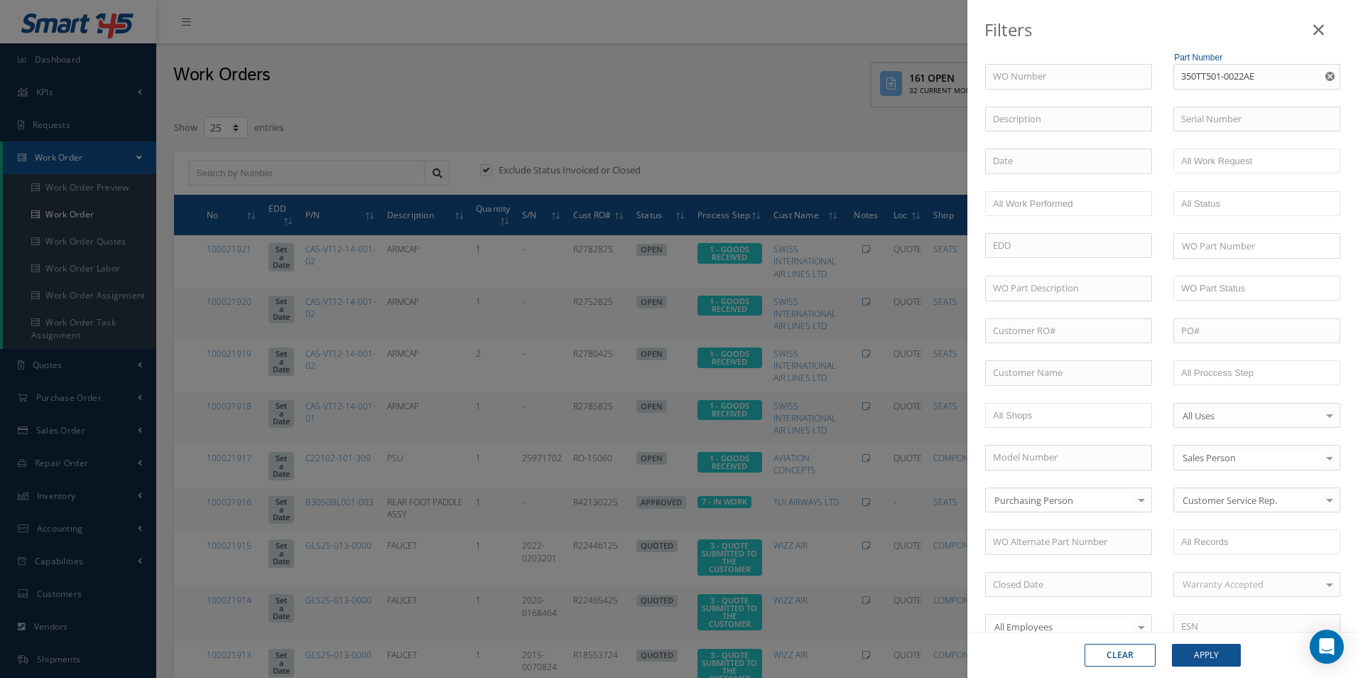
drag, startPoint x: 419, startPoint y: 110, endPoint x: 415, endPoint y: 148, distance: 37.9
click at [420, 111] on div "Filters WO Number Part Number 350TT501-0022AE 350TT501-0022AE Description Seria…" at bounding box center [679, 339] width 1358 height 678
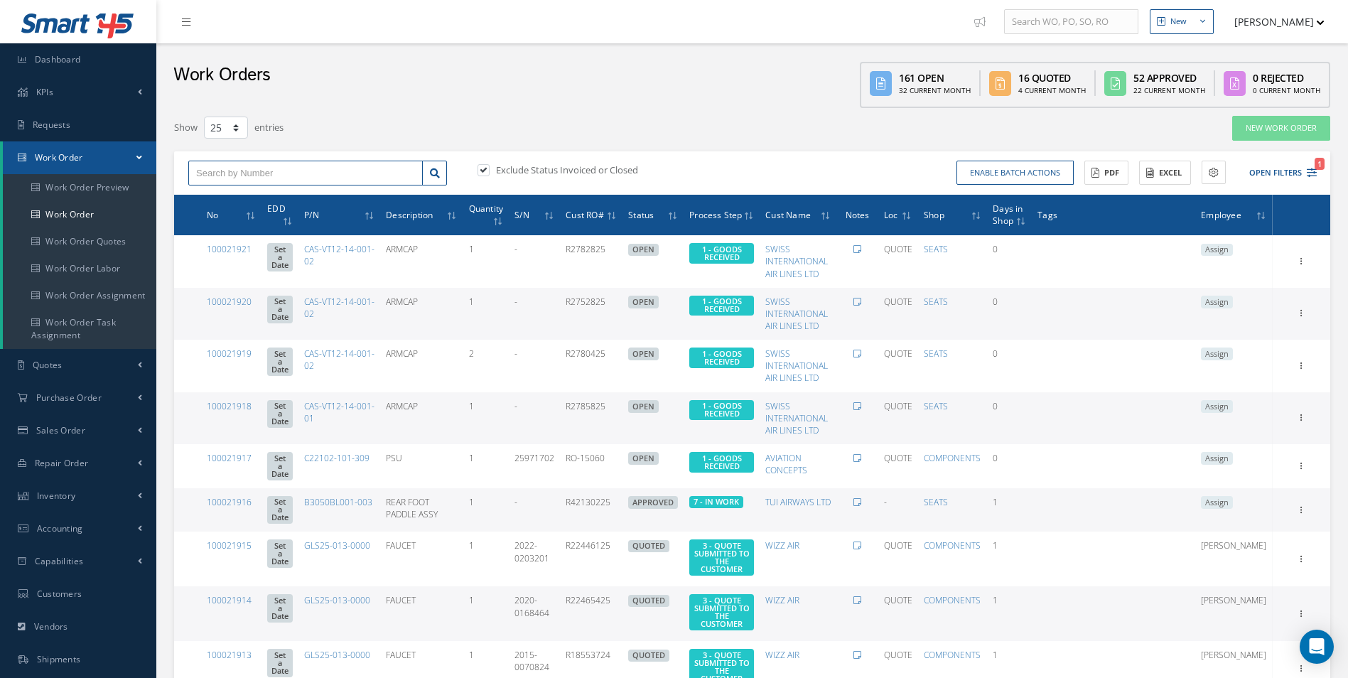
click at [246, 174] on input "text" at bounding box center [305, 174] width 234 height 26
type input "100021644"
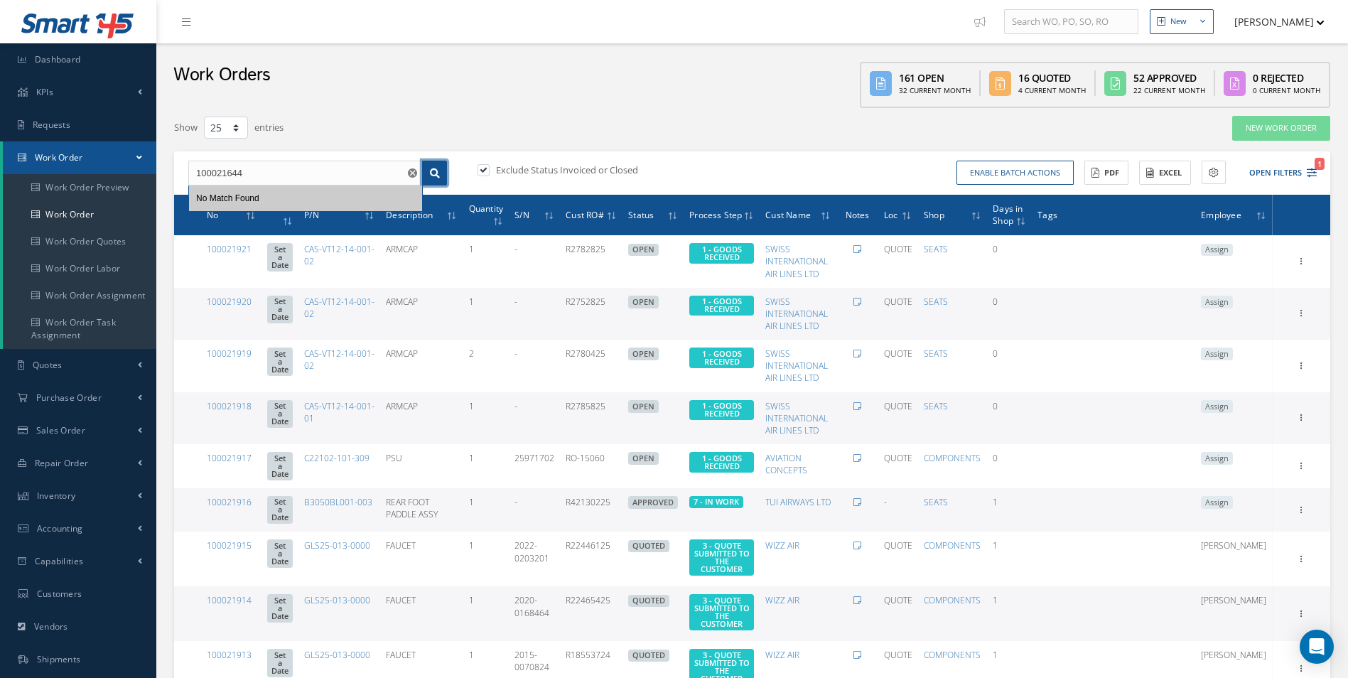
click at [435, 170] on icon at bounding box center [435, 173] width 10 height 10
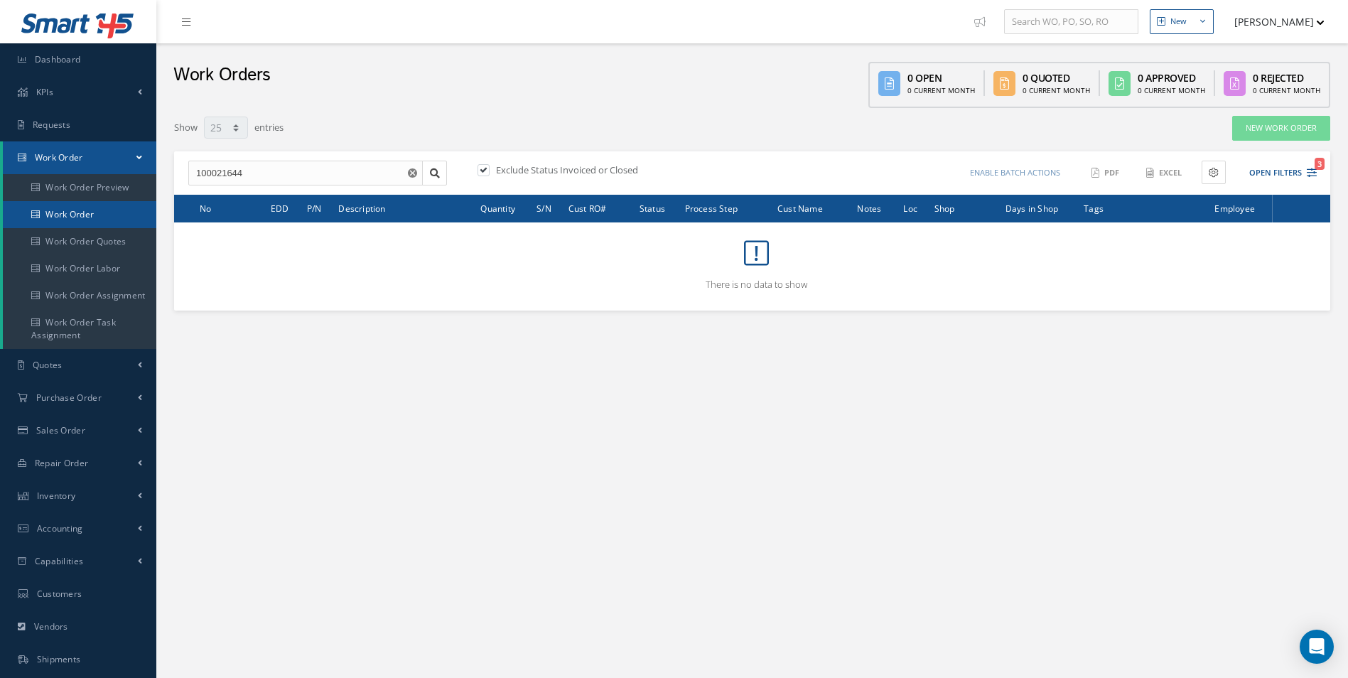
click at [84, 205] on link "Work Order" at bounding box center [79, 214] width 153 height 27
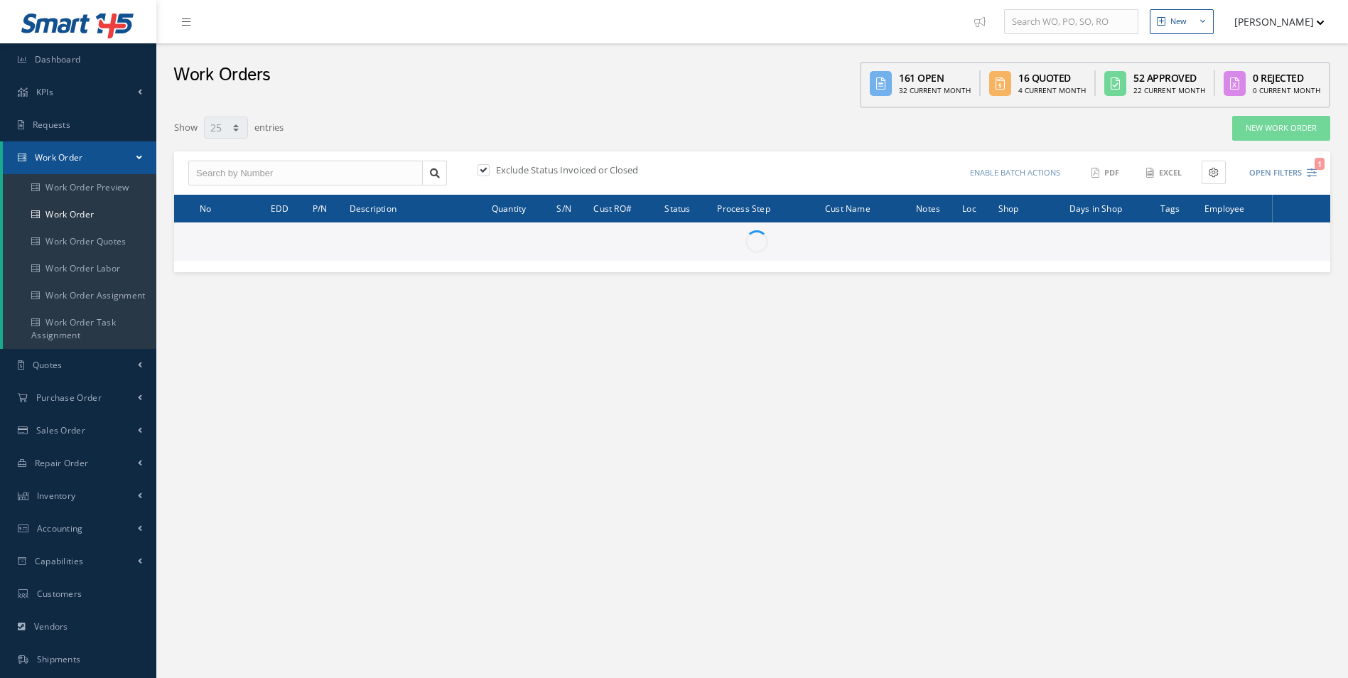
select select "25"
click at [283, 175] on input "text" at bounding box center [305, 174] width 234 height 26
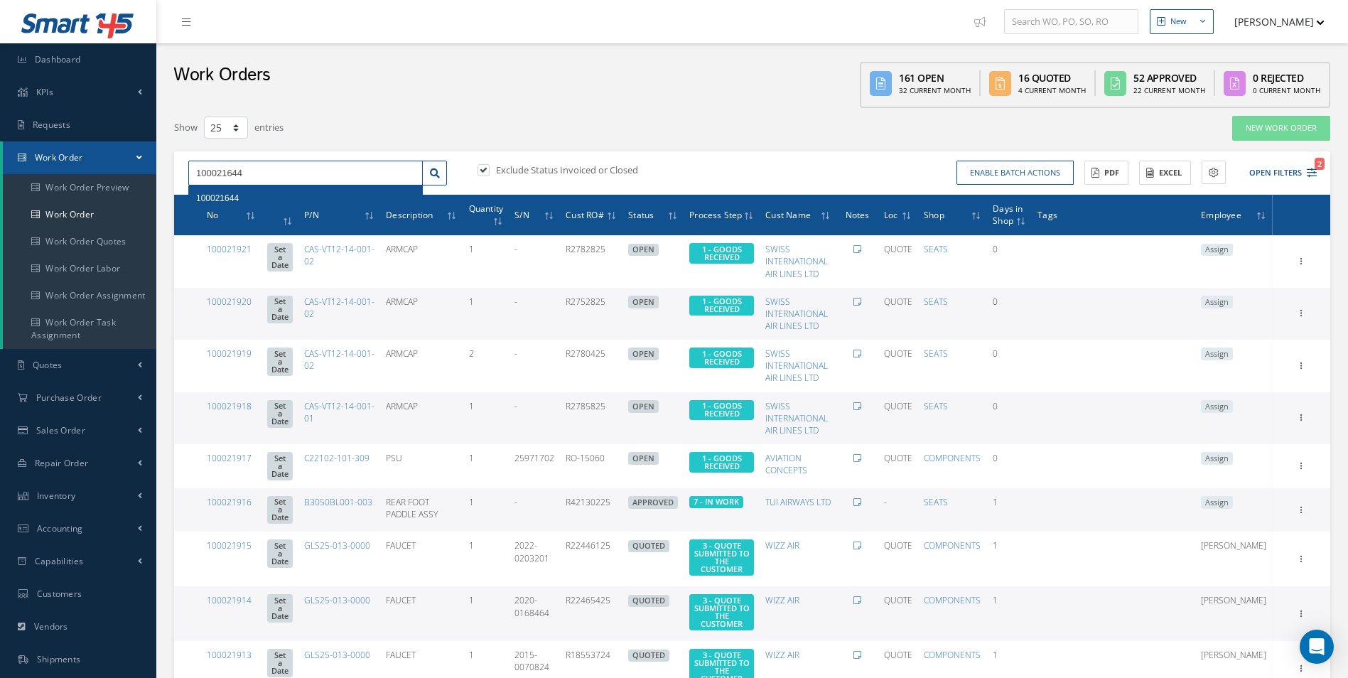
type input "100021644"
click at [239, 200] on div "100021644" at bounding box center [305, 198] width 219 height 14
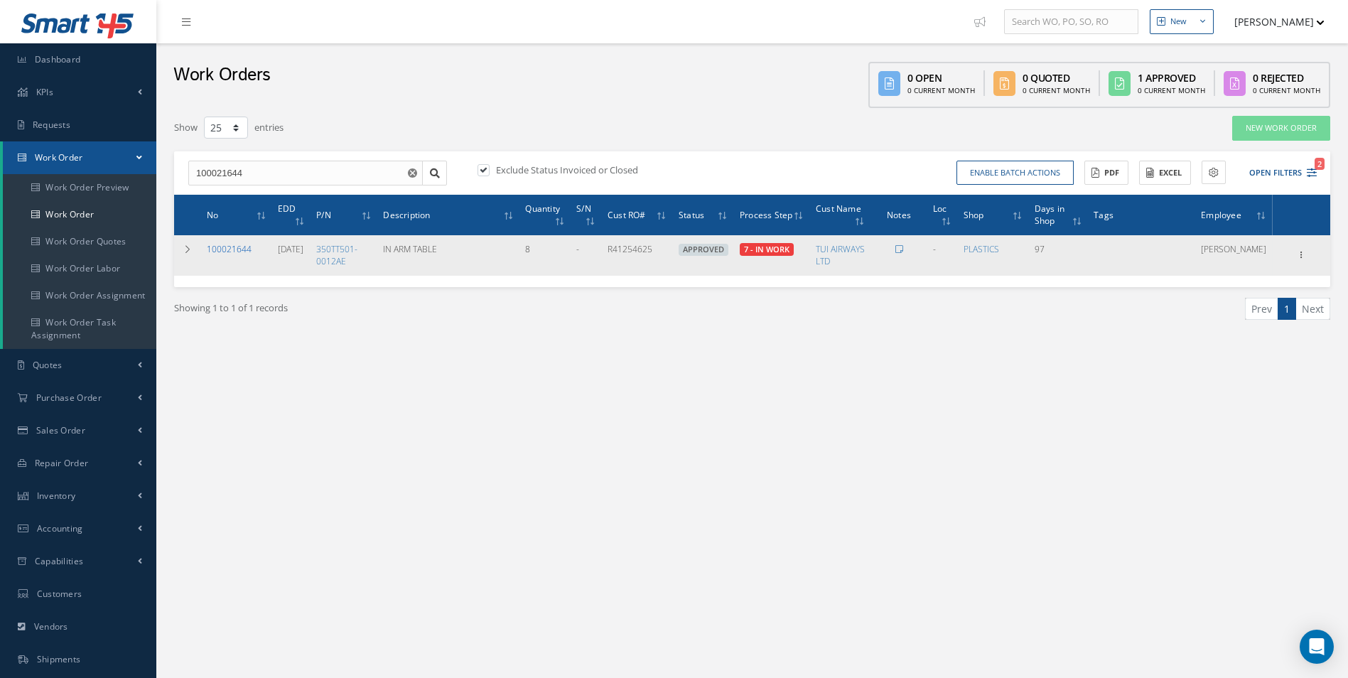
click at [228, 249] on link "100021644" at bounding box center [229, 249] width 45 height 12
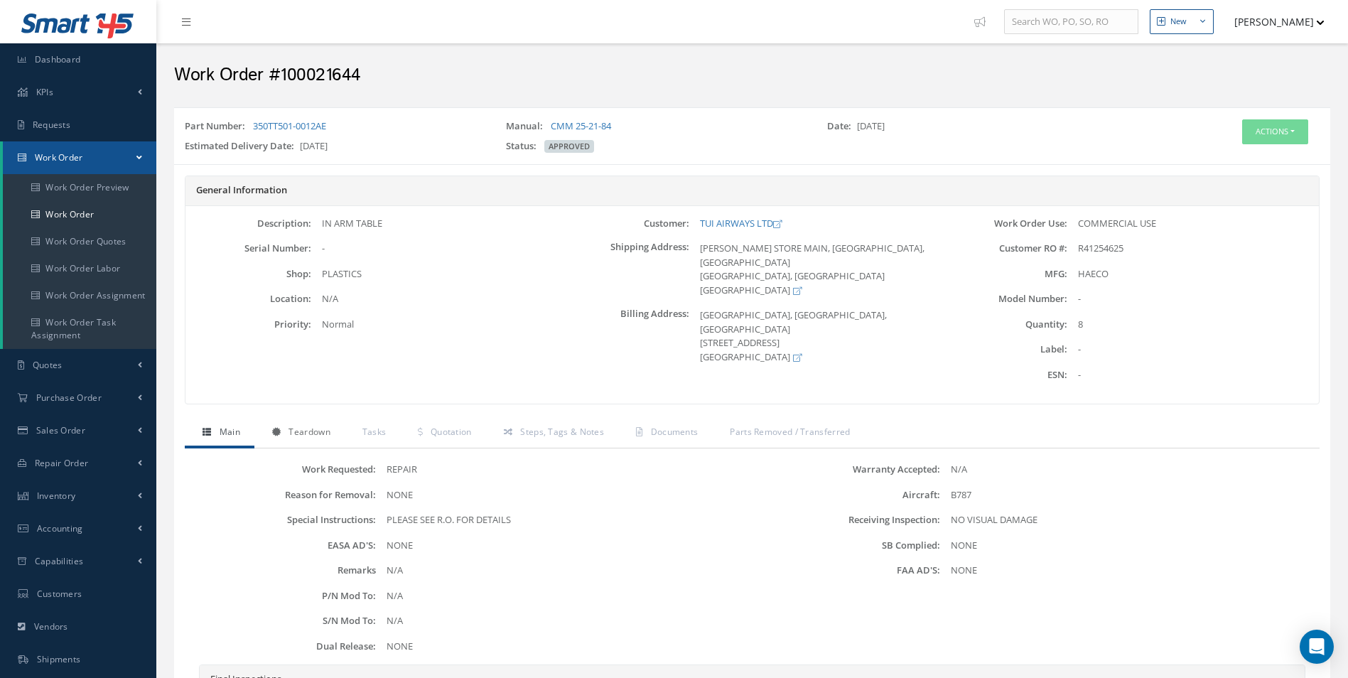
click at [281, 428] on icon at bounding box center [276, 432] width 9 height 9
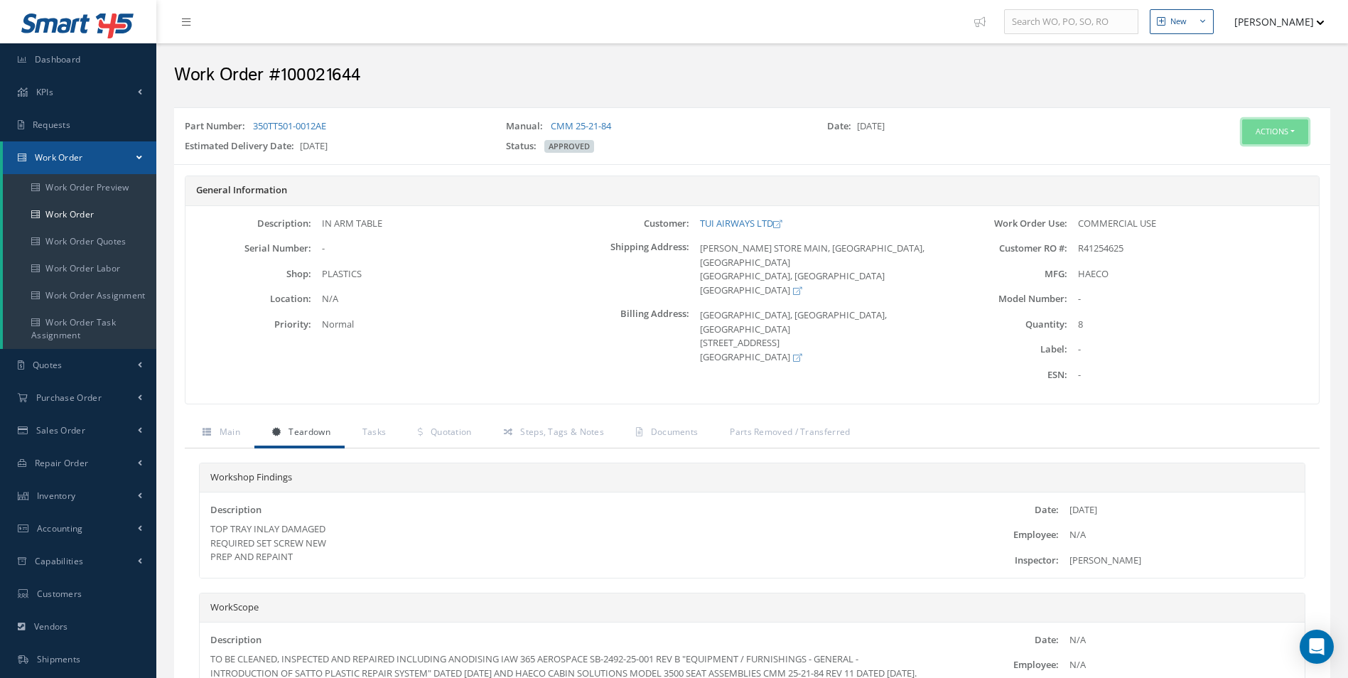
click at [1271, 128] on button "Actions" at bounding box center [1275, 131] width 66 height 25
click at [1248, 163] on link "Edit" at bounding box center [1253, 158] width 114 height 19
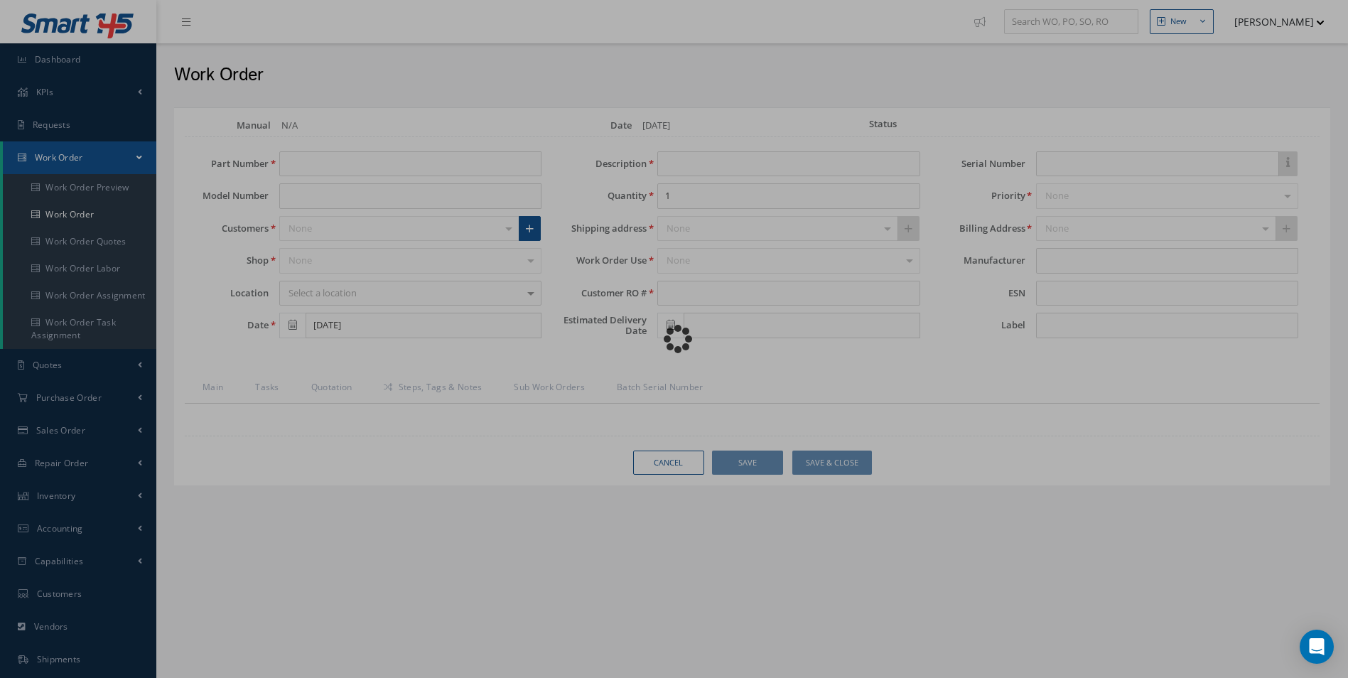
type input "350TT501-0012AE"
type input "06/06/2025"
type input "IN ARM TABLE"
type input "8"
type input "R41254625"
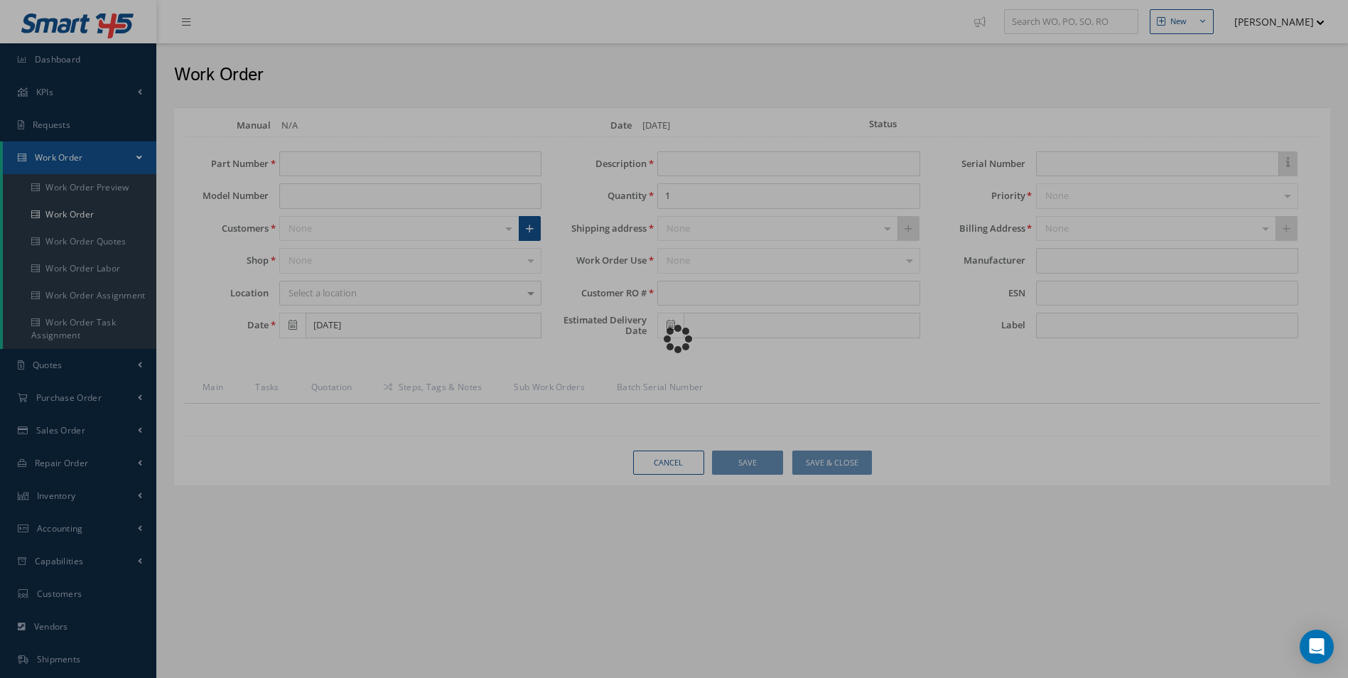
type input "09/25/2025"
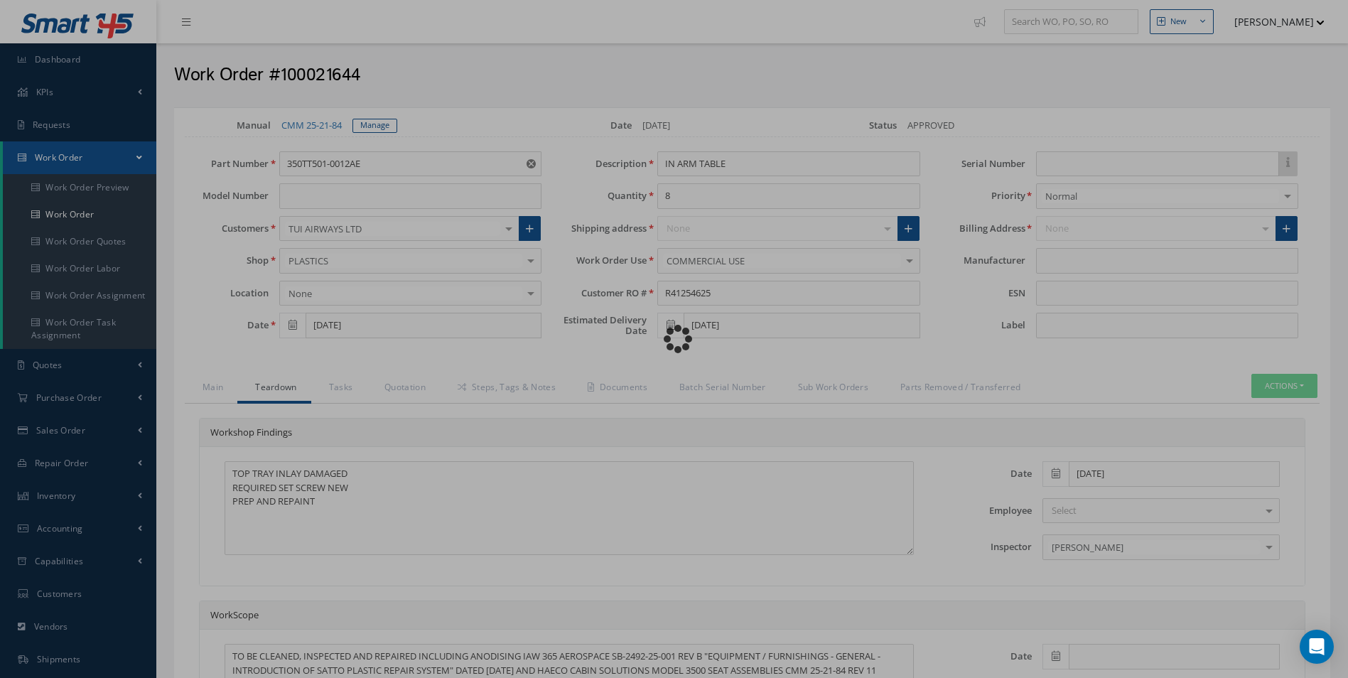
type input "HAECO"
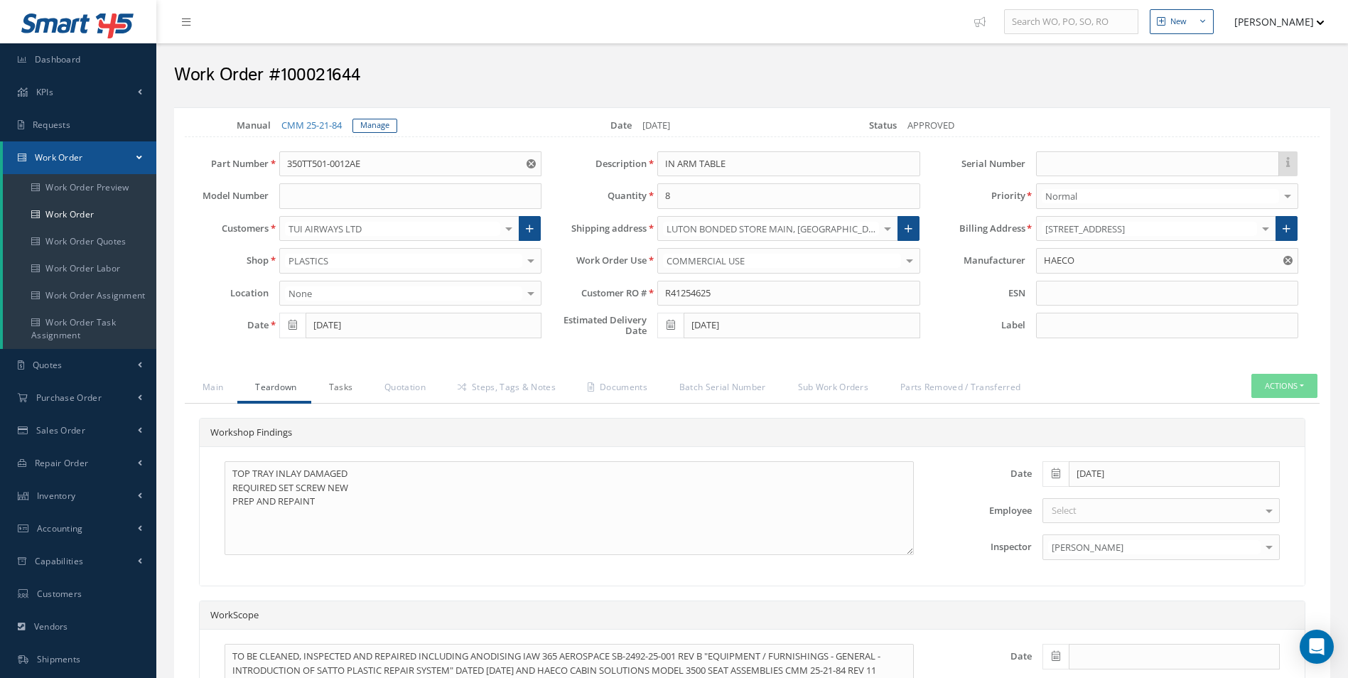
click at [330, 387] on link "Tasks" at bounding box center [339, 389] width 56 height 30
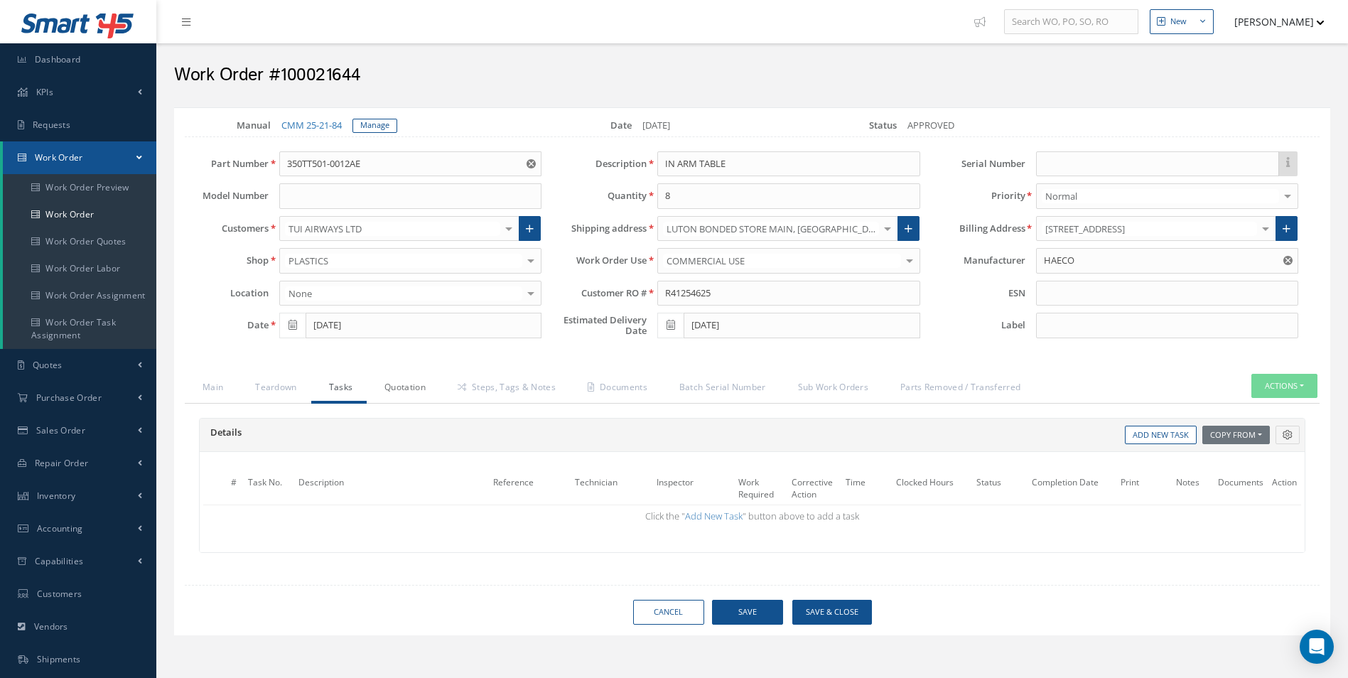
click at [384, 379] on link "Quotation" at bounding box center [403, 389] width 73 height 30
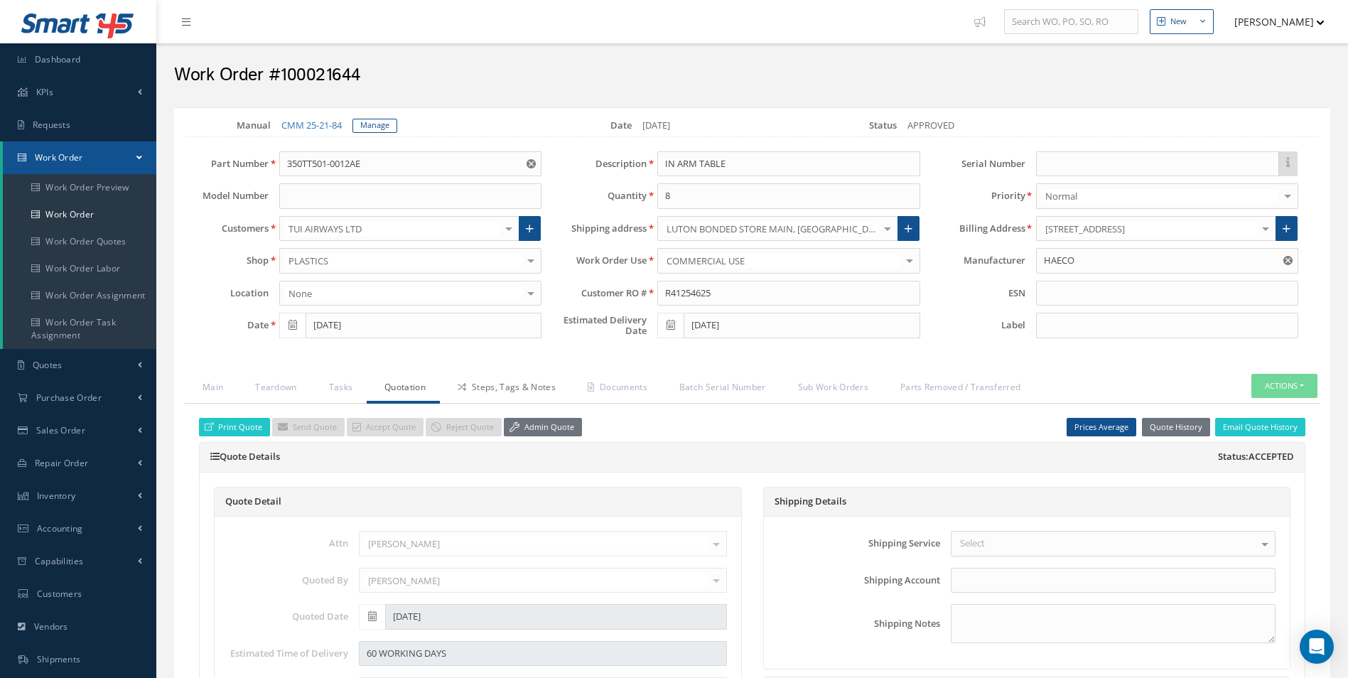
drag, startPoint x: 492, startPoint y: 378, endPoint x: 430, endPoint y: 444, distance: 90.5
click at [492, 378] on link "Steps, Tags & Notes" at bounding box center [505, 389] width 130 height 30
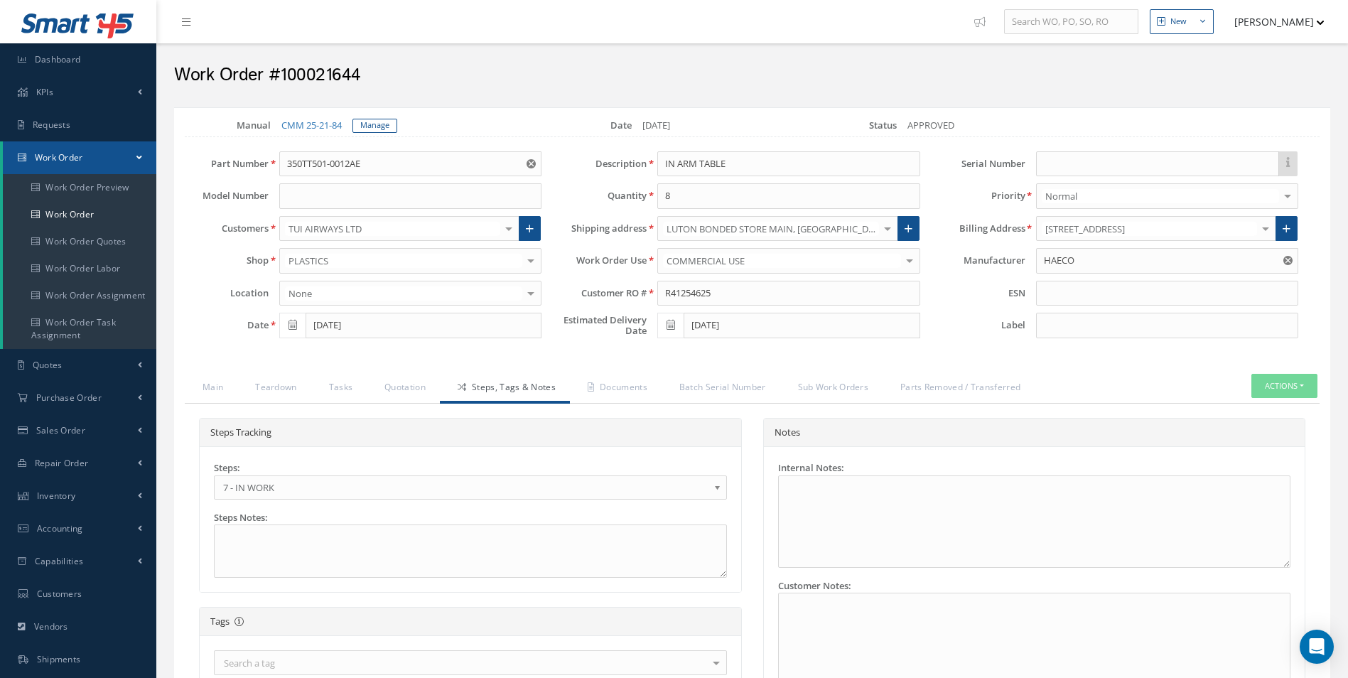
click at [308, 485] on span "7 - IN WORK" at bounding box center [465, 487] width 485 height 17
click at [396, 384] on link "Quotation" at bounding box center [403, 389] width 73 height 30
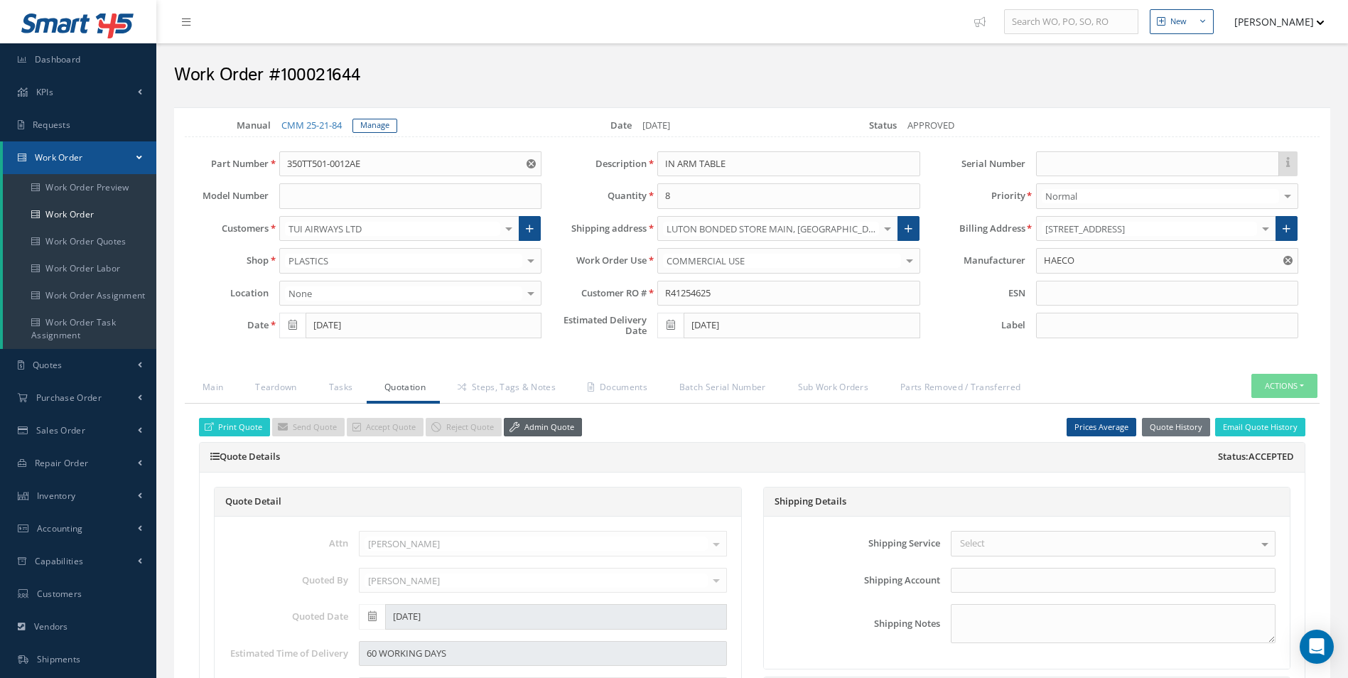
click at [553, 428] on link "Admin Quote" at bounding box center [543, 427] width 78 height 19
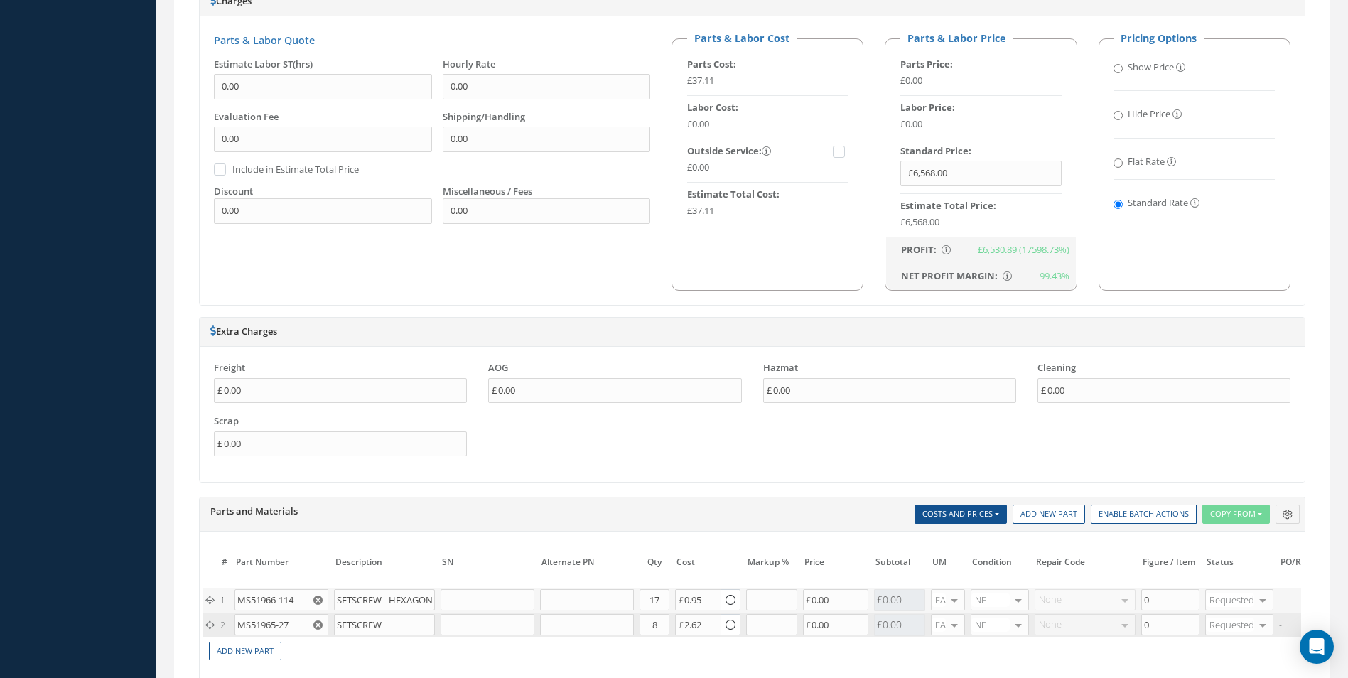
scroll to position [924, 0]
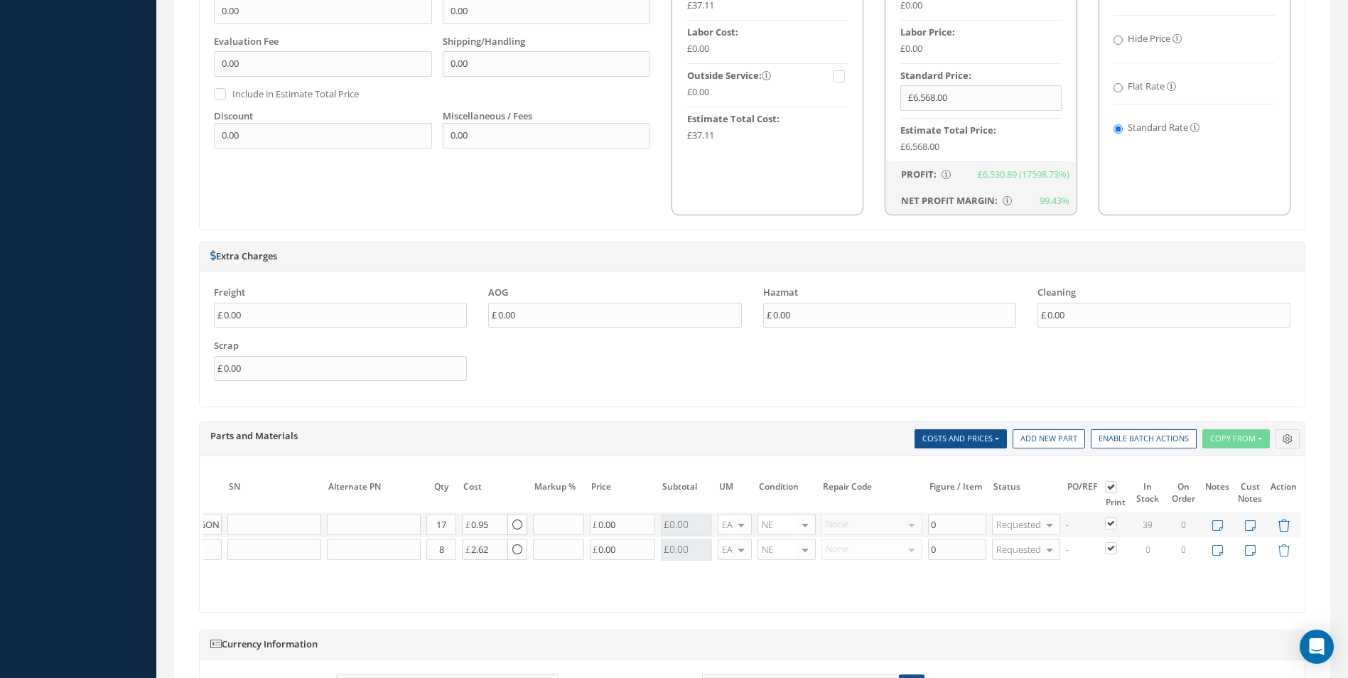
click at [1286, 528] on icon at bounding box center [1283, 525] width 12 height 12
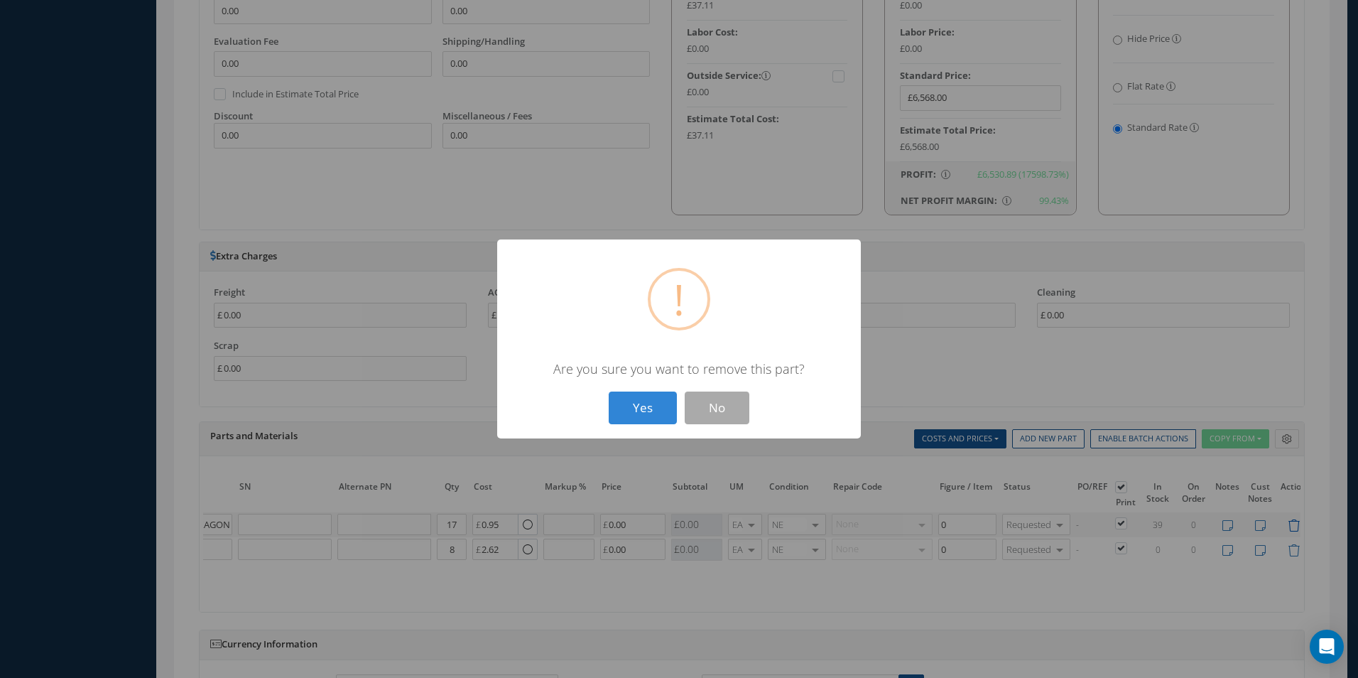
click at [609, 391] on button "Yes" at bounding box center [643, 407] width 68 height 33
type input "MS51965-27"
type input "SETSCREW"
type input "8"
type input "2.62"
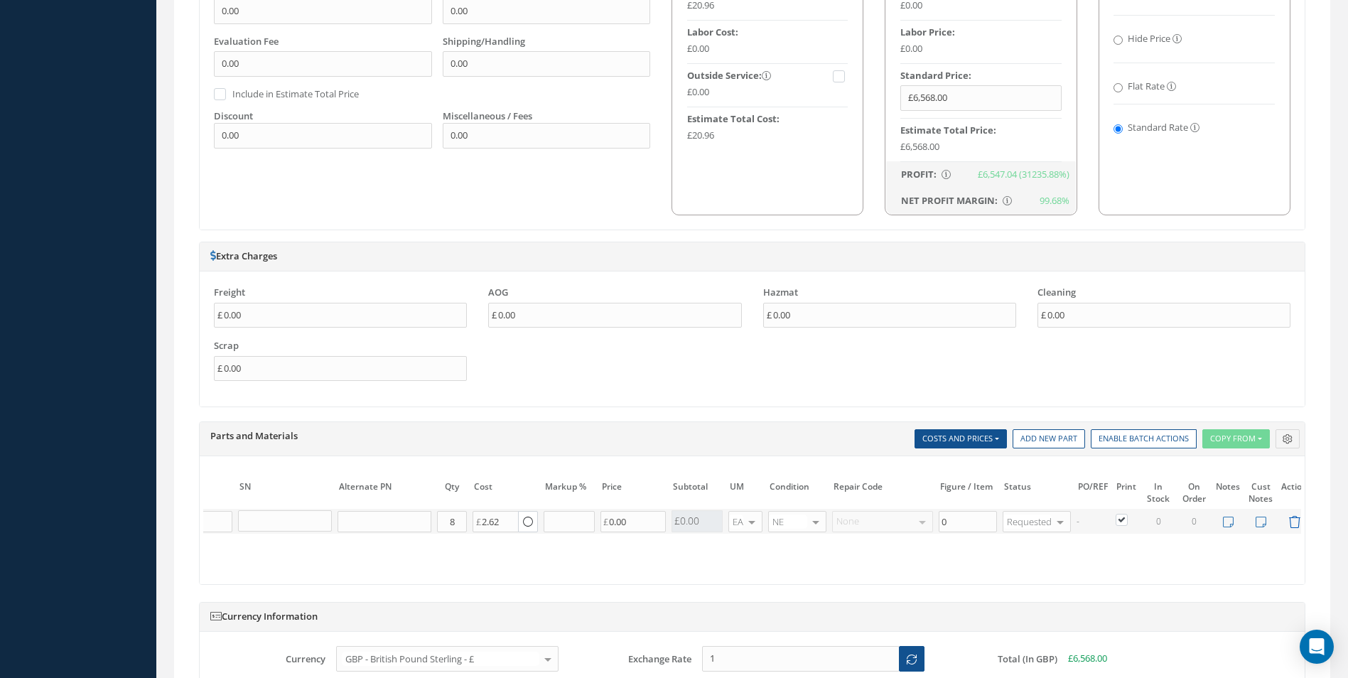
click at [1297, 523] on icon at bounding box center [1294, 522] width 12 height 12
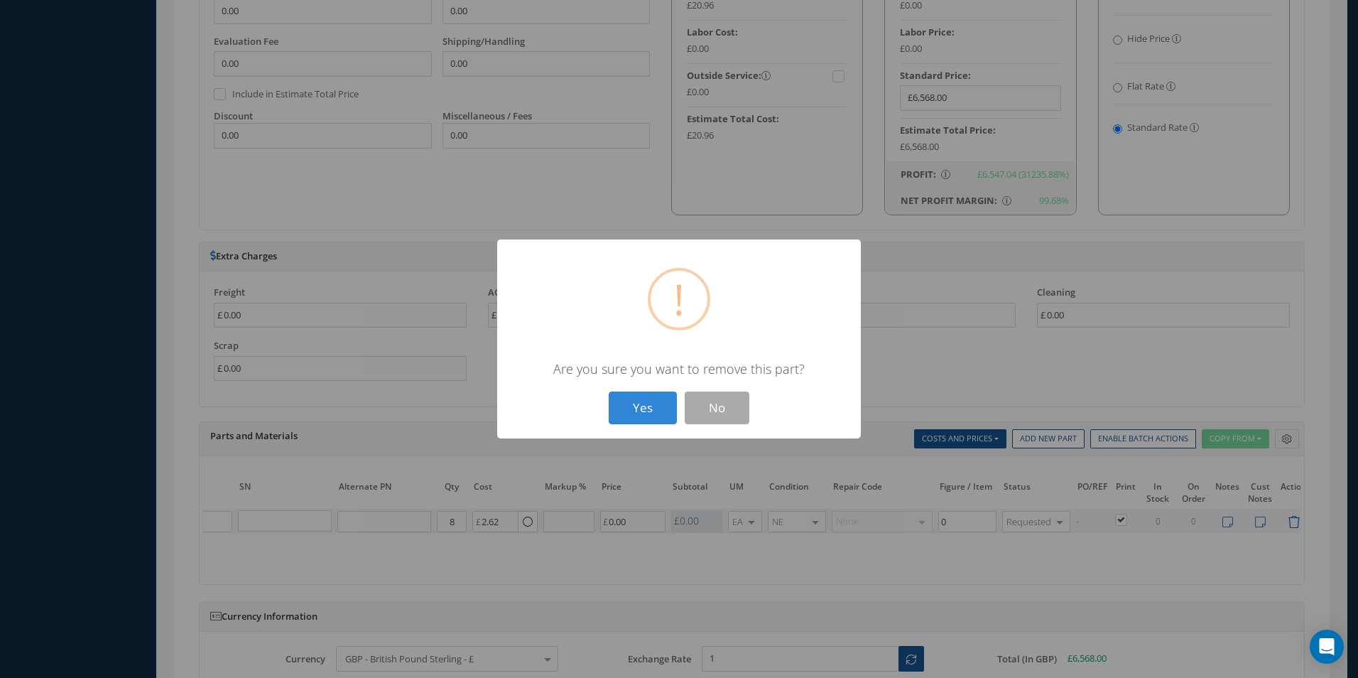
click at [609, 391] on button "Yes" at bounding box center [643, 407] width 68 height 33
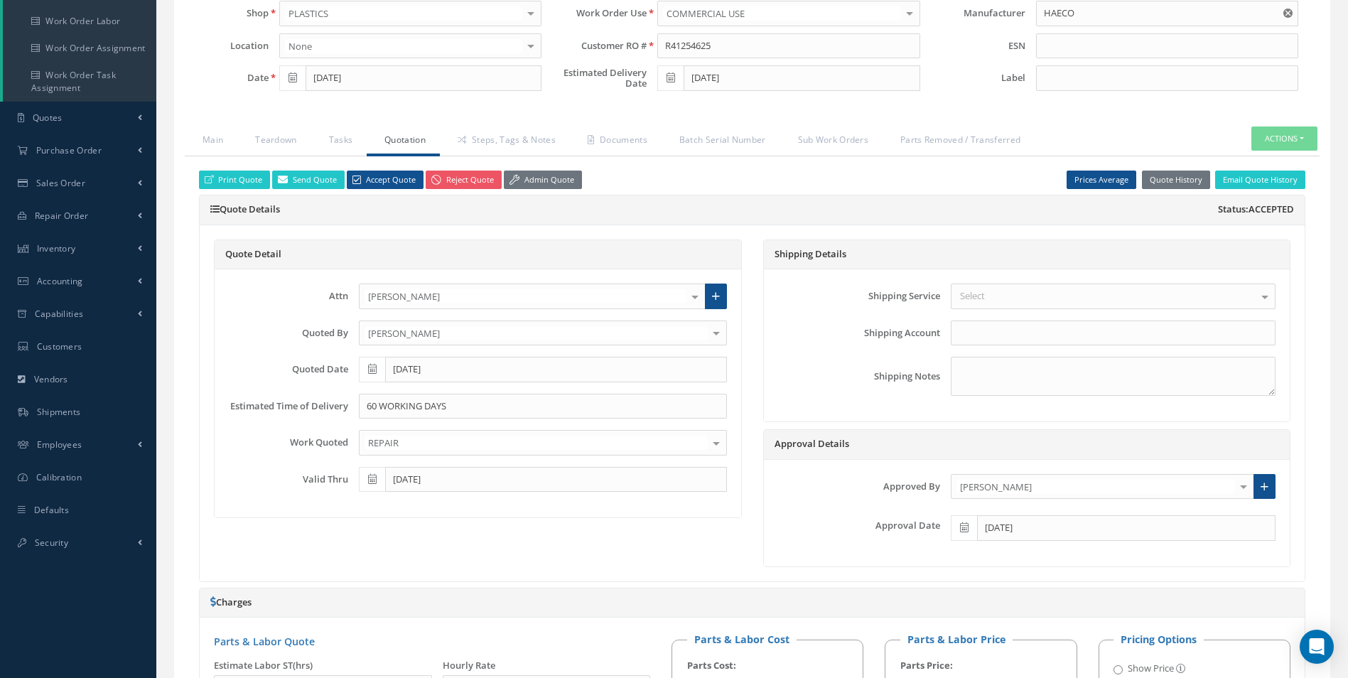
scroll to position [71, 0]
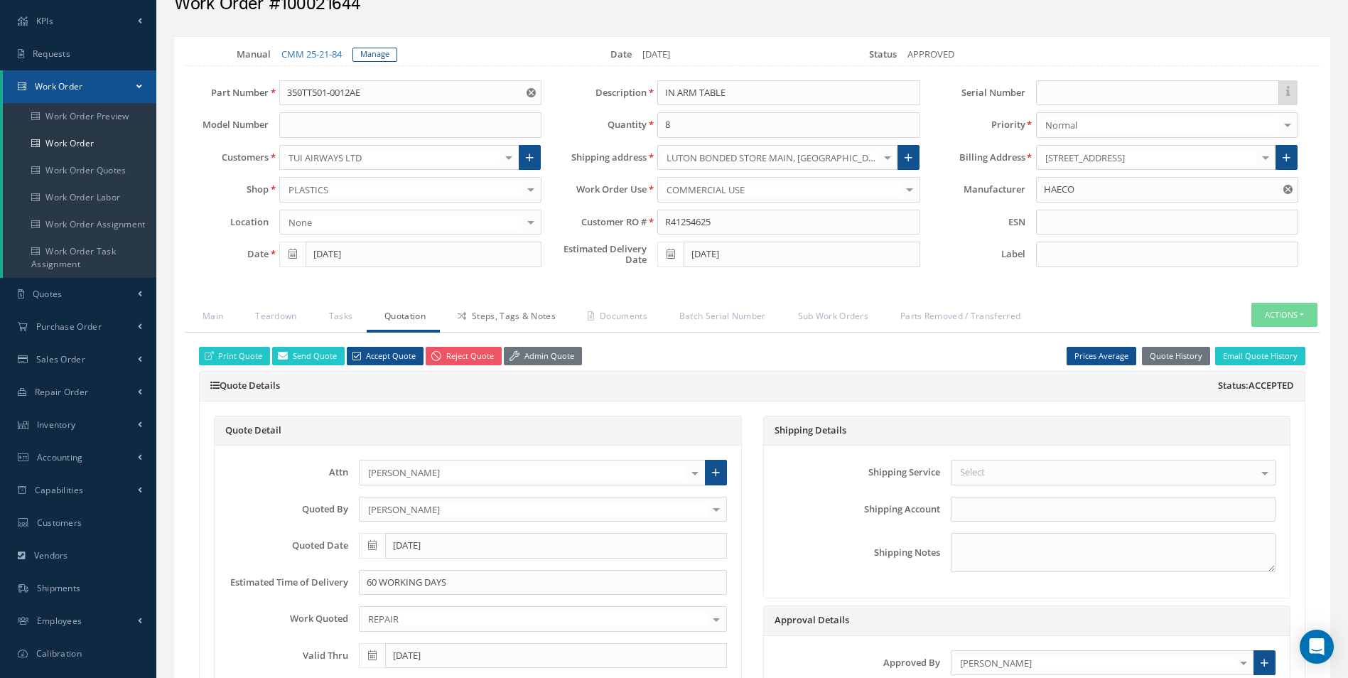
click at [488, 303] on link "Steps, Tags & Notes" at bounding box center [505, 318] width 130 height 30
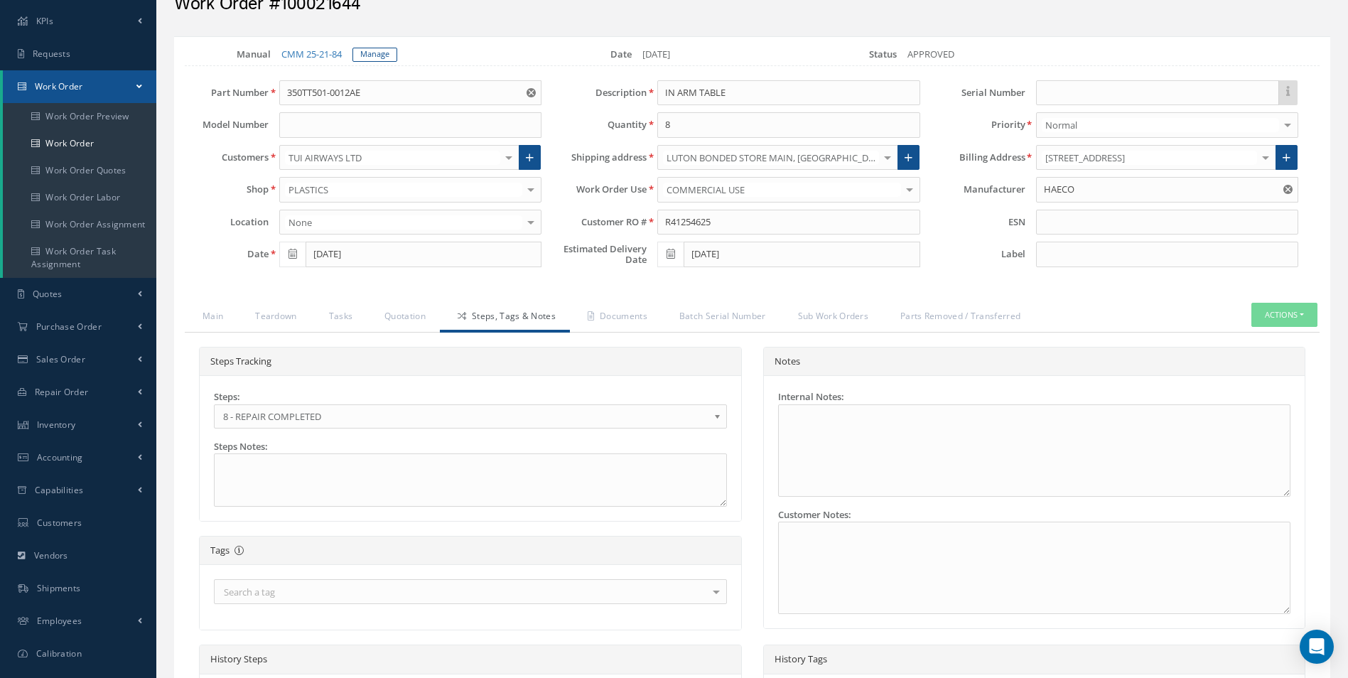
click at [320, 416] on span "8 - REPAIR COMPLETED" at bounding box center [465, 416] width 485 height 17
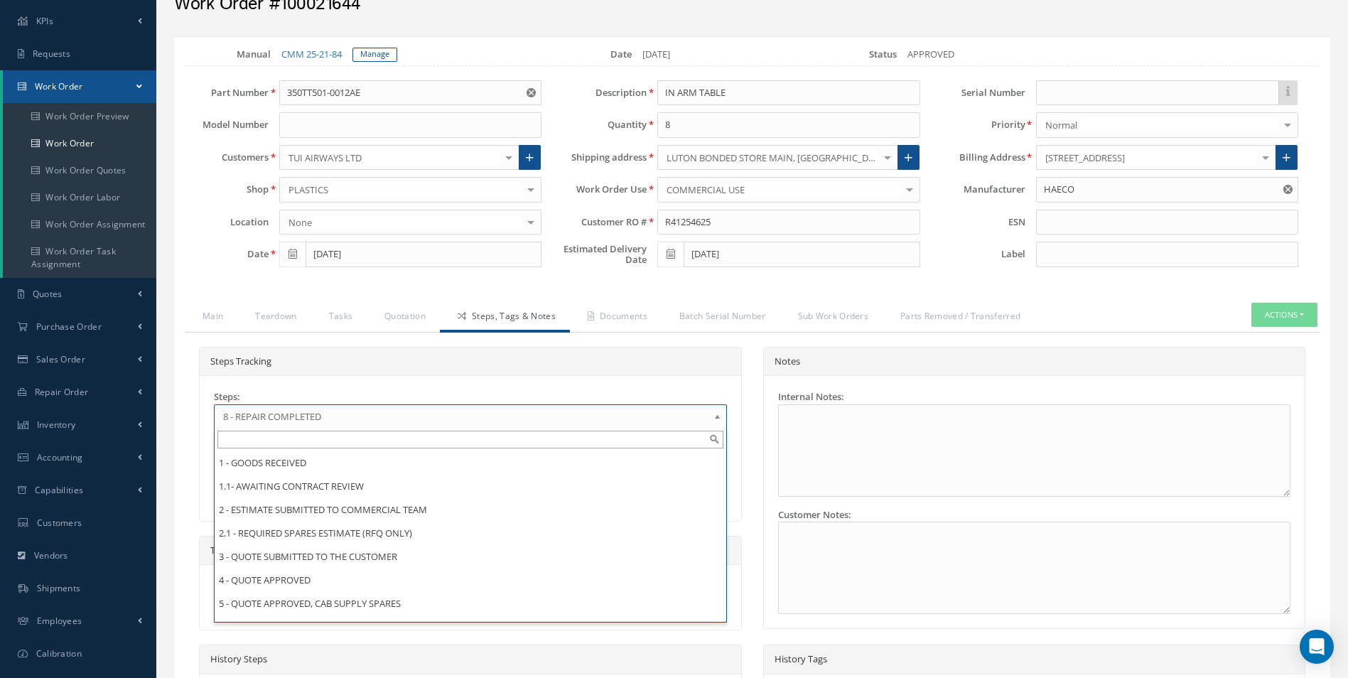
scroll to position [111, 0]
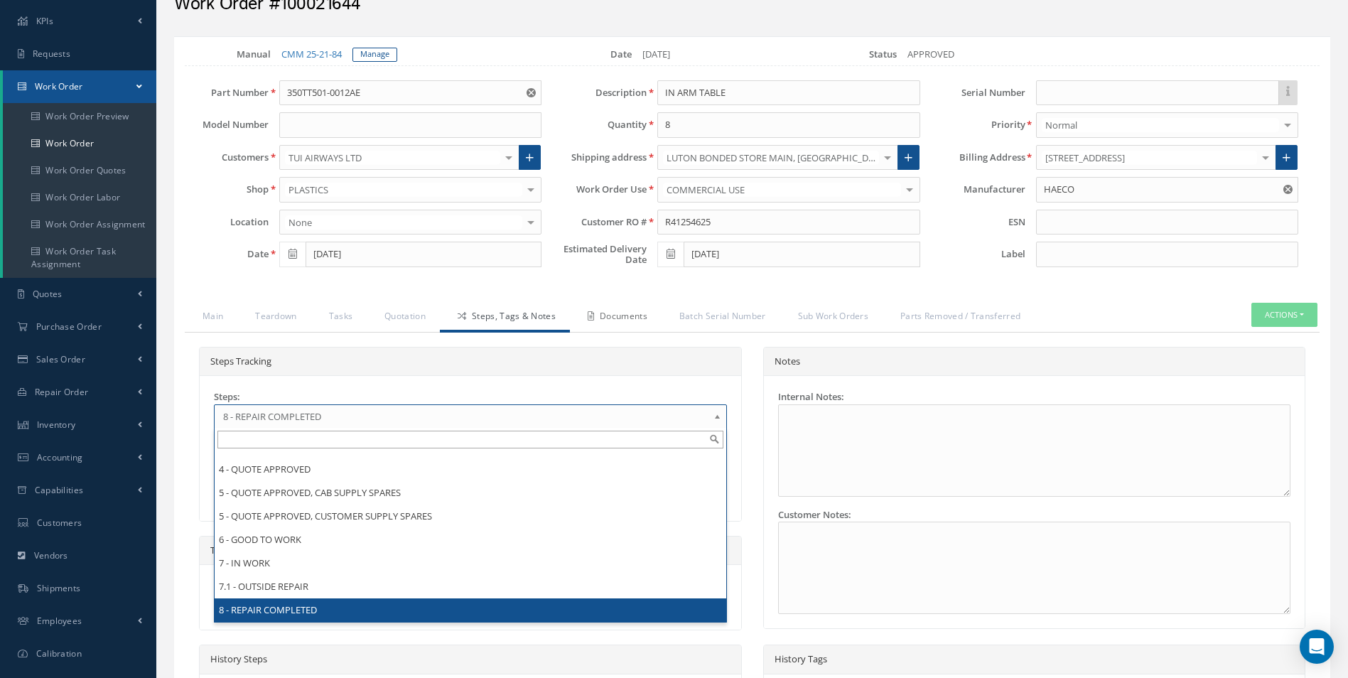
click at [618, 324] on link "Documents" at bounding box center [616, 318] width 92 height 30
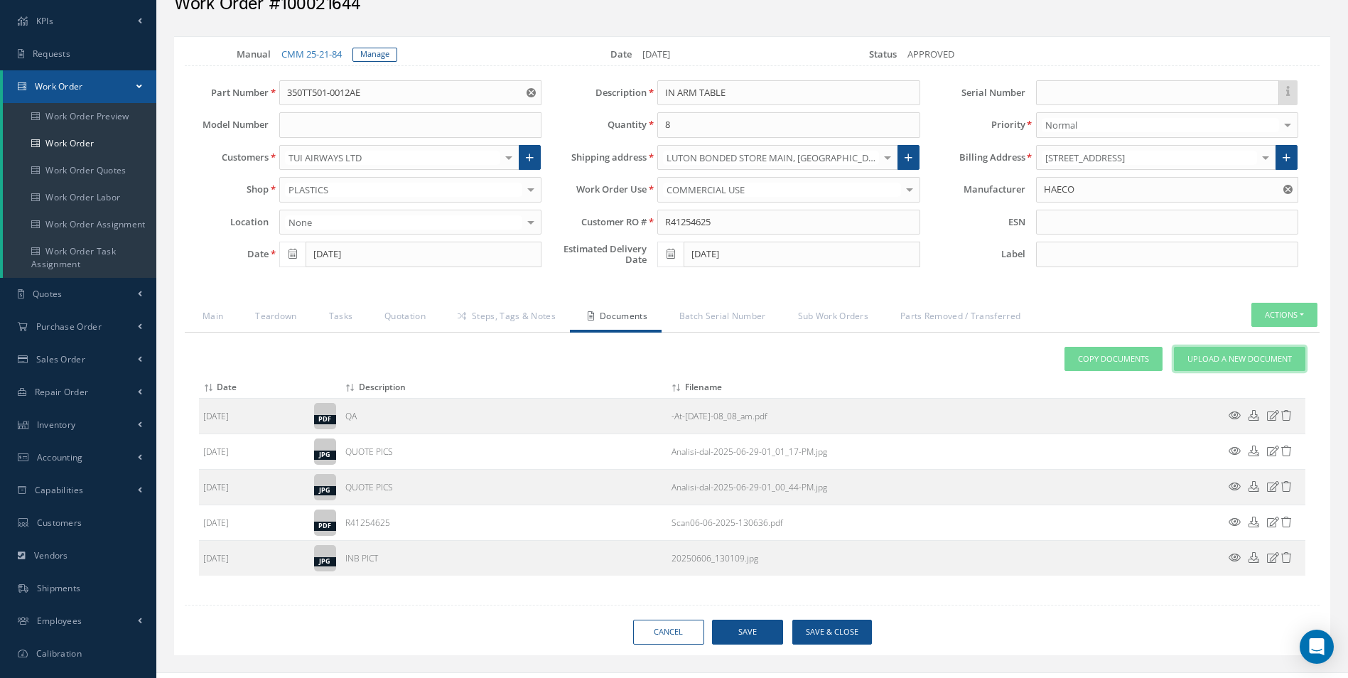
click at [1211, 359] on span "Upload a New Document" at bounding box center [1239, 359] width 104 height 12
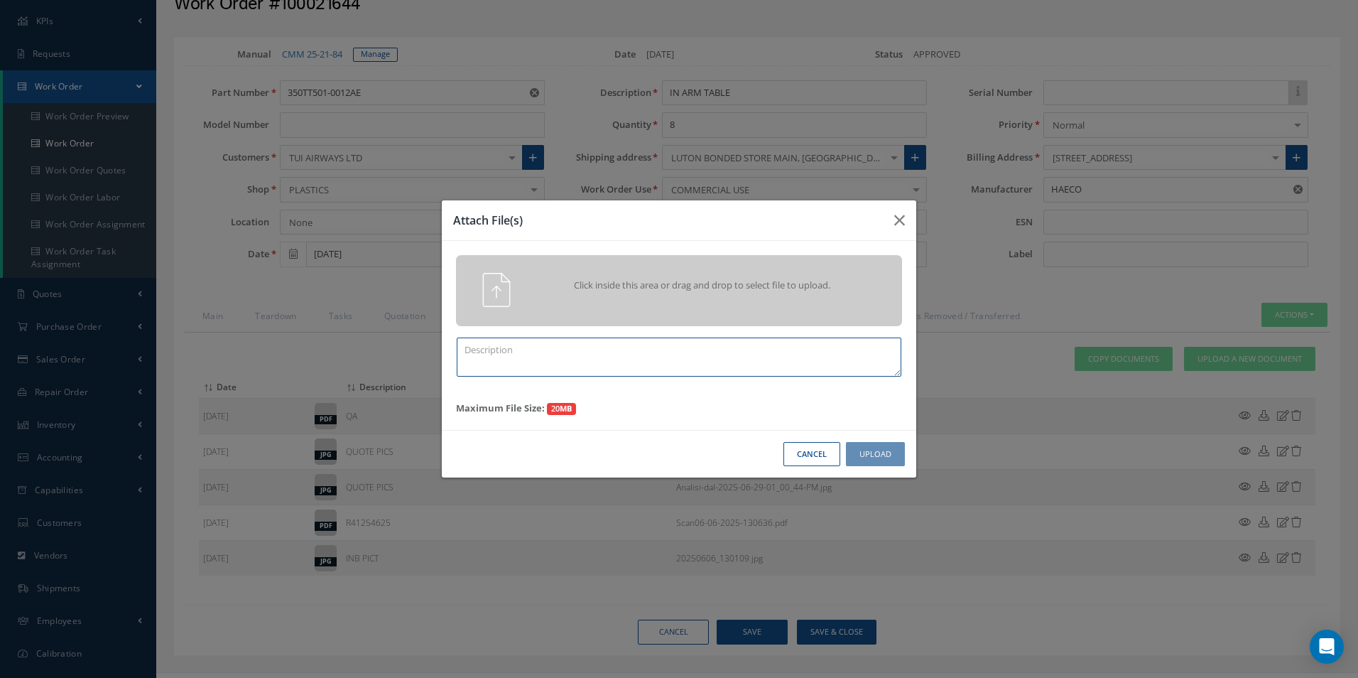
click at [523, 357] on textarea at bounding box center [679, 356] width 445 height 39
type textarea "f"
type textarea "FINISH"
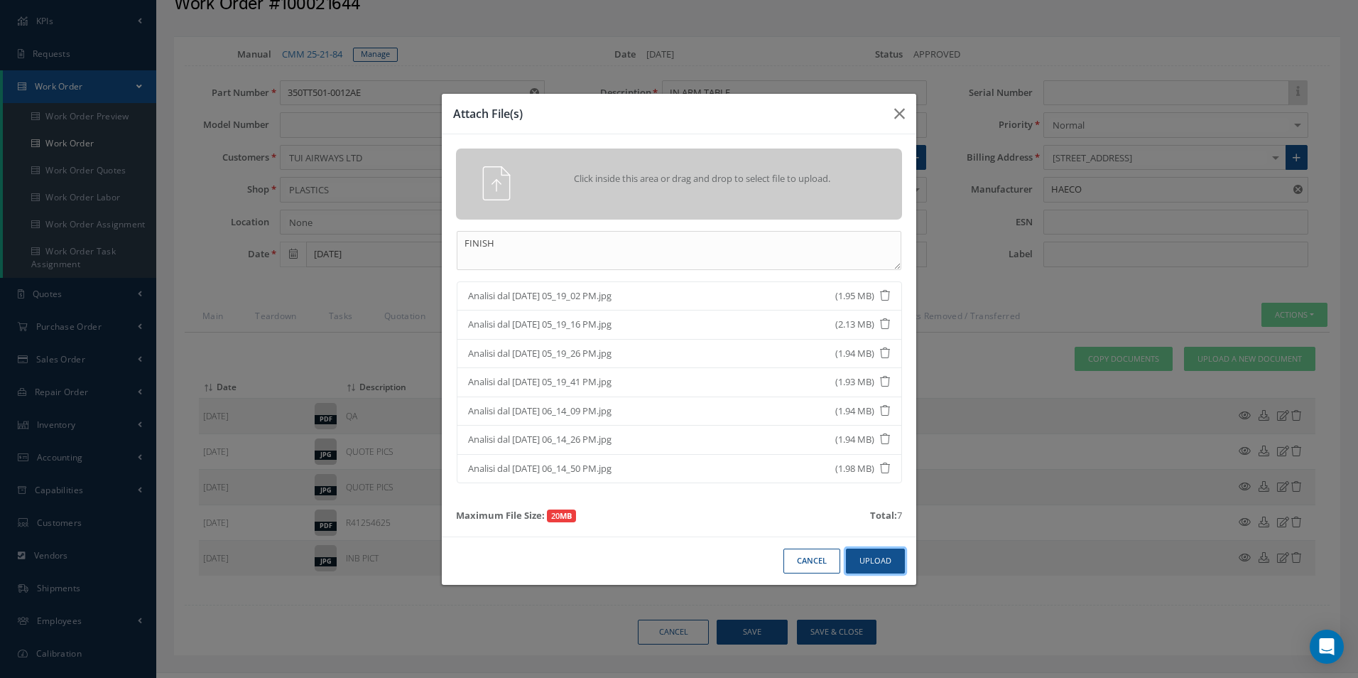
click at [893, 560] on button "Upload" at bounding box center [875, 560] width 59 height 25
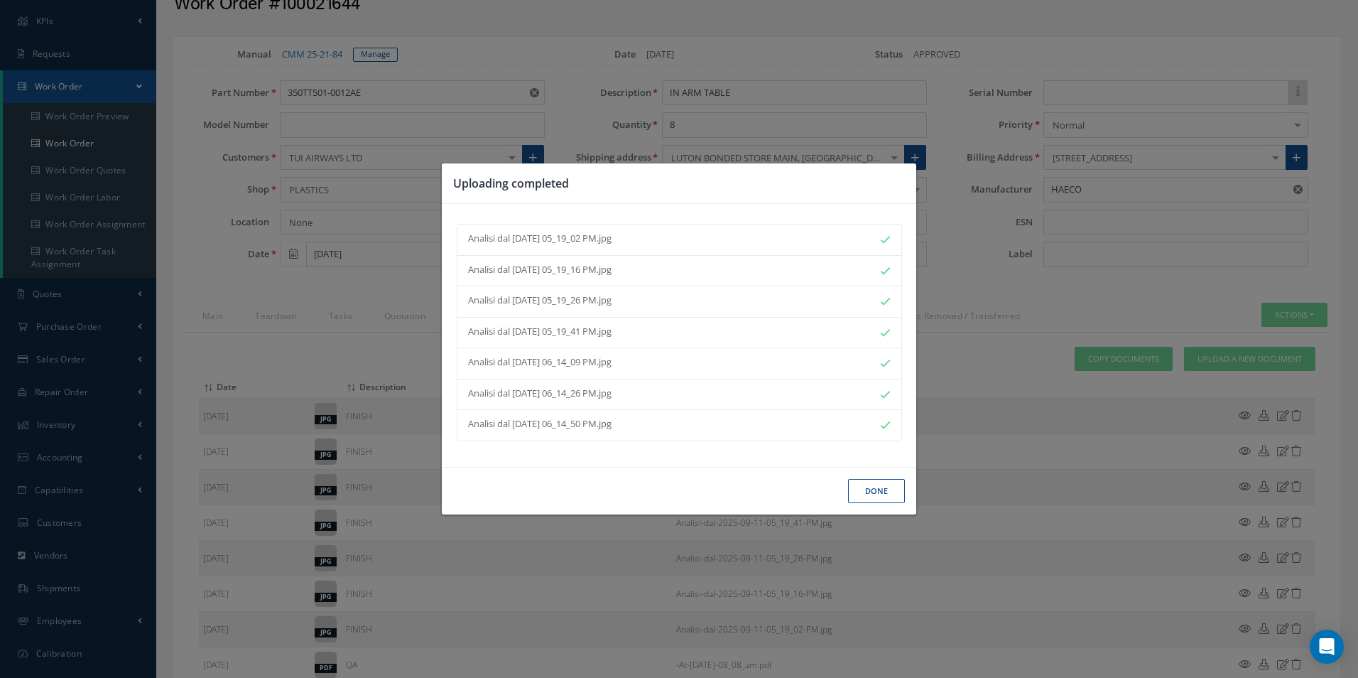
click at [887, 485] on button "Done" at bounding box center [876, 491] width 57 height 25
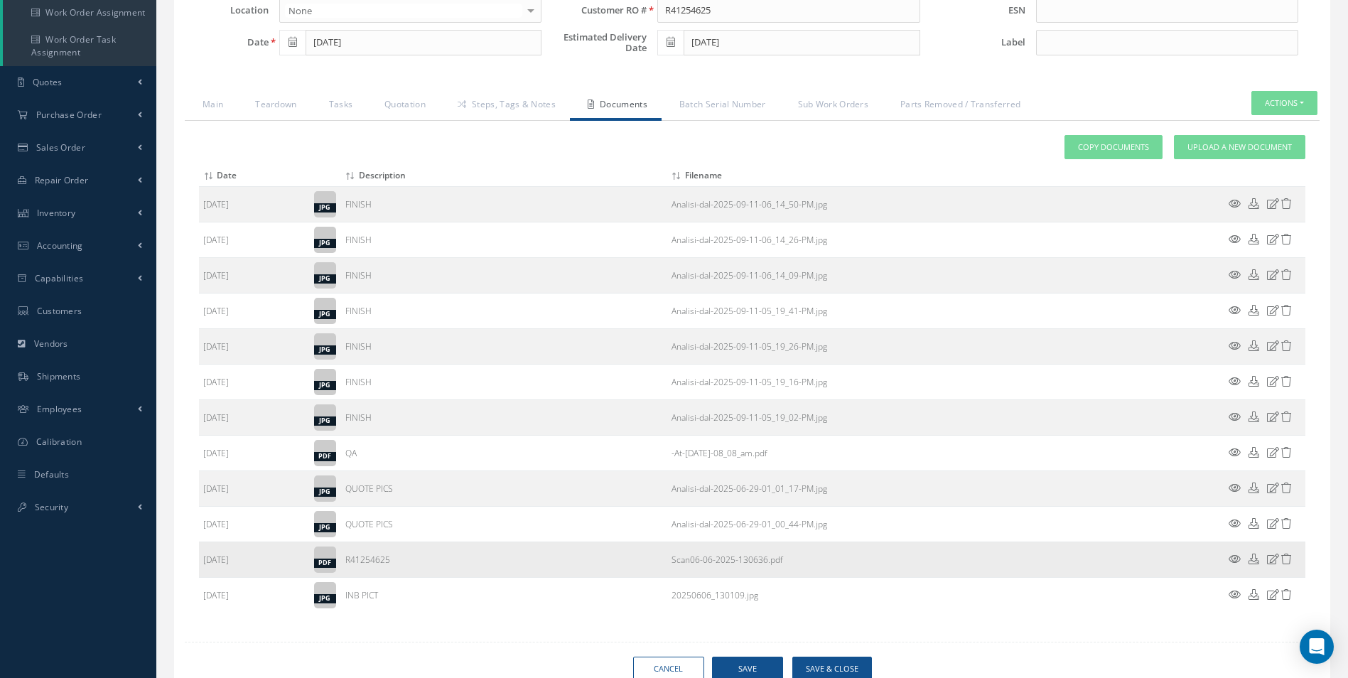
scroll to position [343, 0]
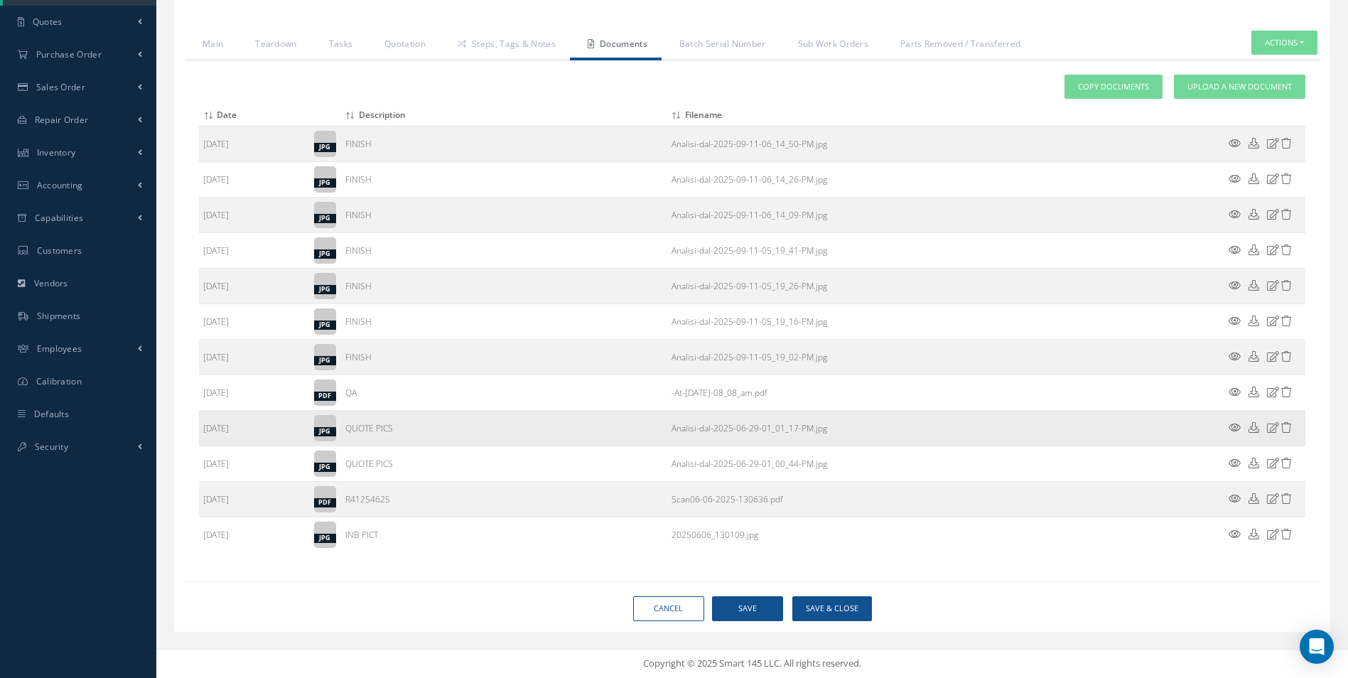
click at [1238, 425] on icon at bounding box center [1234, 427] width 12 height 11
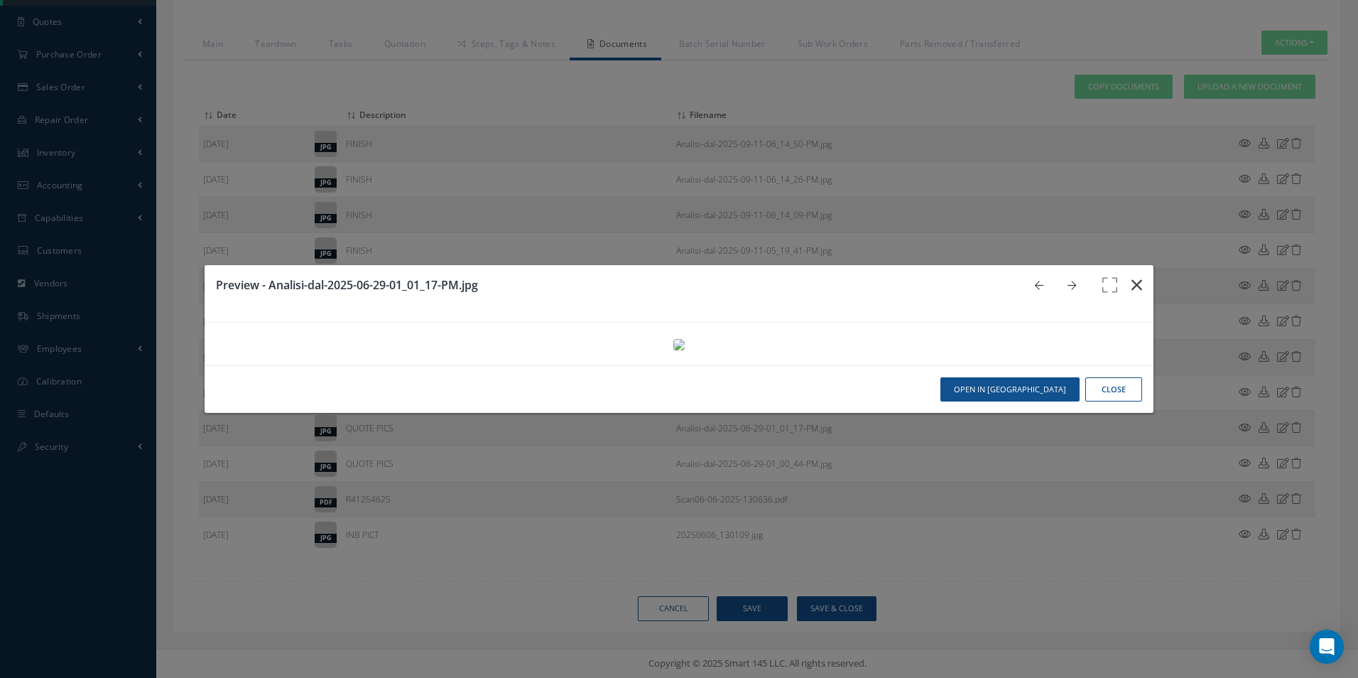
click at [1132, 276] on icon "button" at bounding box center [1137, 284] width 11 height 17
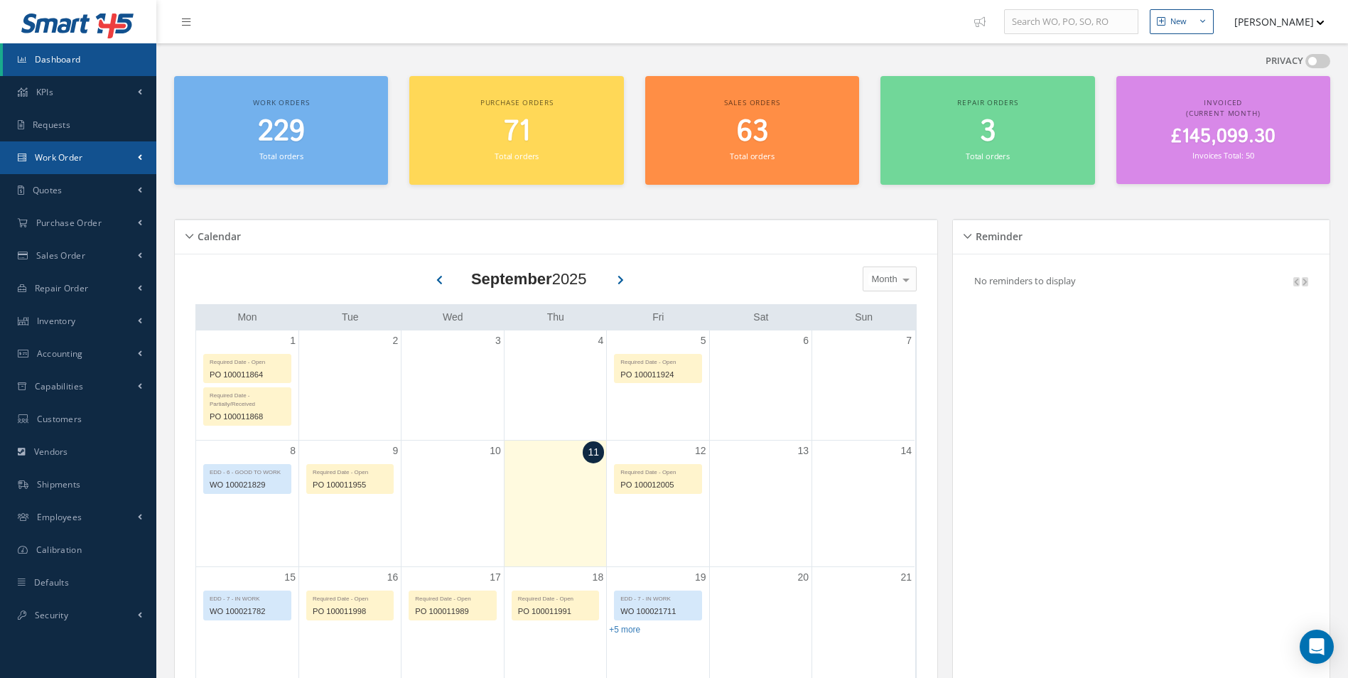
click at [82, 156] on span "Work Order" at bounding box center [59, 157] width 48 height 12
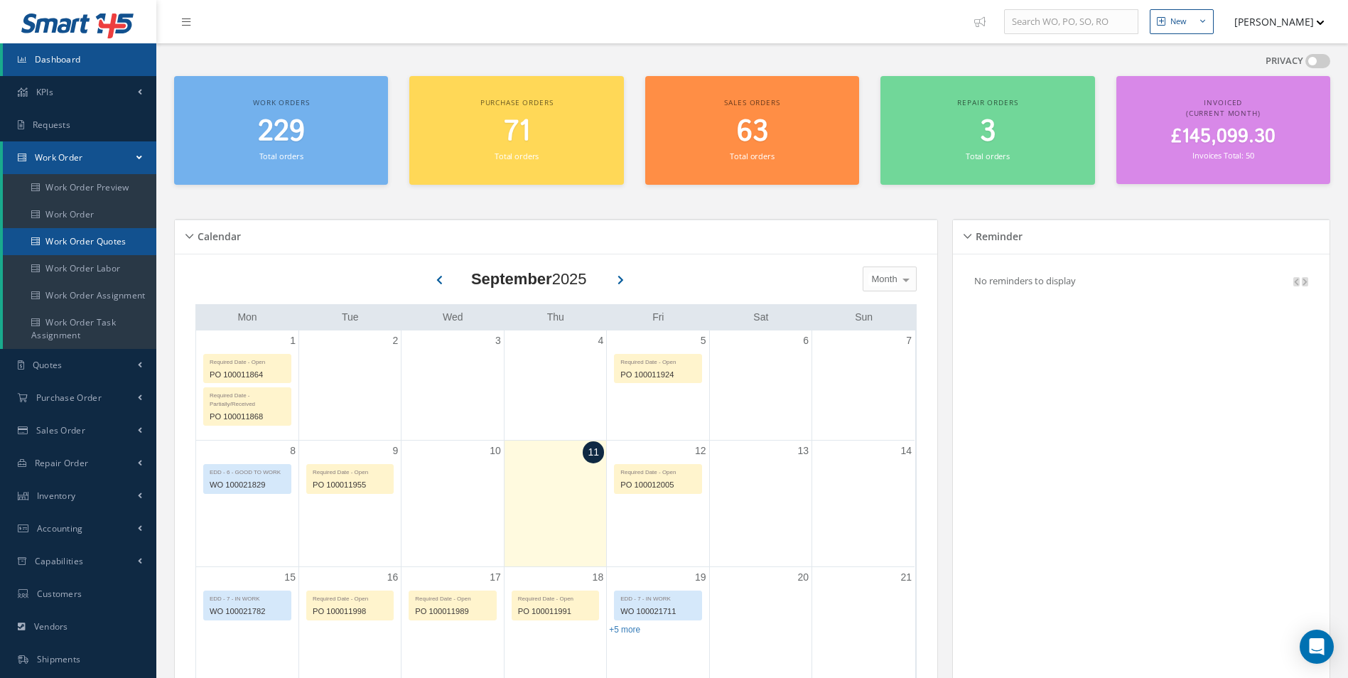
click at [70, 230] on link "Work Order Quotes" at bounding box center [79, 241] width 153 height 27
click at [72, 215] on link "Work Order" at bounding box center [79, 214] width 153 height 27
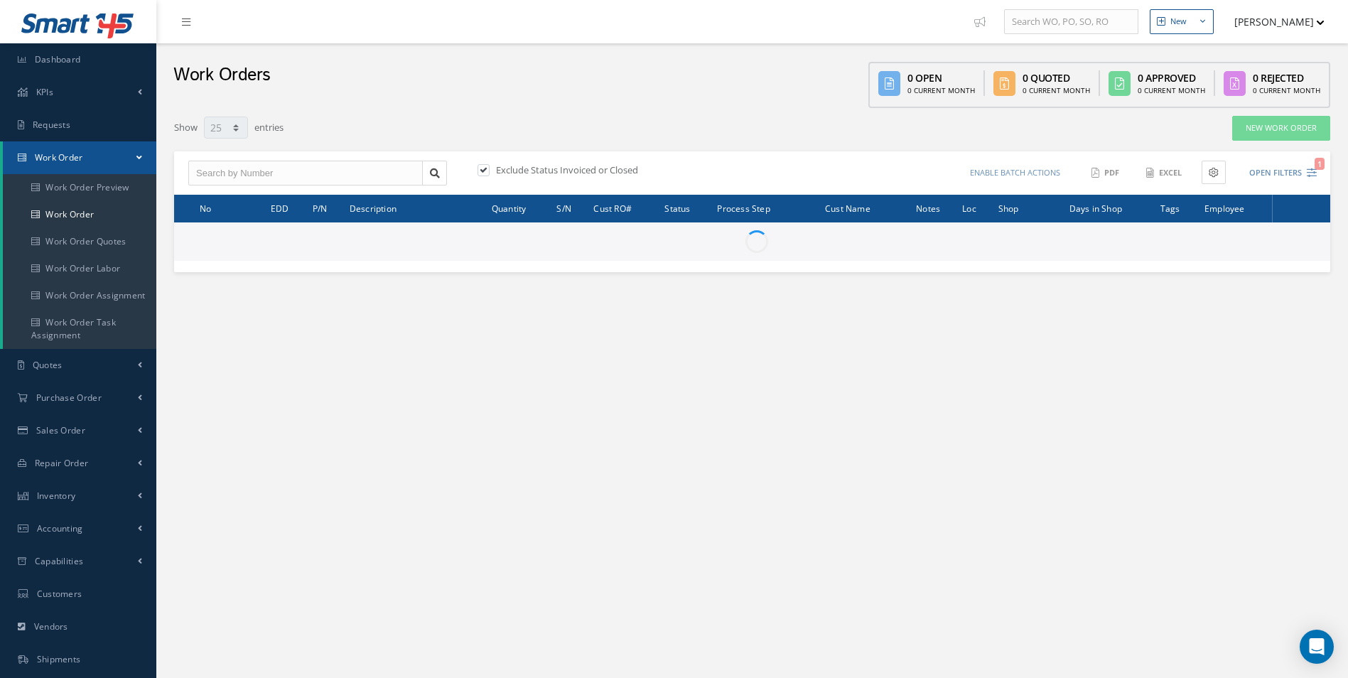
select select "25"
click at [230, 173] on input "text" at bounding box center [305, 174] width 234 height 26
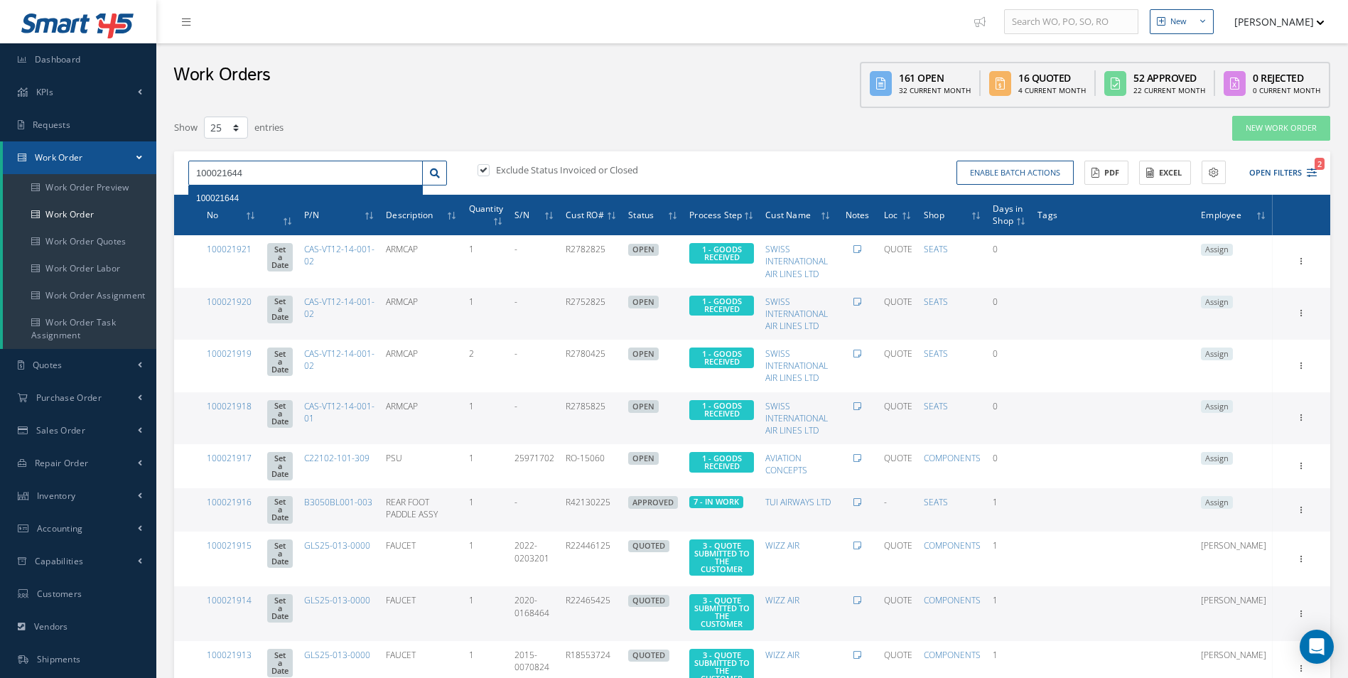
type input "100021644"
click at [242, 192] on div "100021644" at bounding box center [305, 198] width 219 height 14
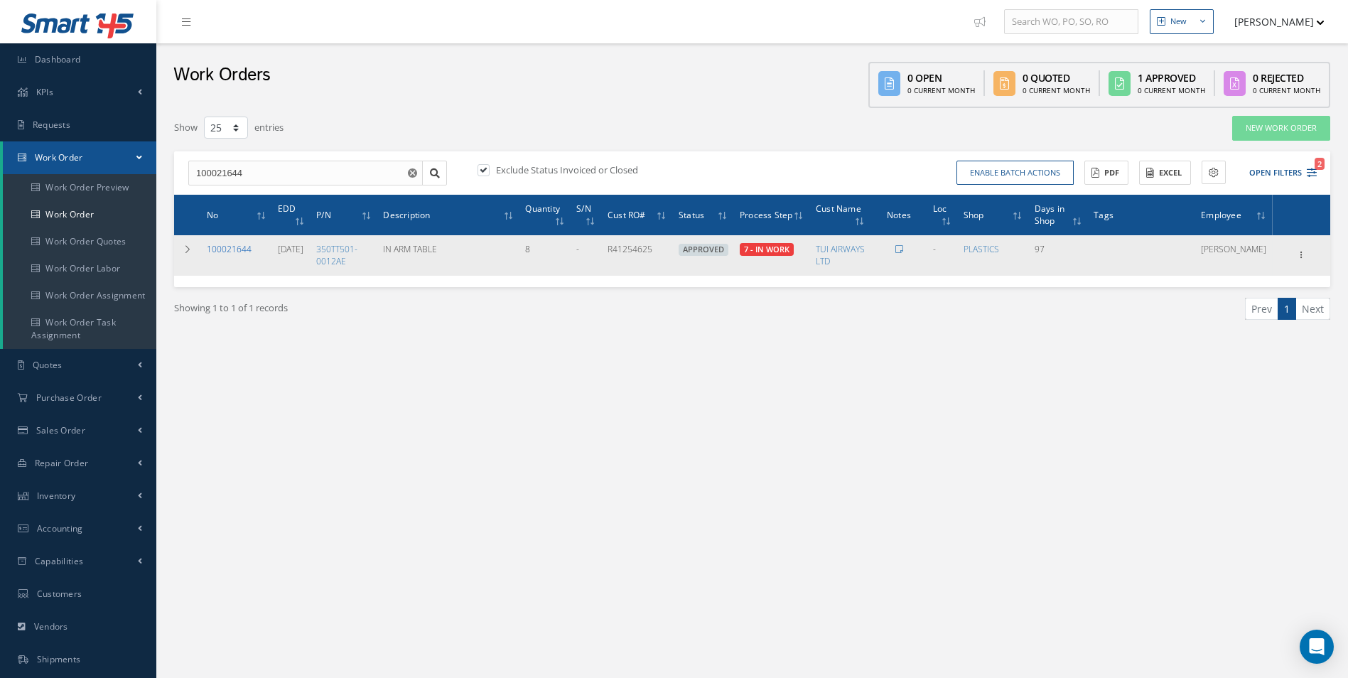
click at [227, 247] on link "100021644" at bounding box center [229, 249] width 45 height 12
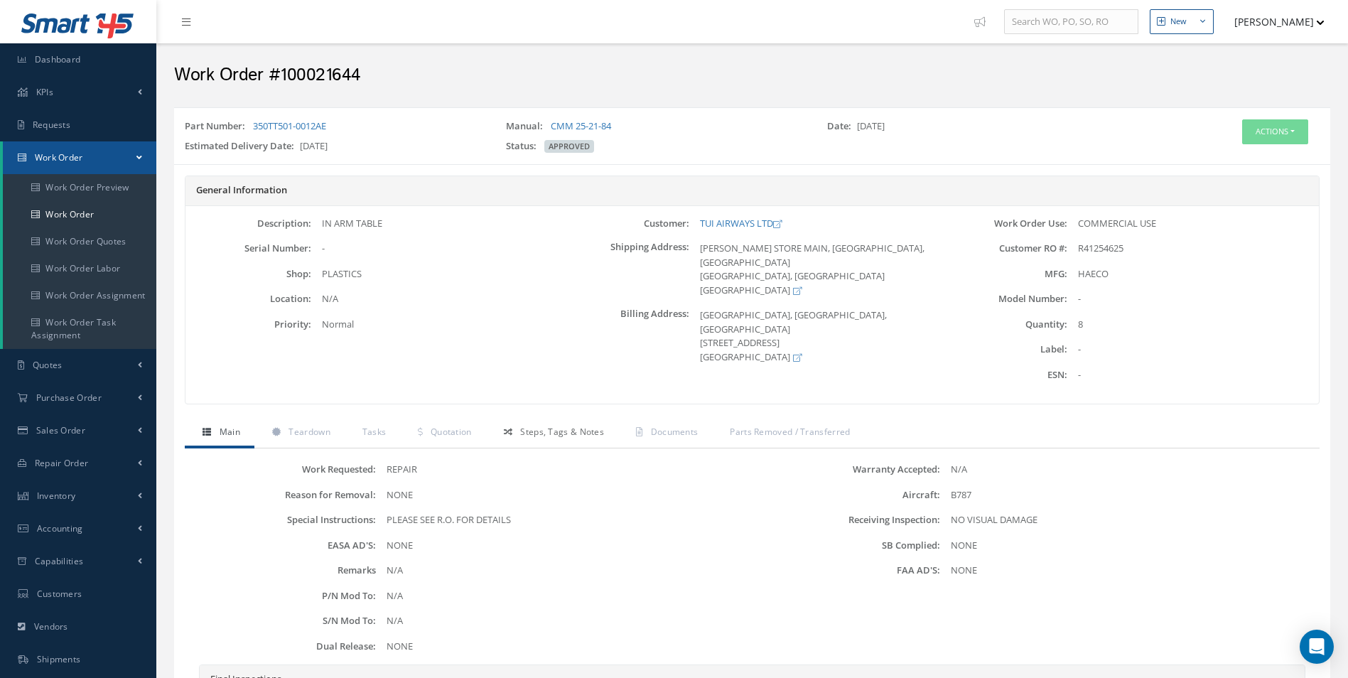
click at [566, 436] on span "Steps, Tags & Notes" at bounding box center [562, 432] width 84 height 12
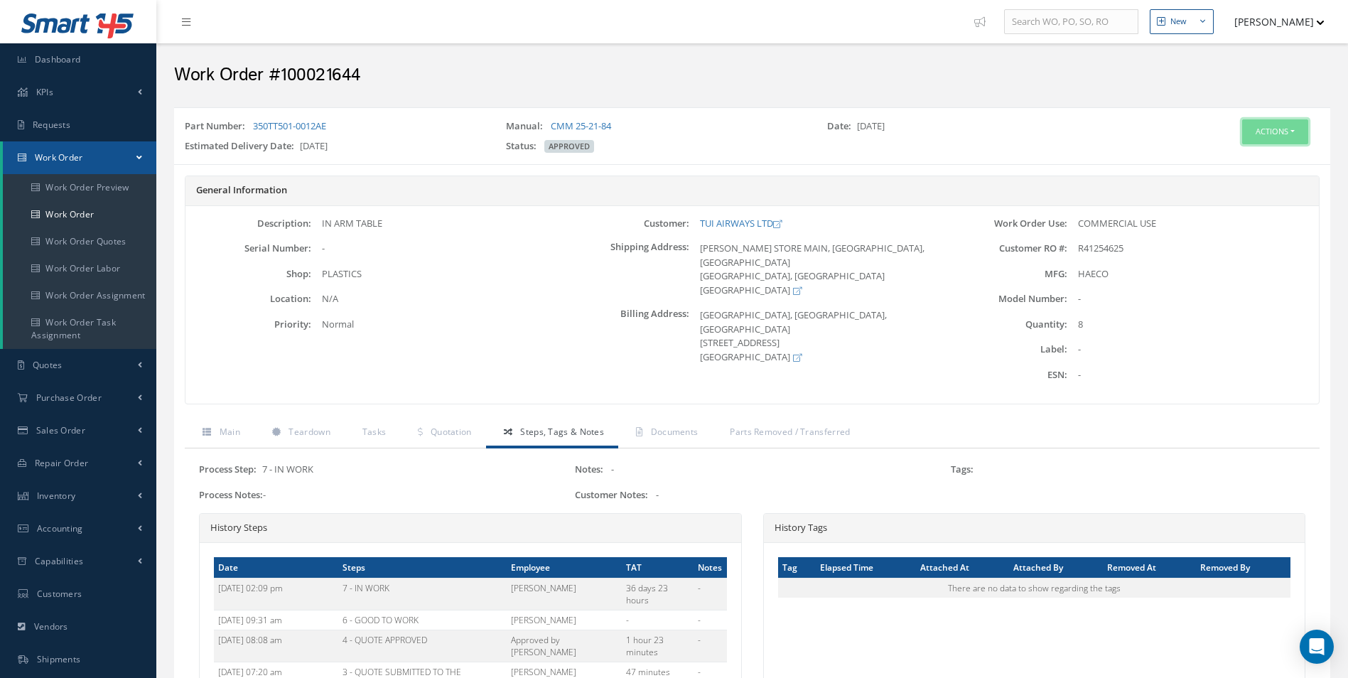
click at [1282, 144] on button "Actions" at bounding box center [1275, 131] width 66 height 25
click at [1235, 161] on link "Edit" at bounding box center [1253, 158] width 114 height 19
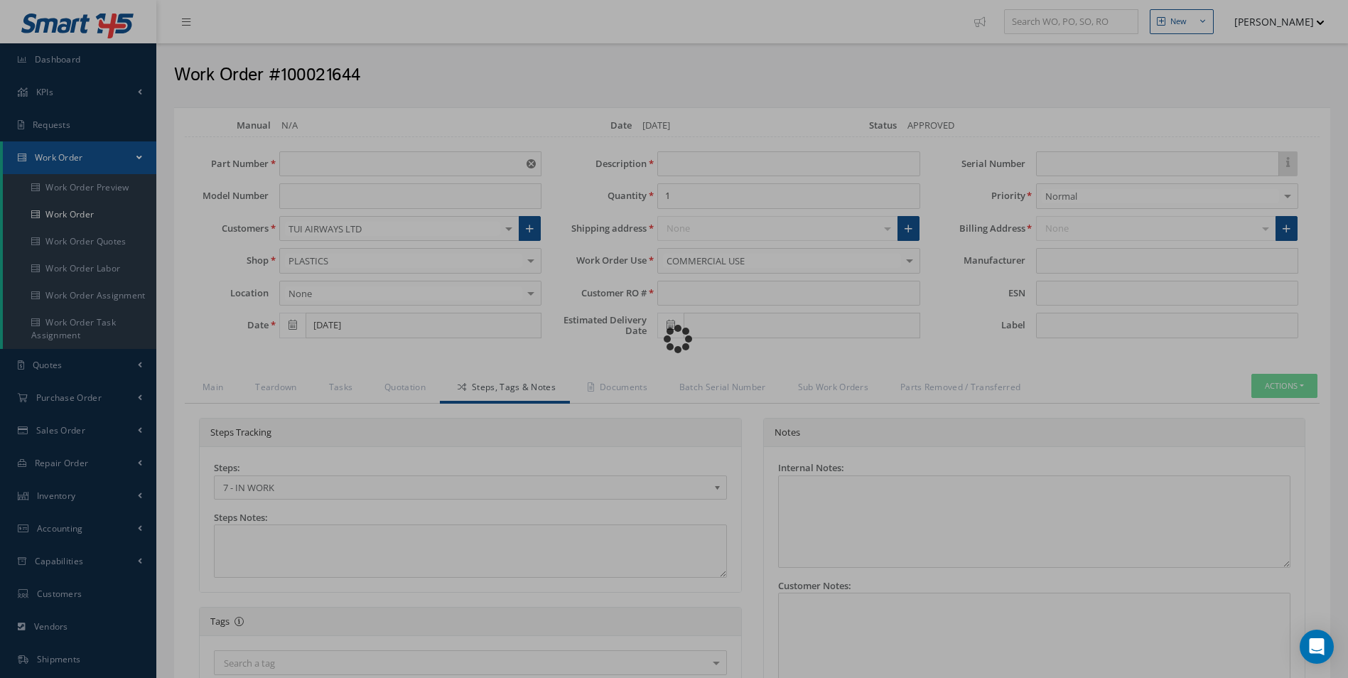
type input "350TT501-0012AE"
type input "[DATE]"
type input "IN ARM TABLE"
type input "8"
type input "R41254625"
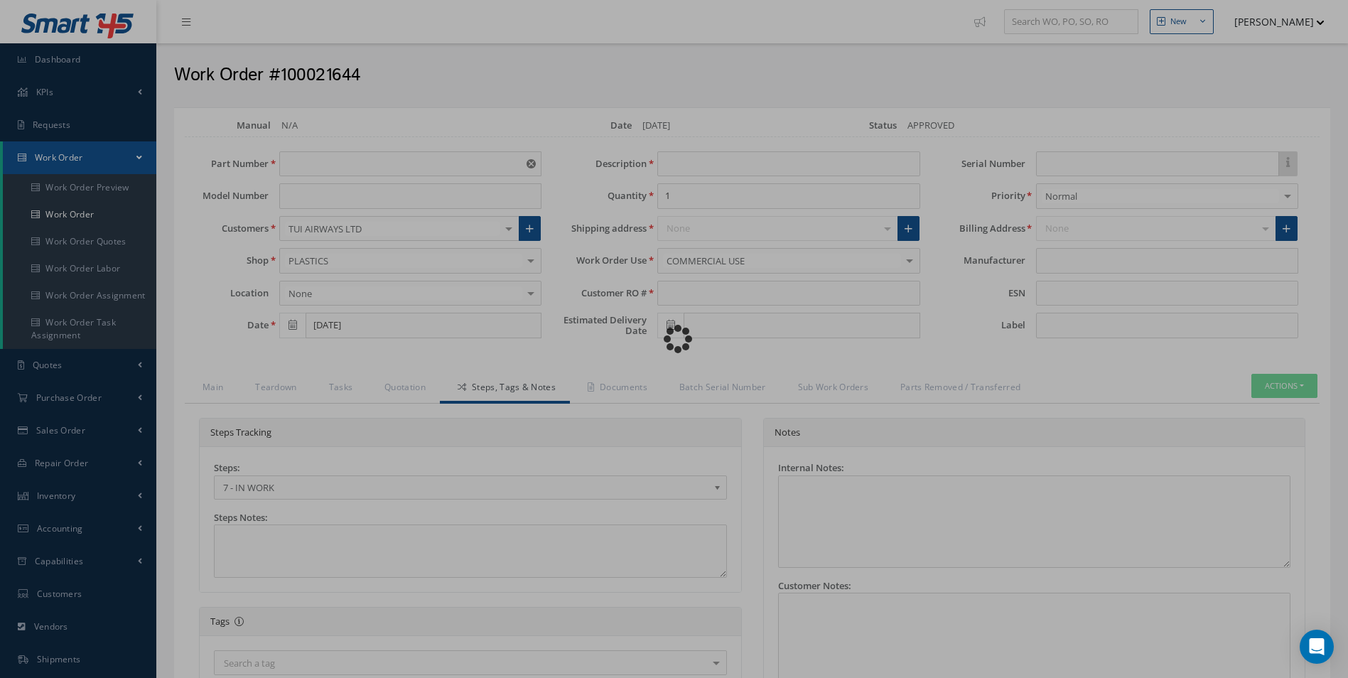
type input "[DATE]"
type input "HAECO"
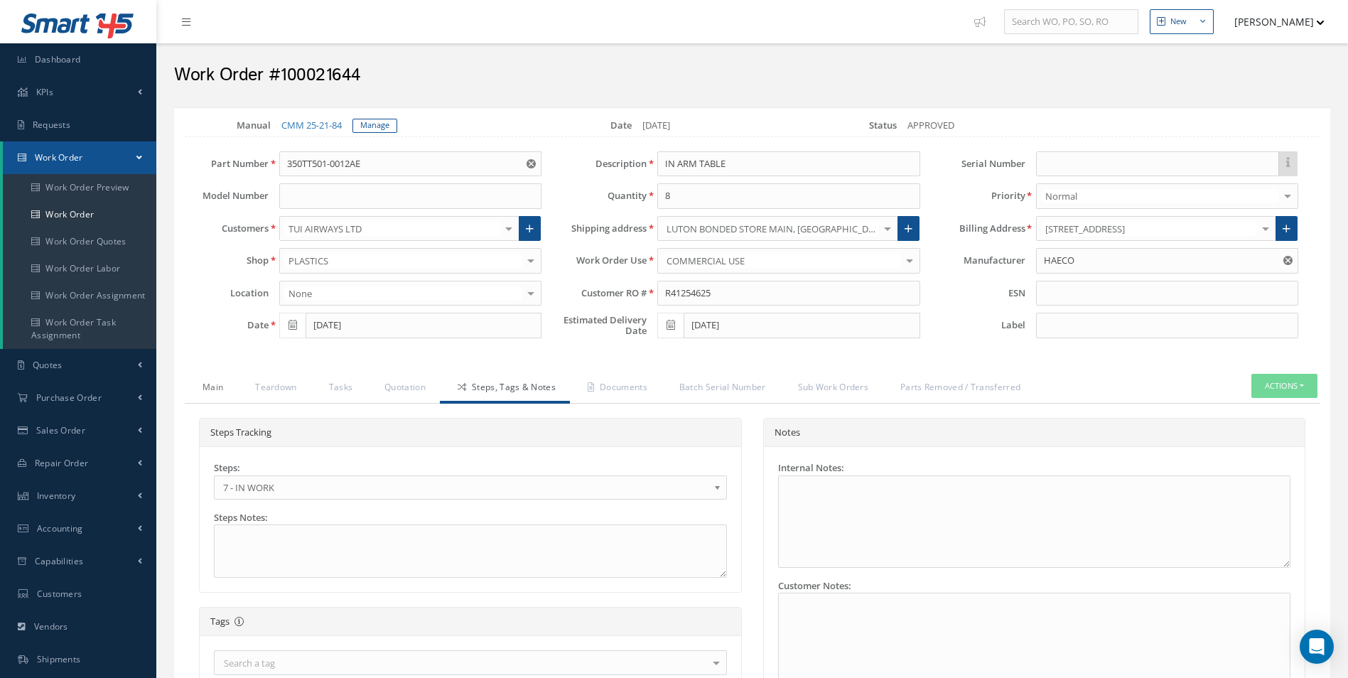
click at [215, 381] on link "Main" at bounding box center [211, 389] width 53 height 30
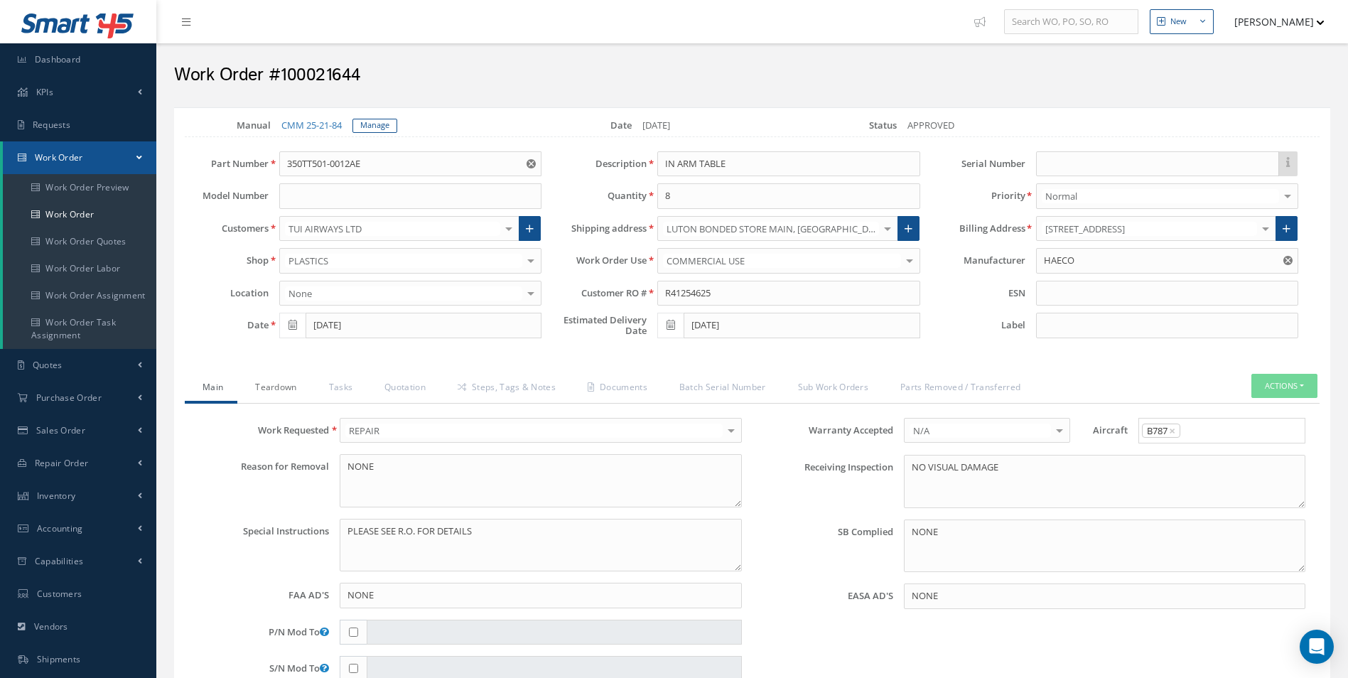
click at [264, 377] on link "Teardown" at bounding box center [273, 389] width 73 height 30
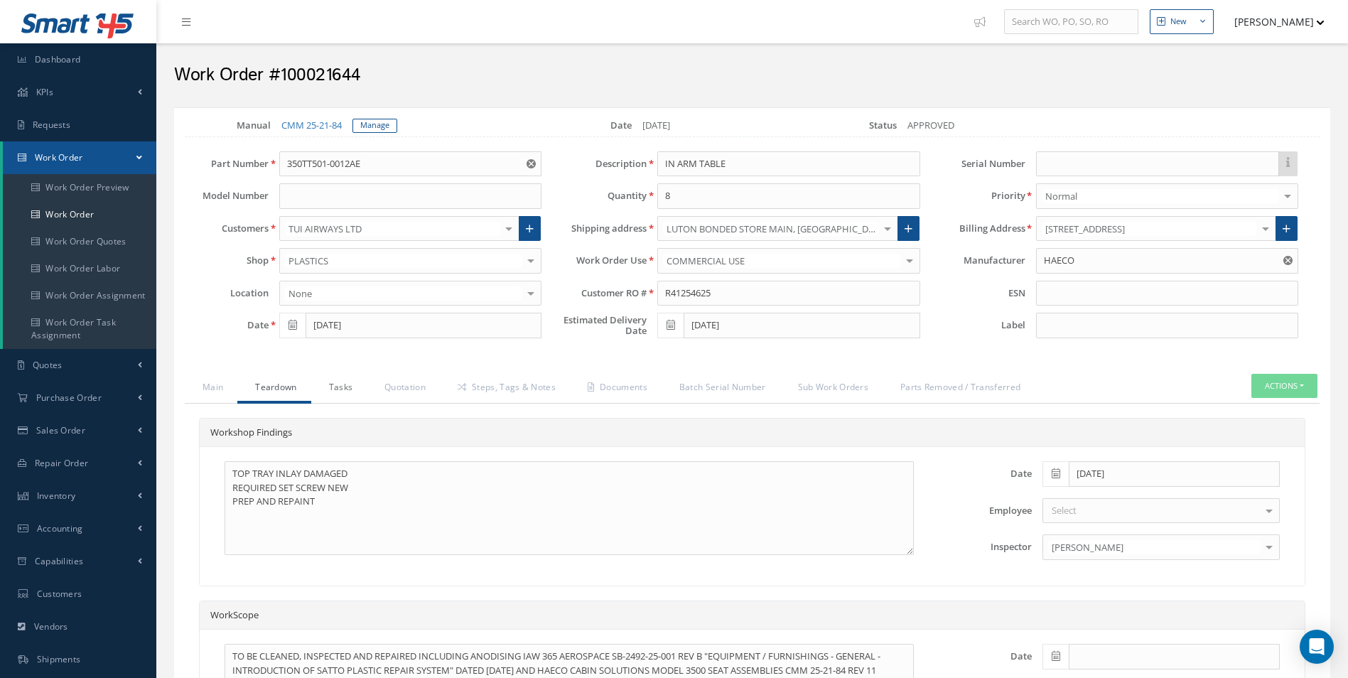
click at [330, 378] on link "Tasks" at bounding box center [339, 389] width 56 height 30
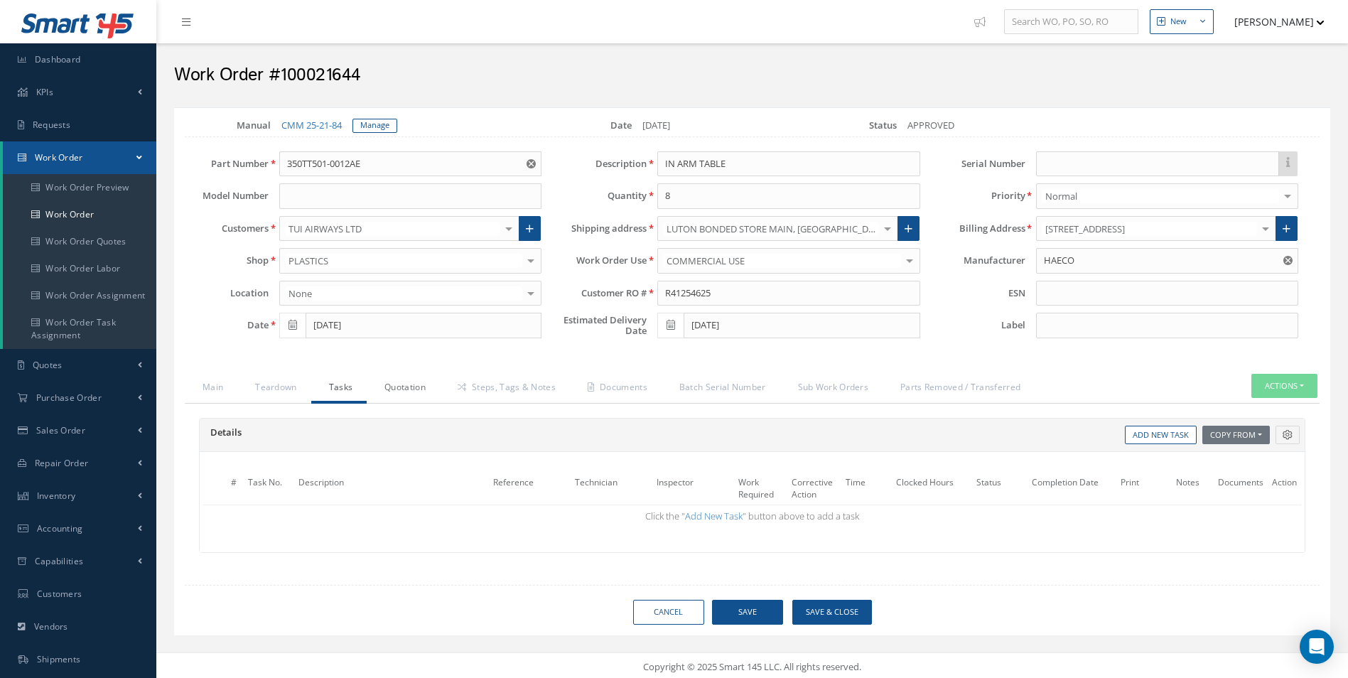
click at [389, 385] on link "Quotation" at bounding box center [403, 389] width 73 height 30
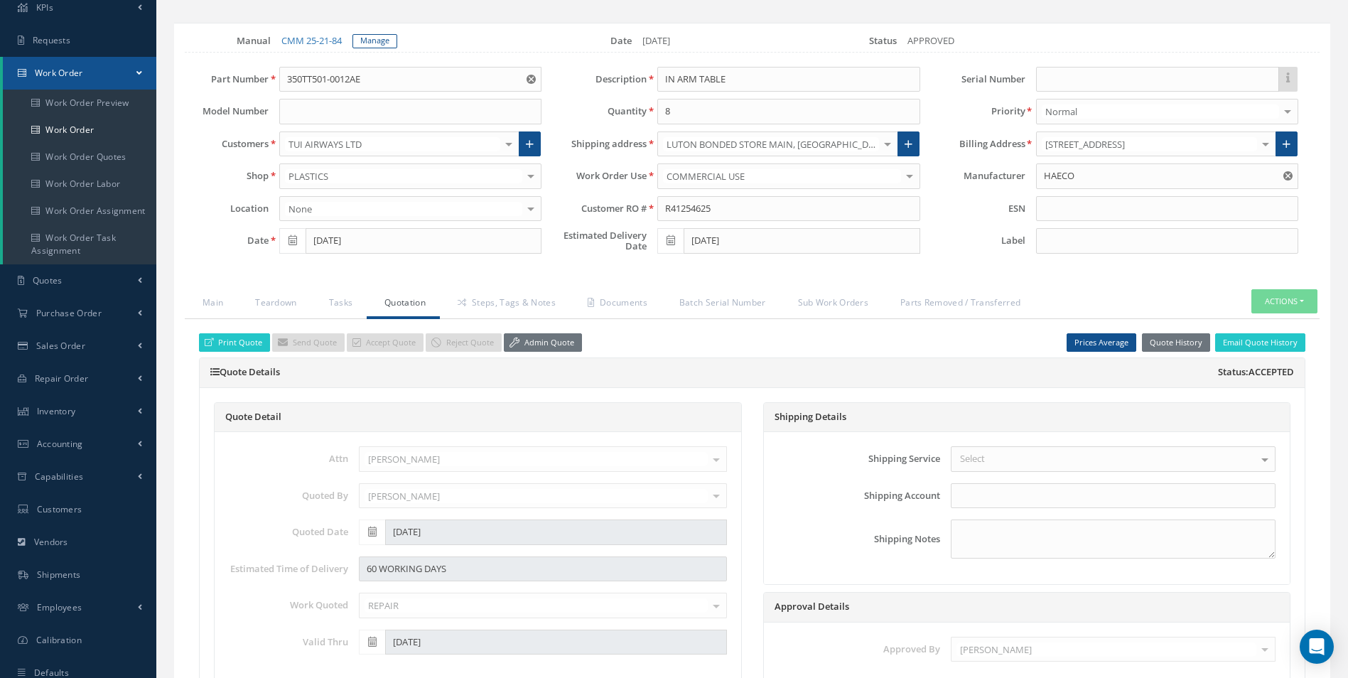
scroll to position [71, 0]
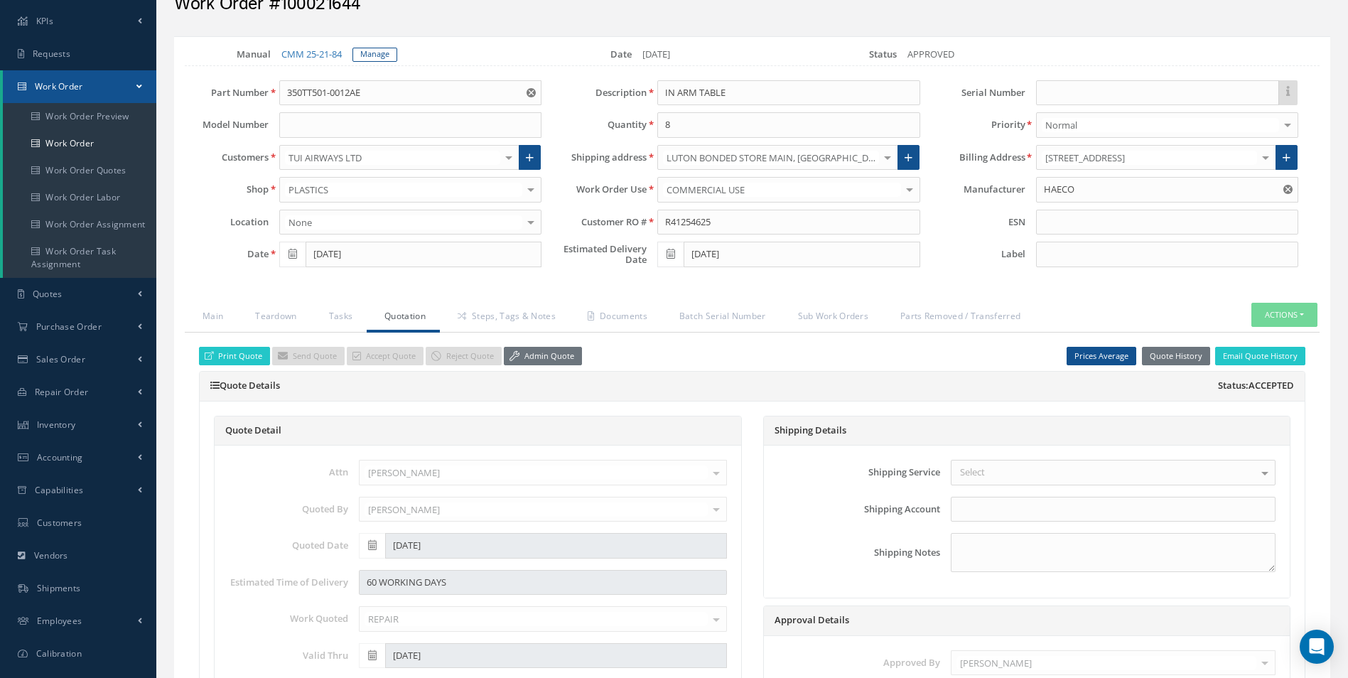
click at [548, 357] on link "Admin Quote" at bounding box center [543, 356] width 78 height 19
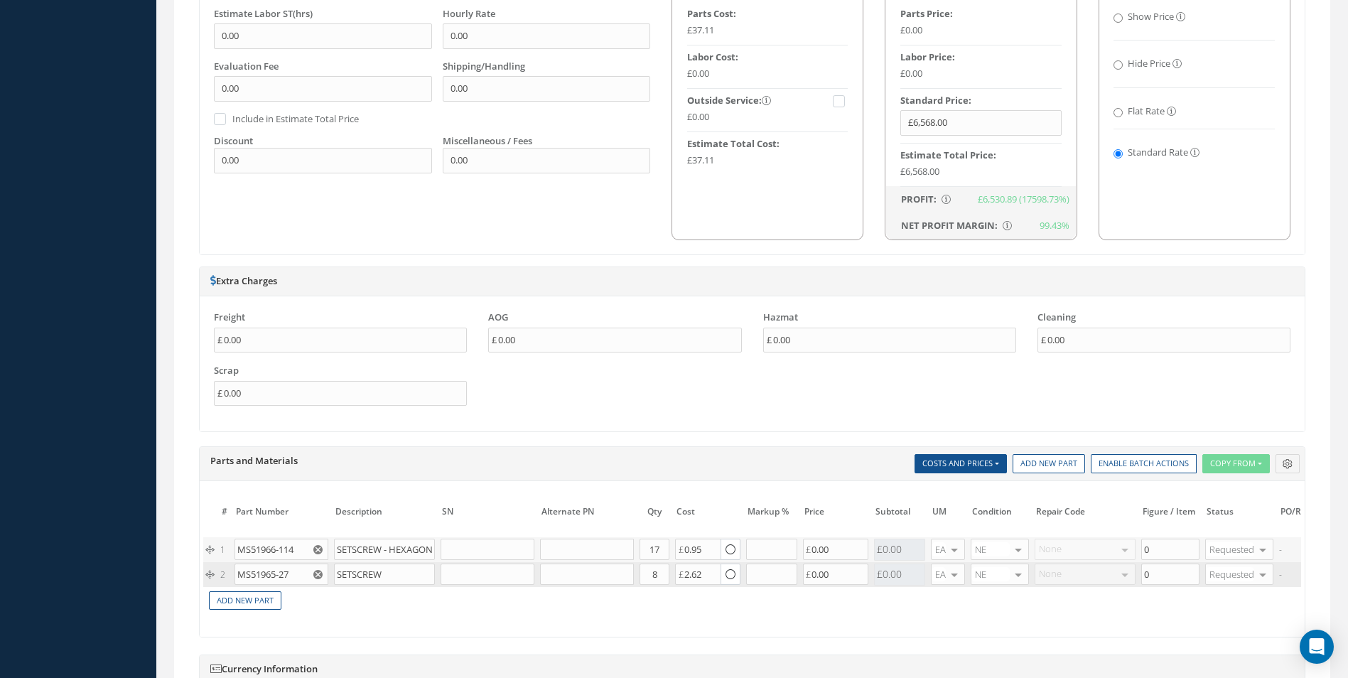
scroll to position [924, 0]
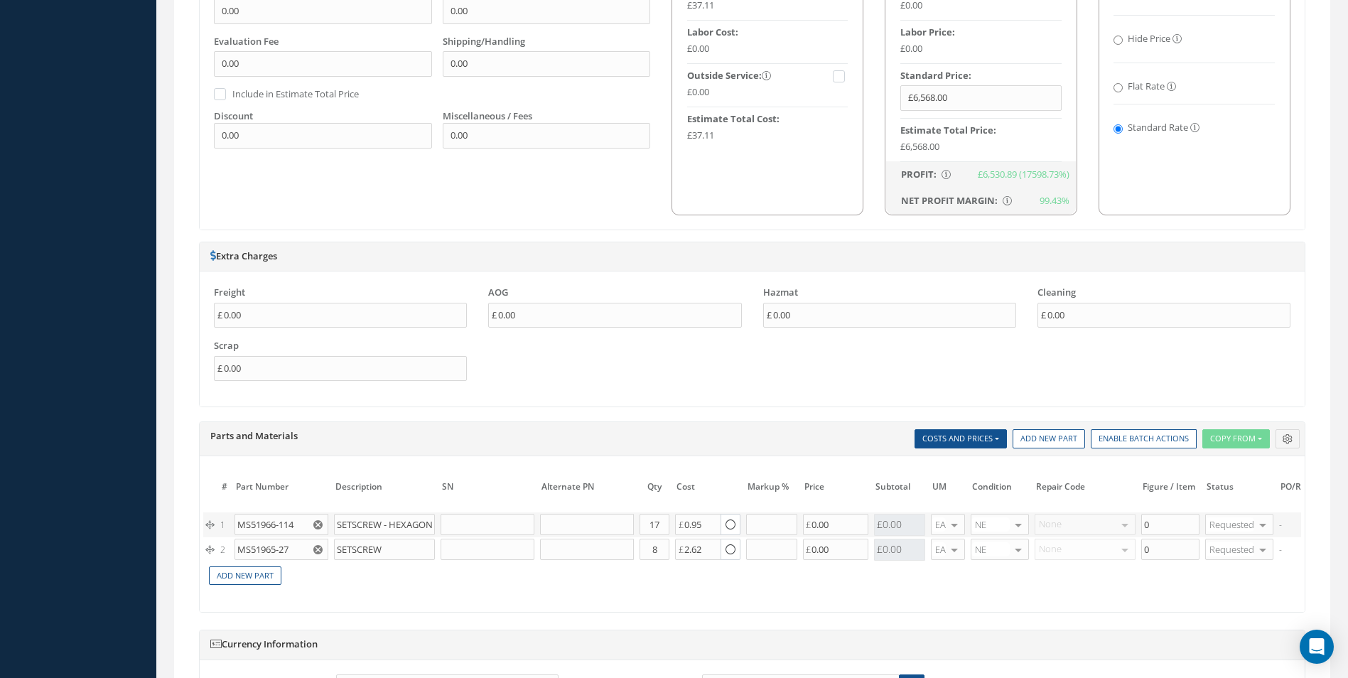
click at [319, 520] on icon "Reset" at bounding box center [317, 524] width 9 height 9
click at [320, 542] on button "button" at bounding box center [319, 549] width 18 height 21
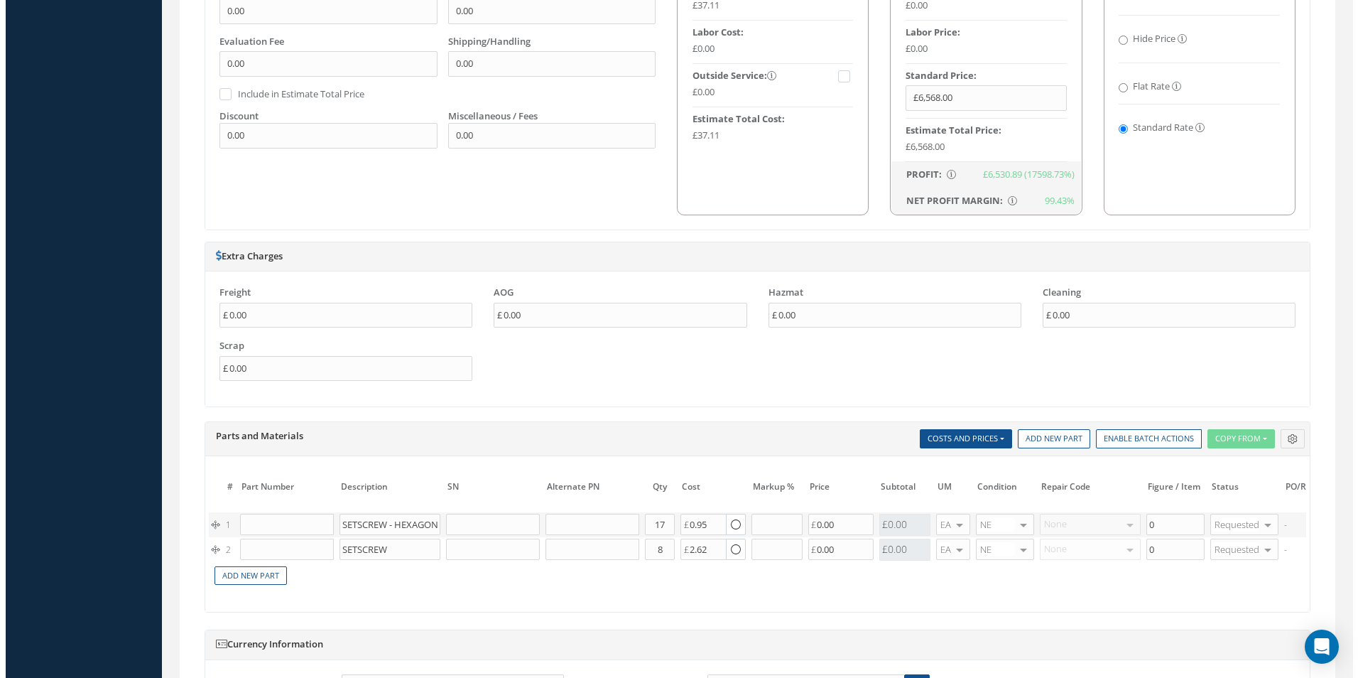
scroll to position [0, 213]
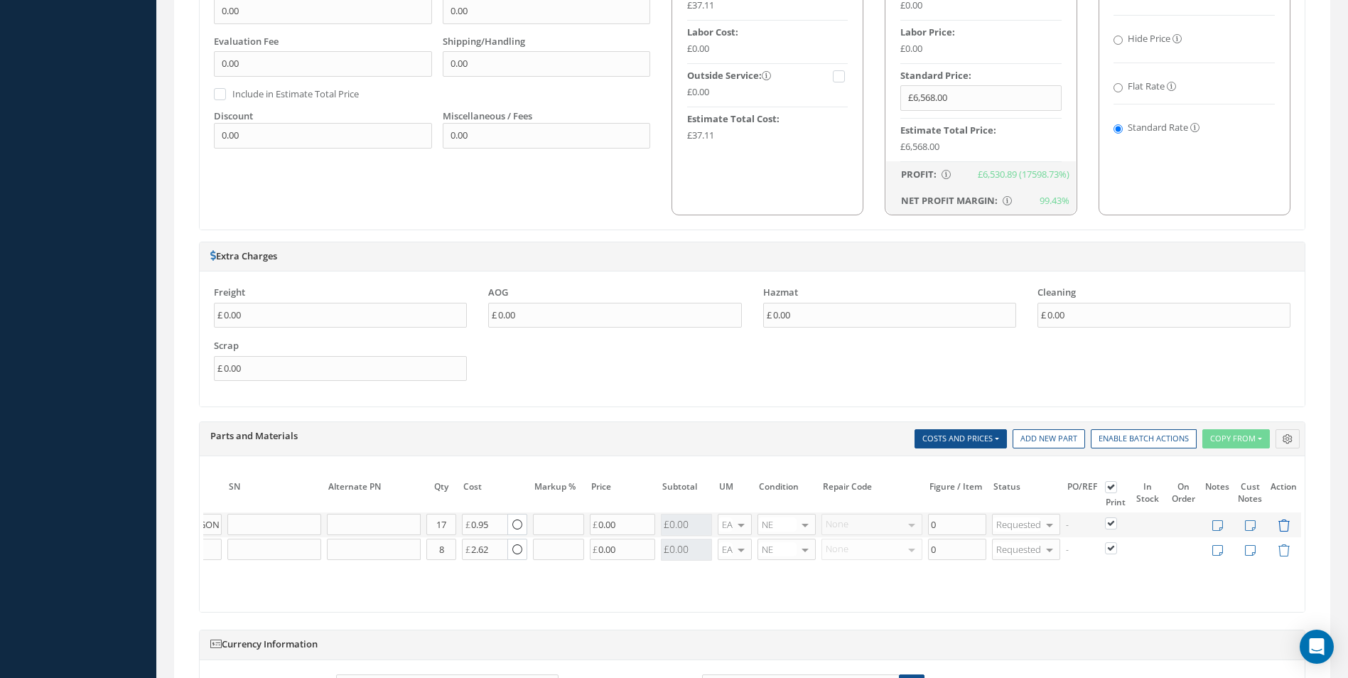
click at [1285, 525] on icon at bounding box center [1283, 525] width 12 height 12
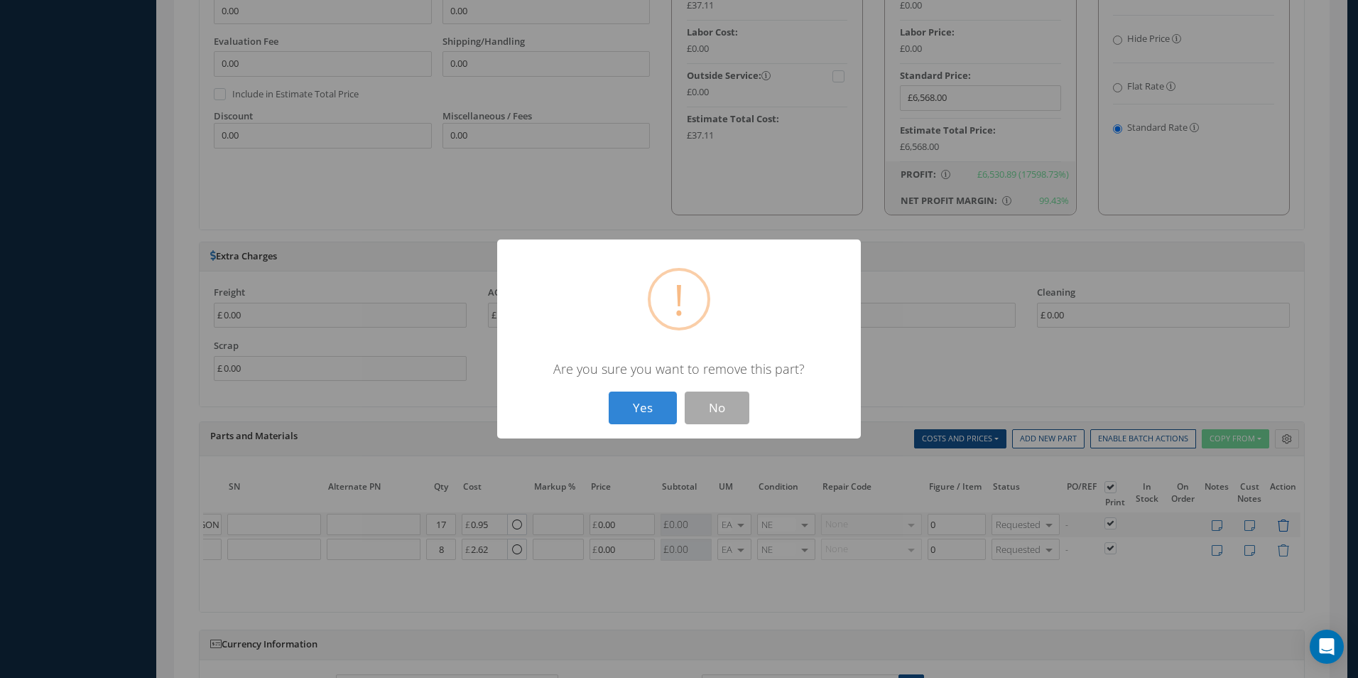
scroll to position [0, 202]
click at [609, 391] on button "Yes" at bounding box center [643, 407] width 68 height 33
type input "SETSCREW"
type input "8"
type input "2.62"
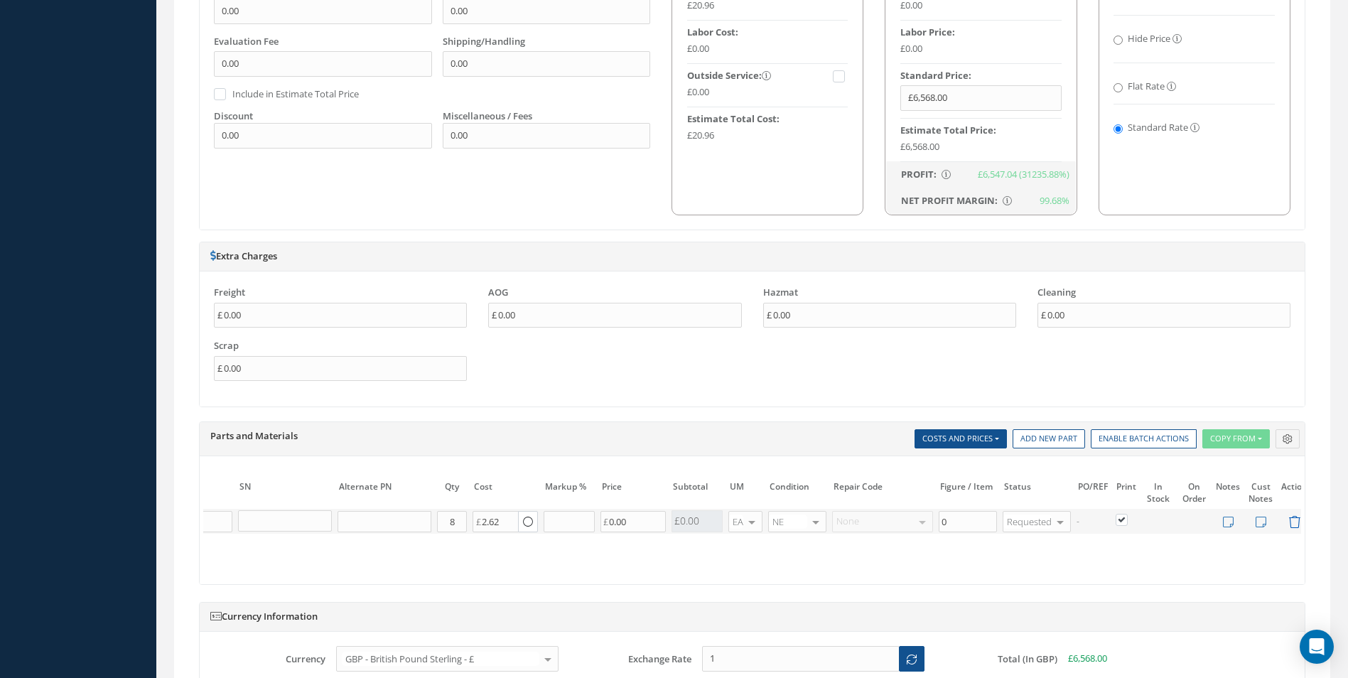
click at [1290, 522] on icon at bounding box center [1294, 522] width 12 height 12
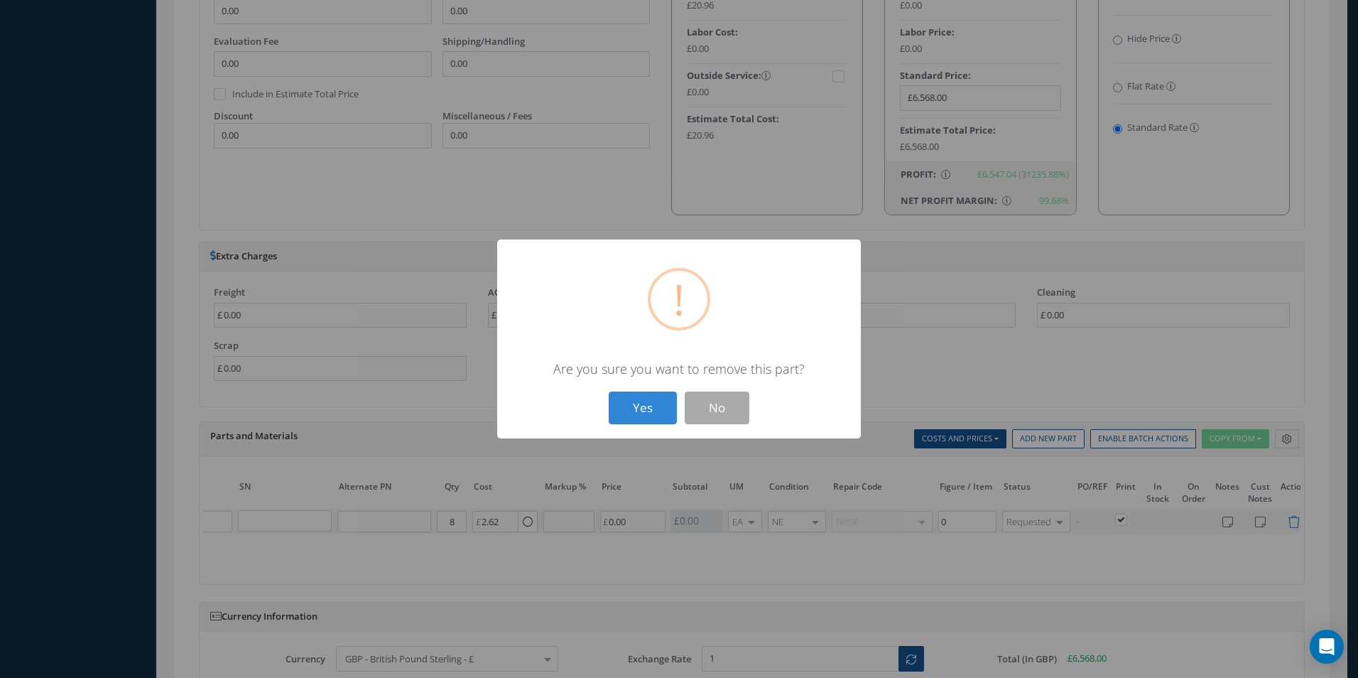
click at [609, 391] on button "Yes" at bounding box center [643, 407] width 68 height 33
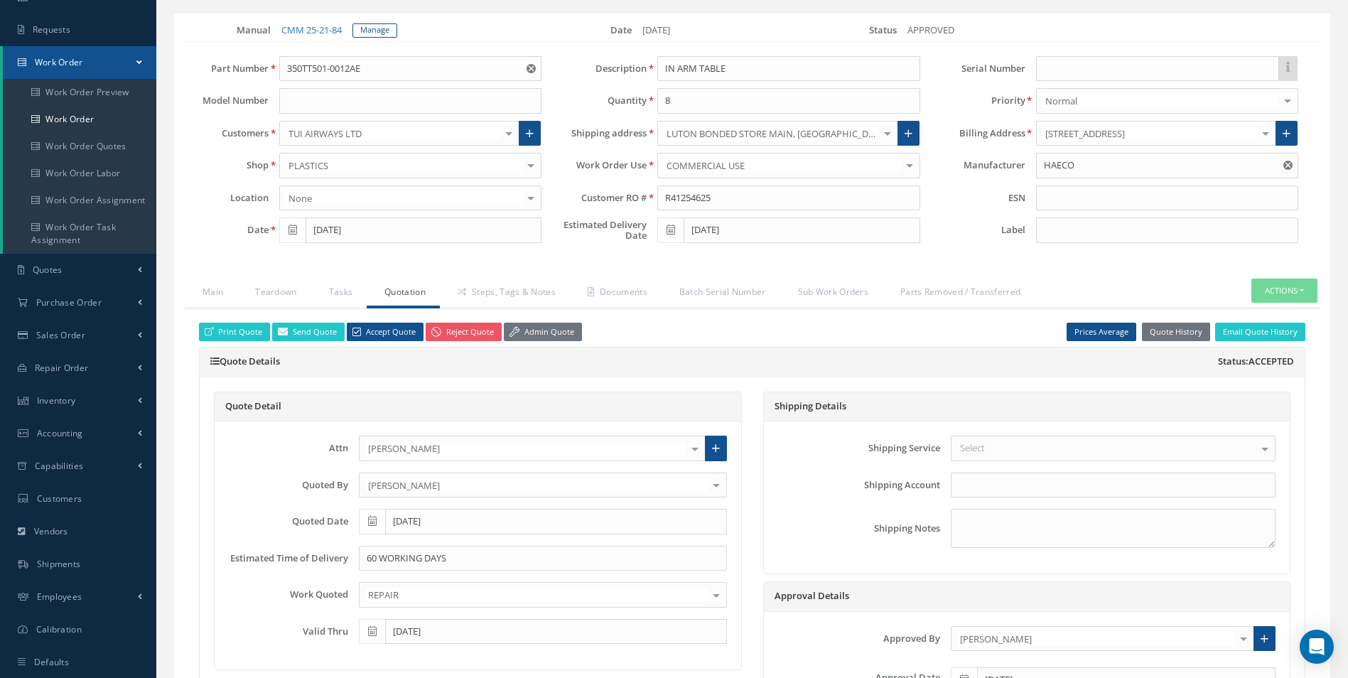
scroll to position [0, 0]
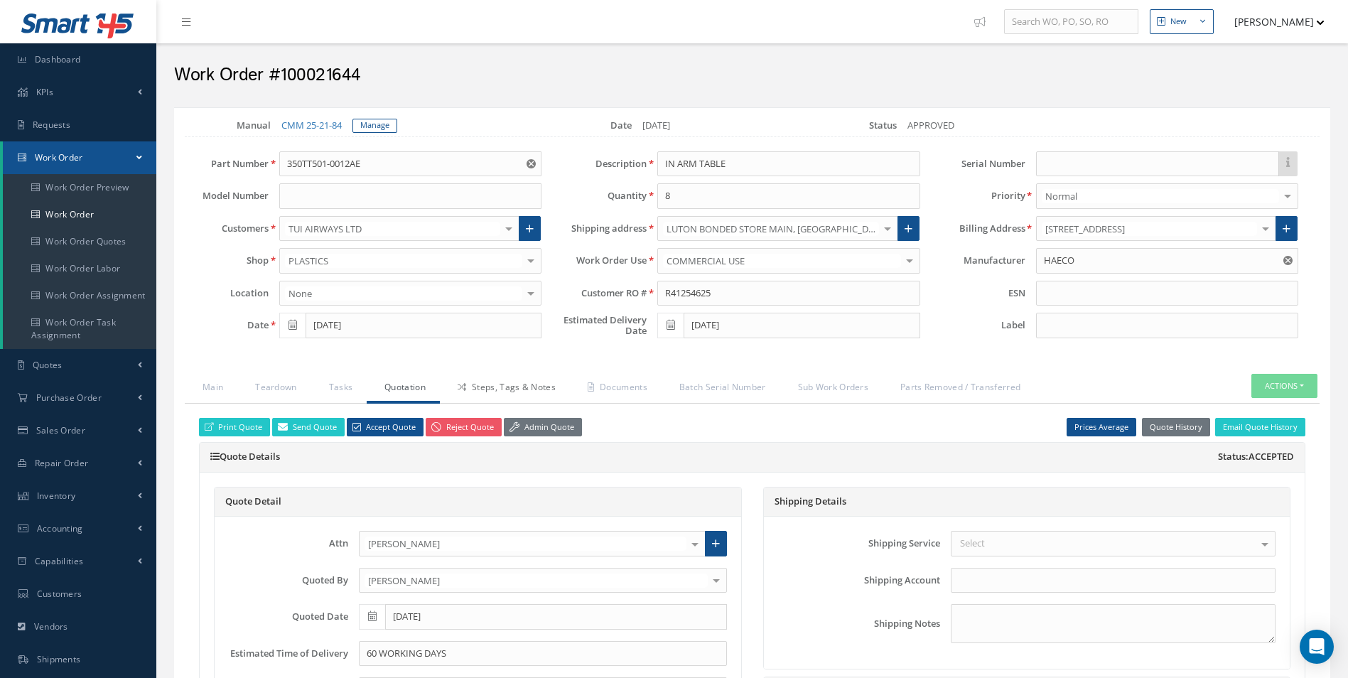
click at [519, 391] on link "Steps, Tags & Notes" at bounding box center [505, 389] width 130 height 30
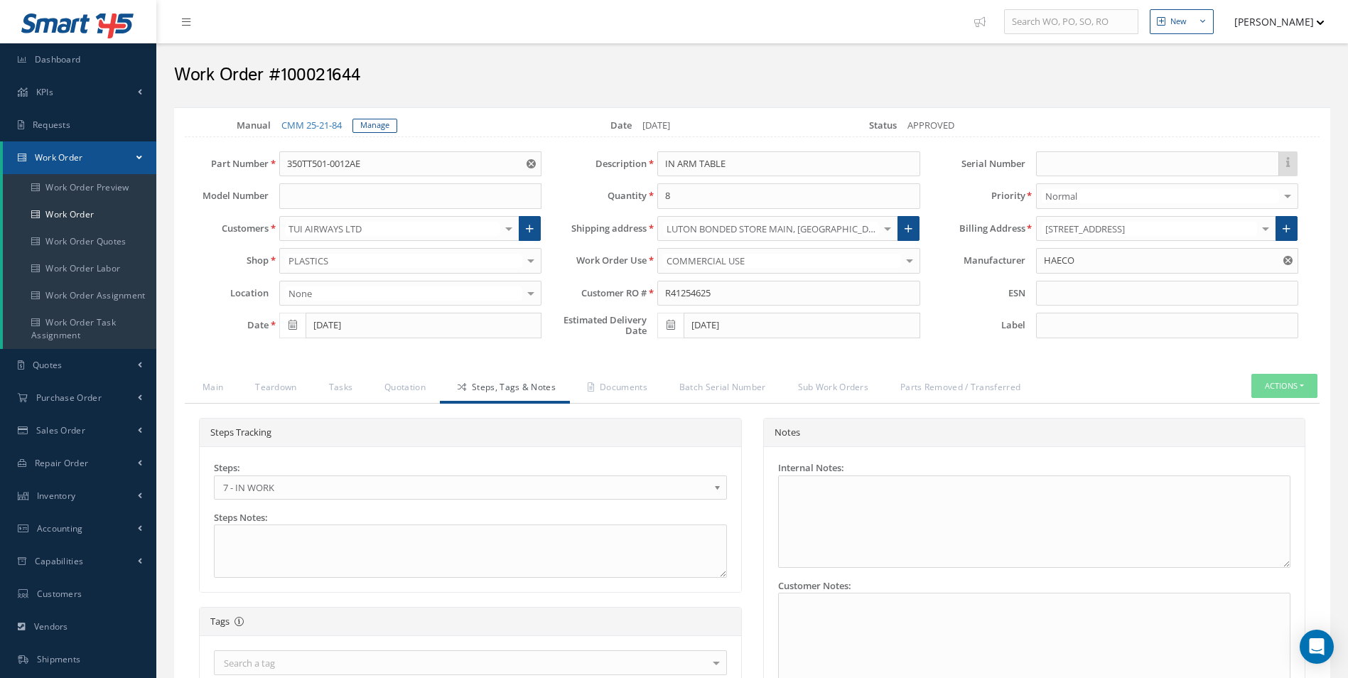
click at [302, 490] on span "7 - IN WORK" at bounding box center [465, 487] width 485 height 17
click at [600, 382] on link "Documents" at bounding box center [616, 389] width 92 height 30
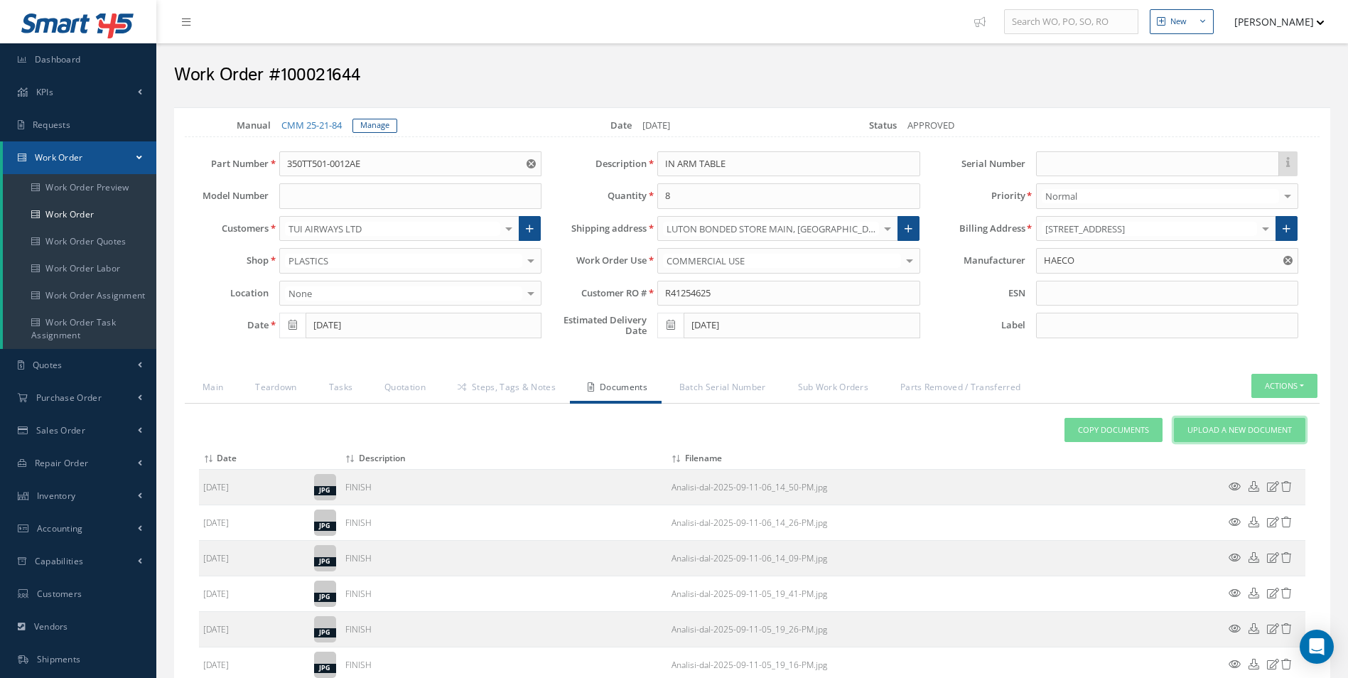
click at [1205, 425] on span "Upload a New Document" at bounding box center [1239, 430] width 104 height 12
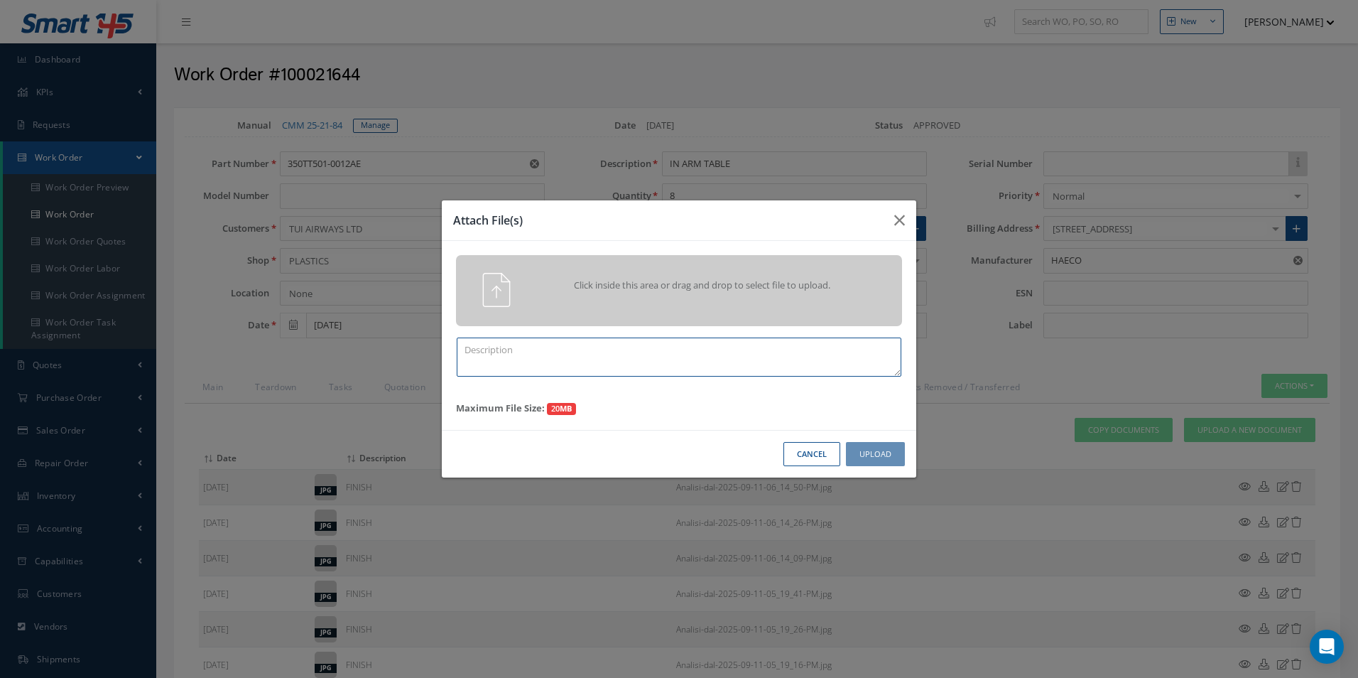
click at [669, 371] on textarea at bounding box center [679, 356] width 445 height 39
type textarea "FINISH"
click at [912, 222] on button "button" at bounding box center [899, 220] width 33 height 40
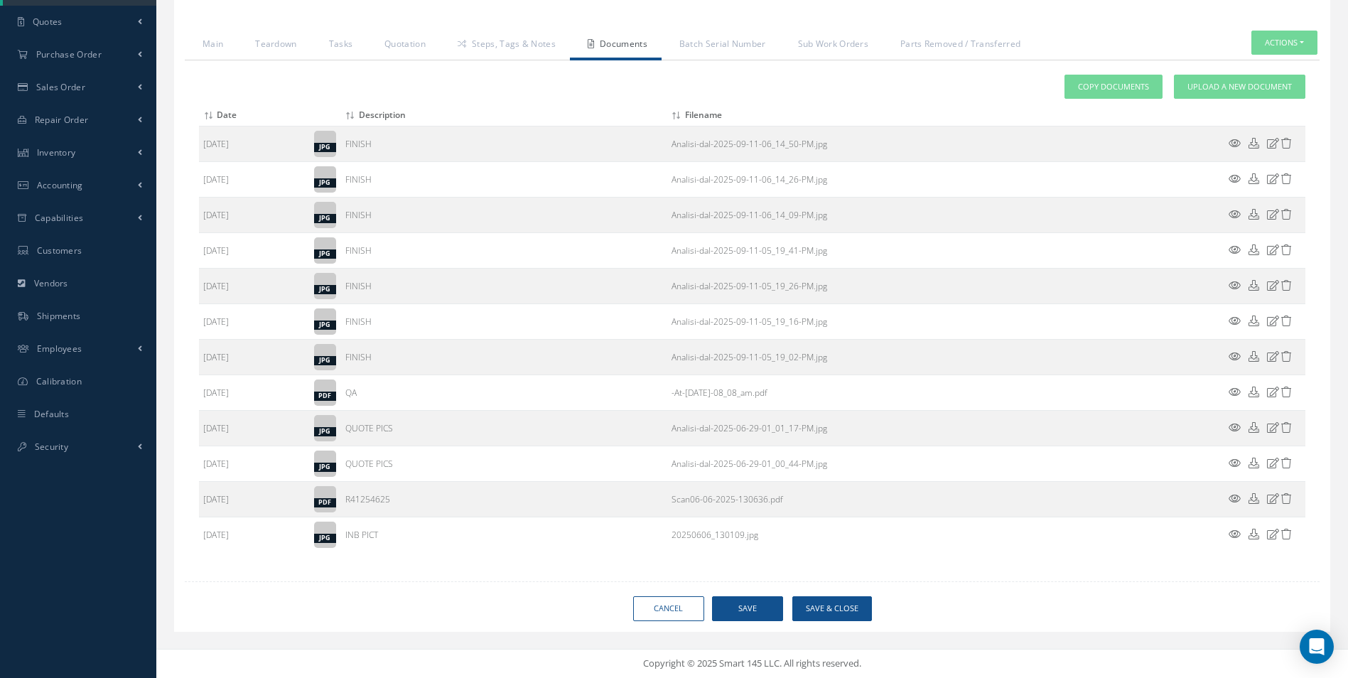
click at [860, 632] on div "Loading… Manual CMM 25-21-84 [GEOGRAPHIC_DATA] Date [DATE] Status APPROVED Part…" at bounding box center [751, 206] width 1177 height 885
click at [843, 612] on button "Save & Close" at bounding box center [832, 608] width 80 height 25
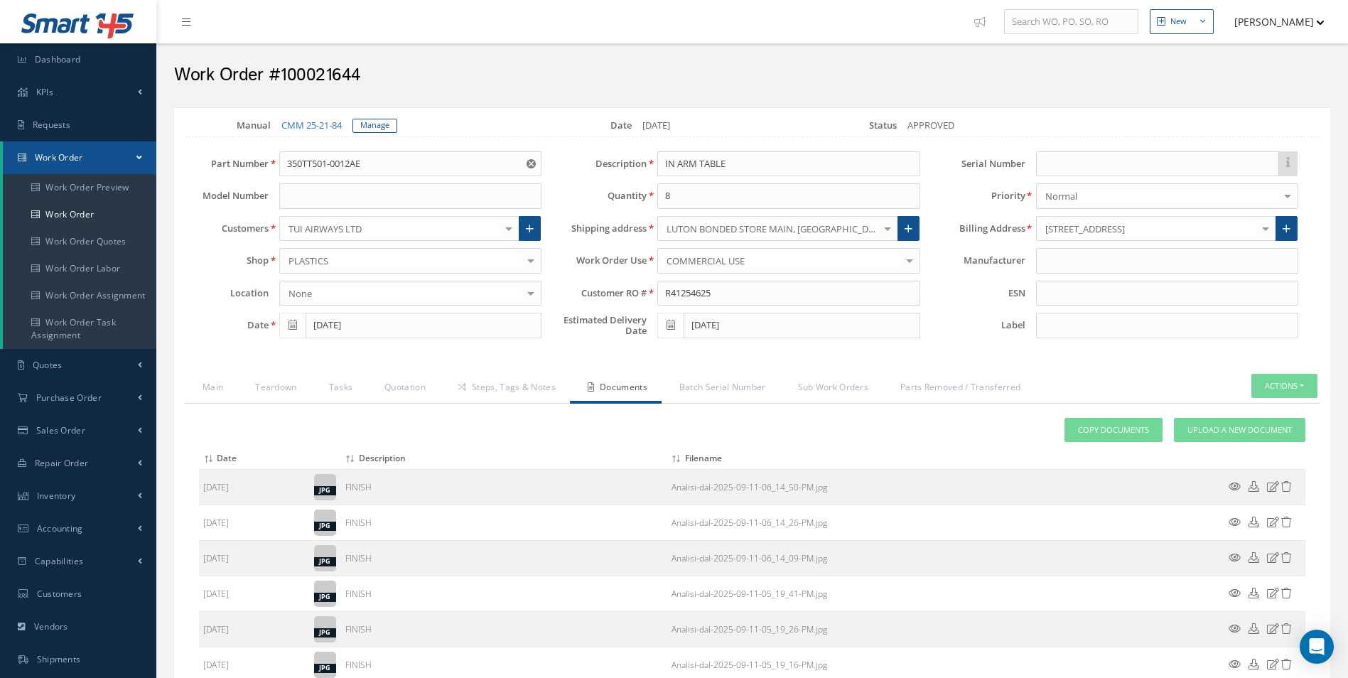
type input "HAECO"
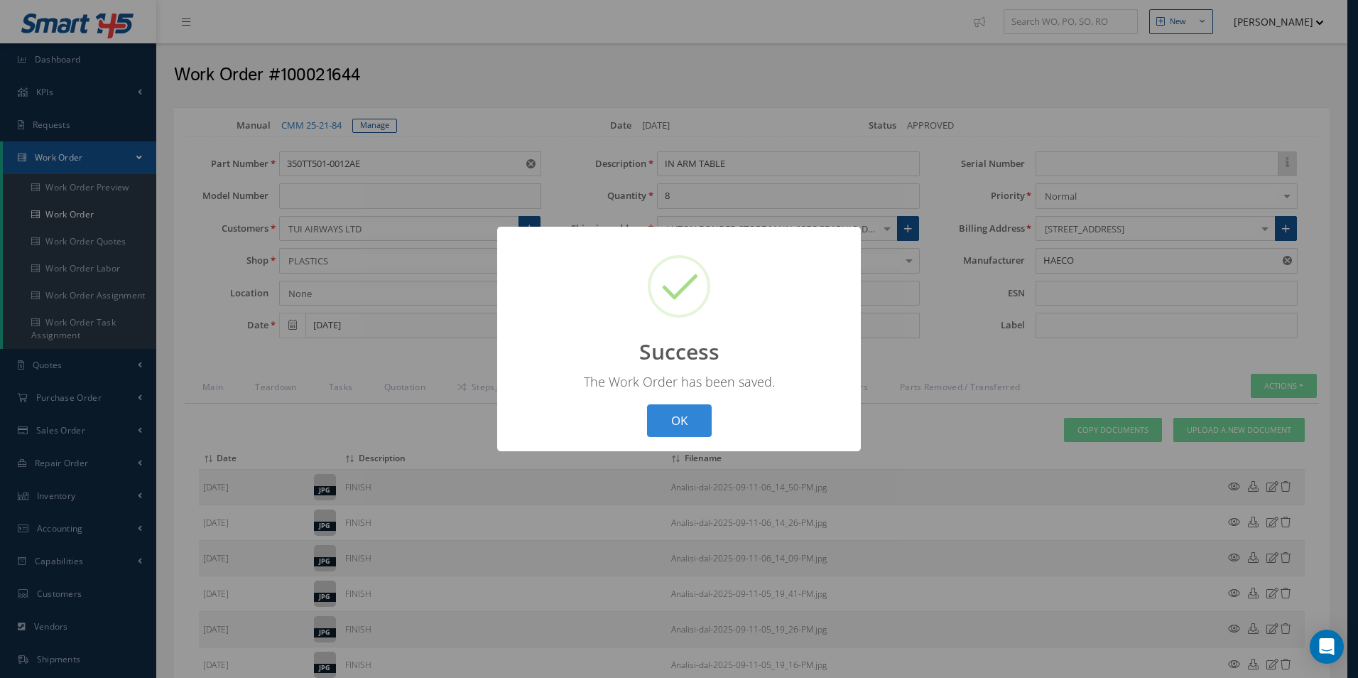
click at [691, 423] on button "OK" at bounding box center [679, 420] width 65 height 33
select select "25"
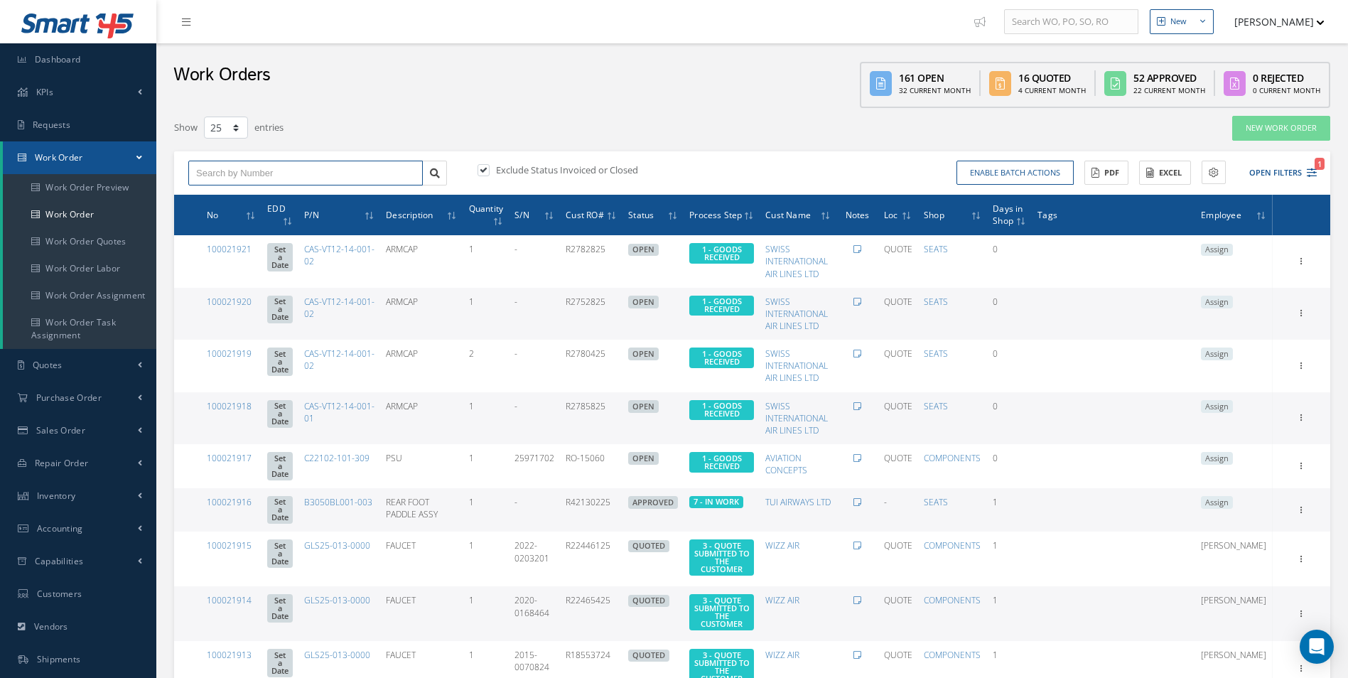
click at [246, 167] on input "text" at bounding box center [305, 174] width 234 height 26
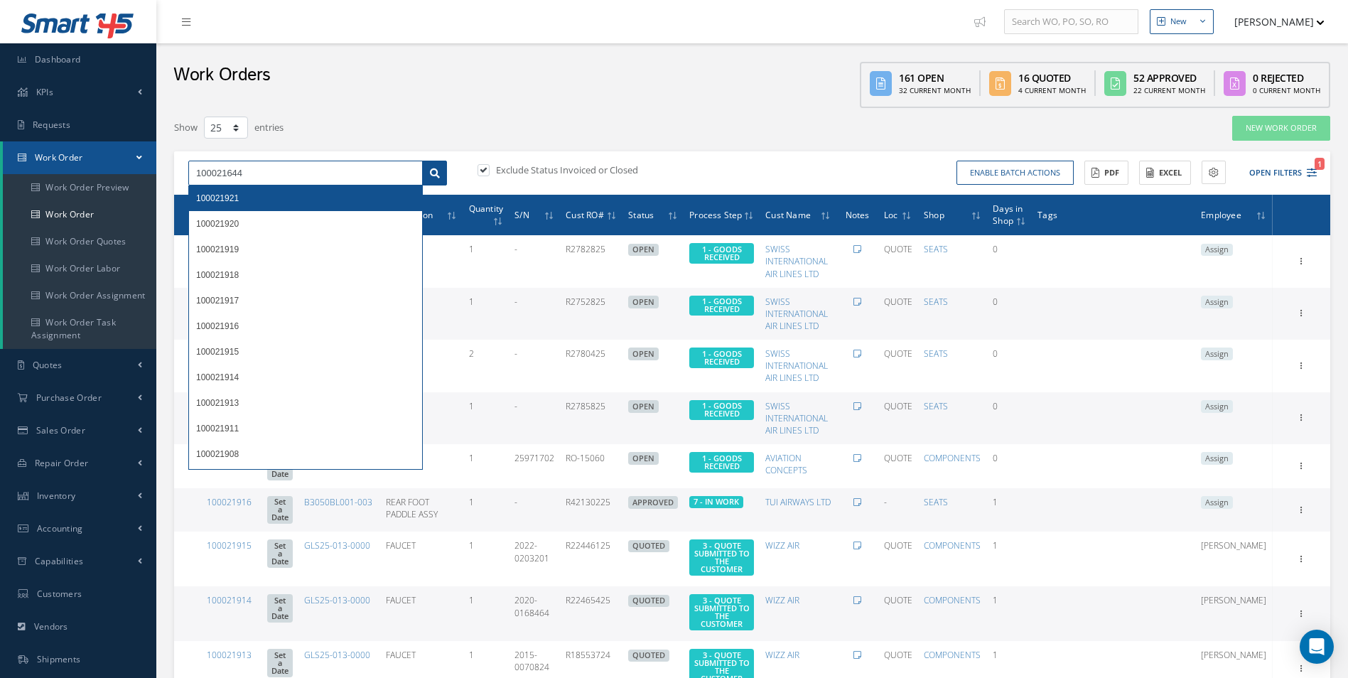
type input "100021644"
click at [447, 168] on link at bounding box center [434, 174] width 25 height 26
